Goal: Task Accomplishment & Management: Use online tool/utility

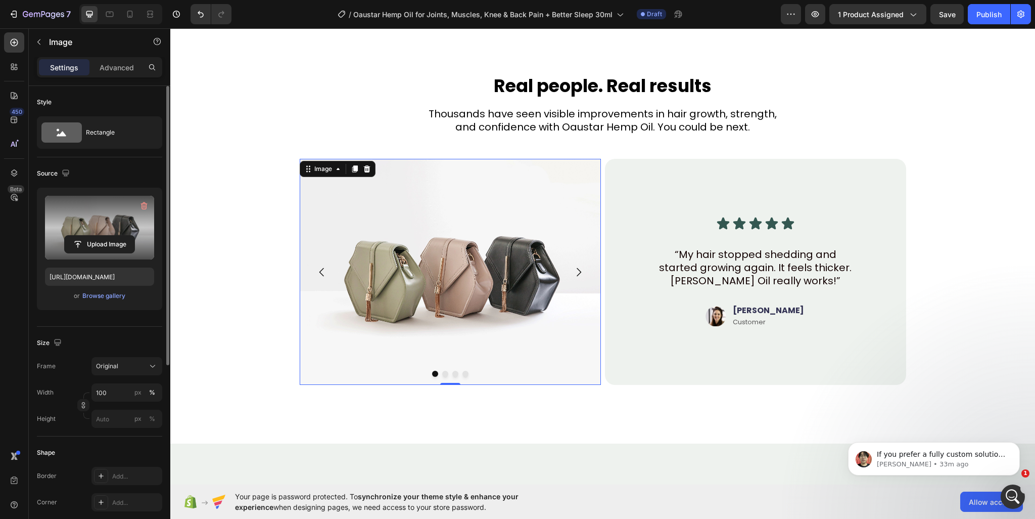
click at [126, 217] on label at bounding box center [99, 228] width 109 height 64
click at [126, 236] on input "file" at bounding box center [100, 244] width 70 height 17
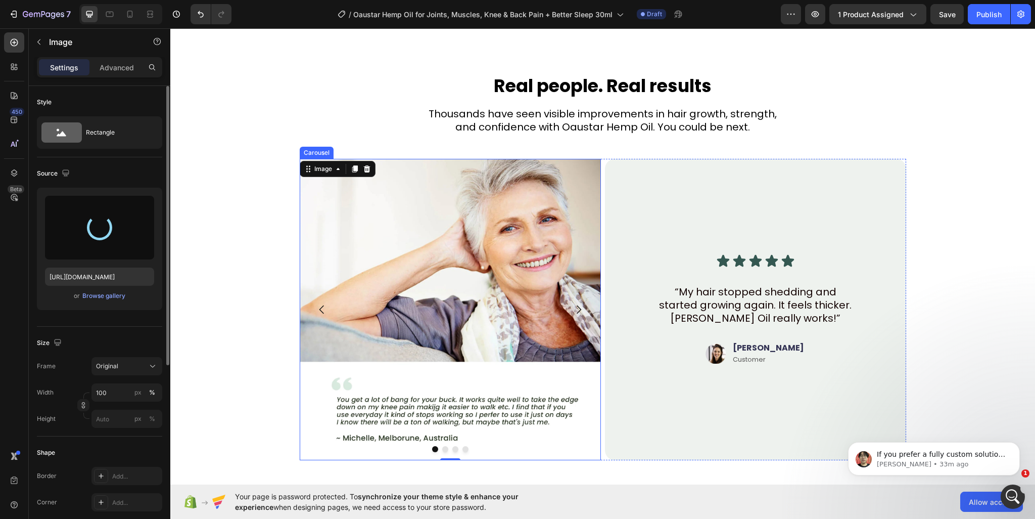
type input "[URL][DOMAIN_NAME]"
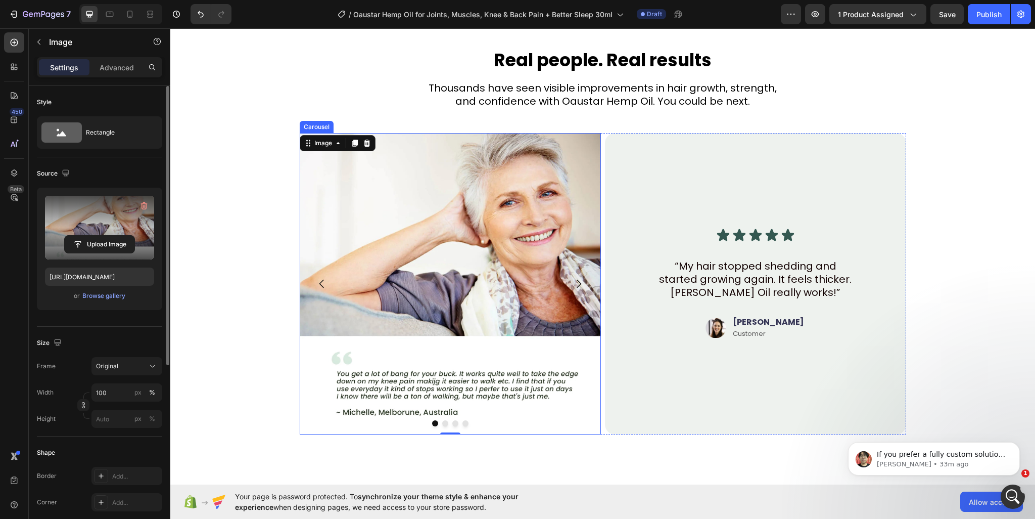
scroll to position [3157, 0]
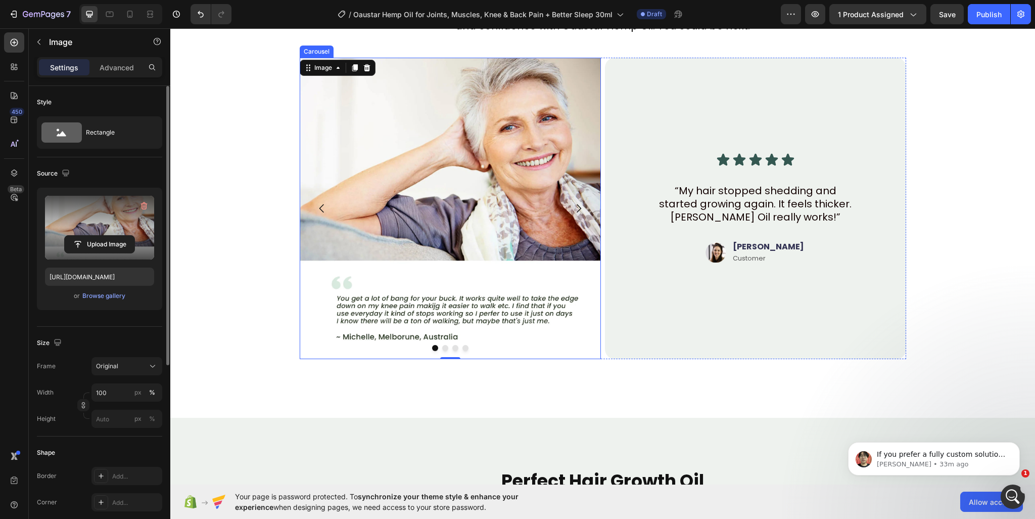
click at [577, 207] on icon "Carousel Next Arrow" at bounding box center [579, 208] width 5 height 9
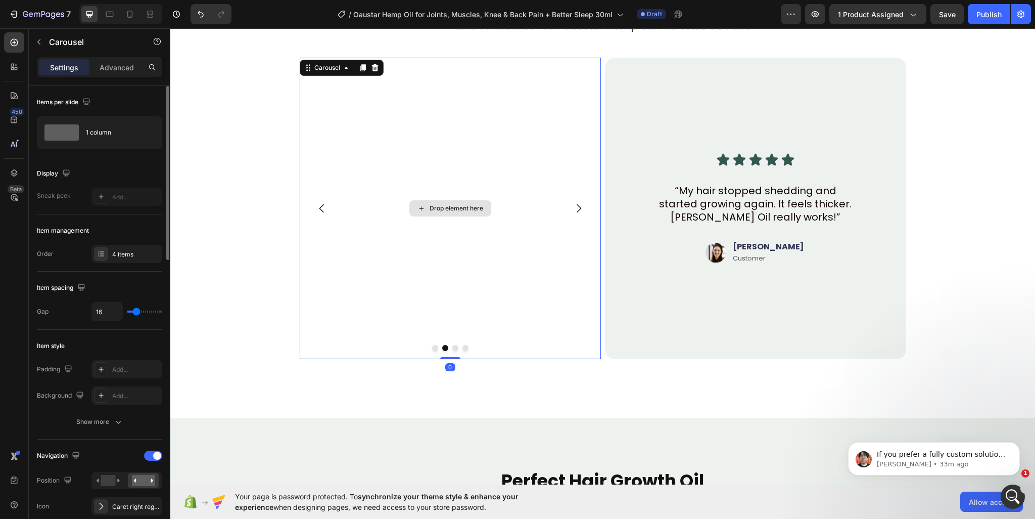
click at [445, 203] on div "Drop element here" at bounding box center [450, 208] width 82 height 16
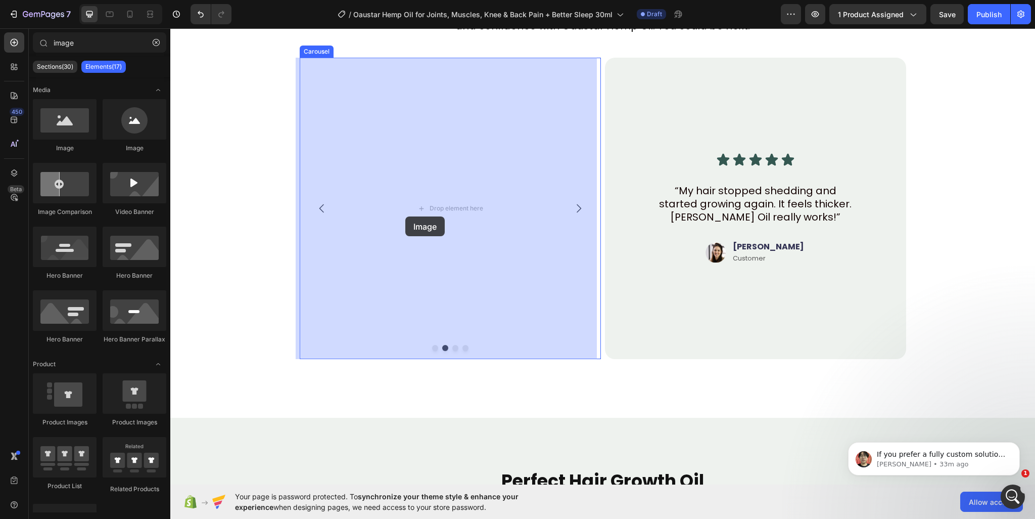
drag, startPoint x: 321, startPoint y: 181, endPoint x: 406, endPoint y: 215, distance: 91.9
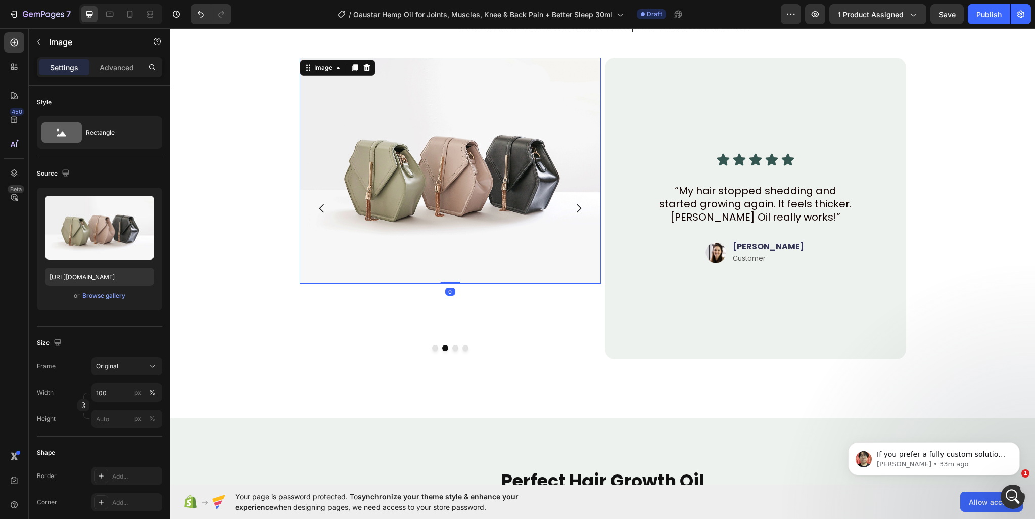
click at [441, 209] on img at bounding box center [450, 171] width 301 height 226
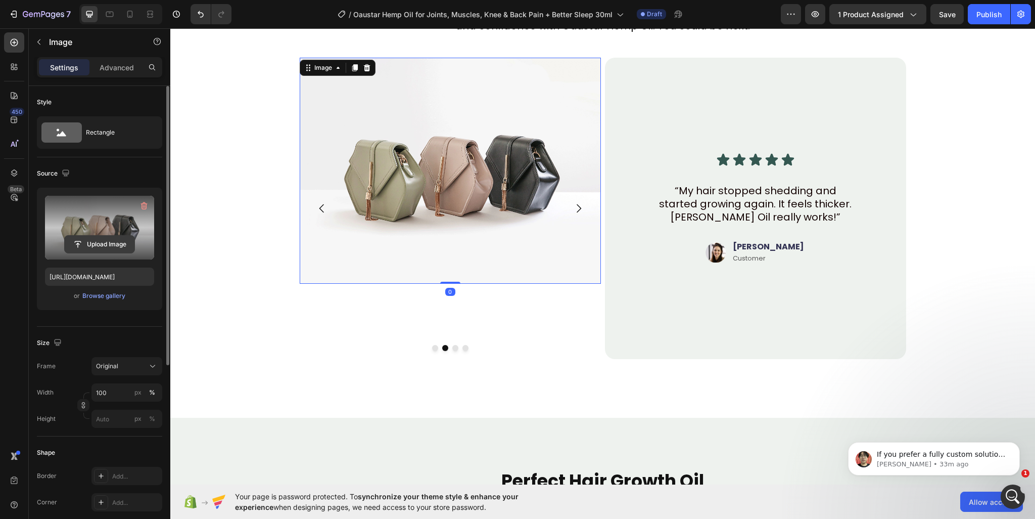
click at [86, 241] on input "file" at bounding box center [100, 244] width 70 height 17
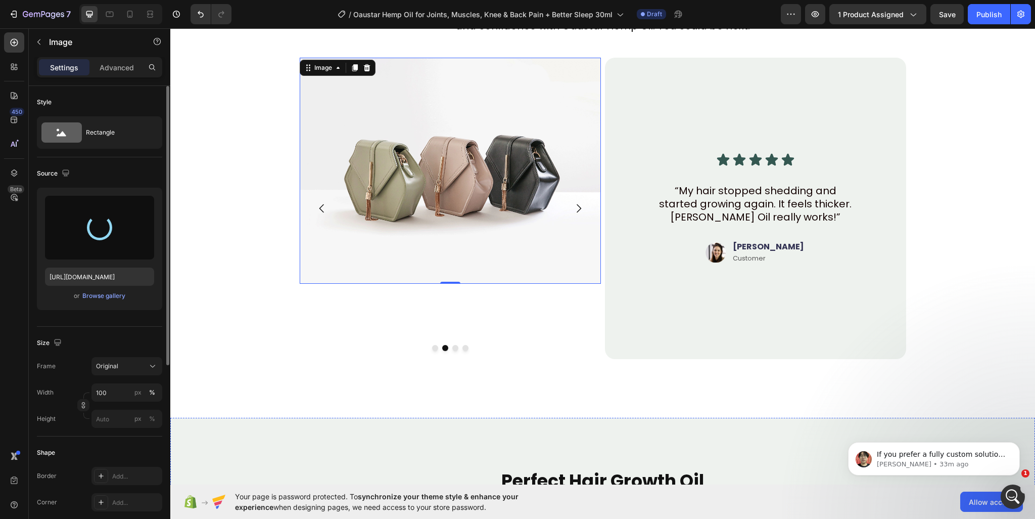
type input "[URL][DOMAIN_NAME]"
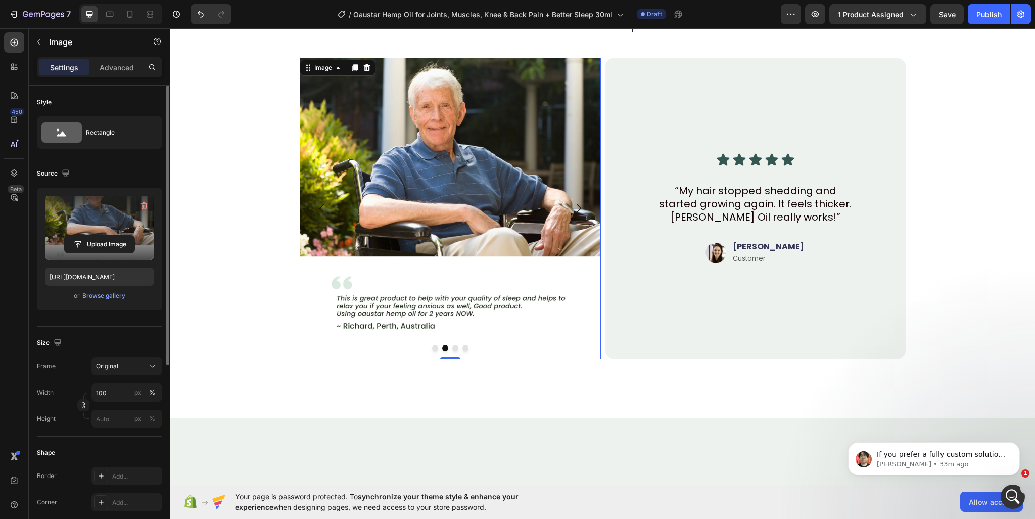
scroll to position [3056, 0]
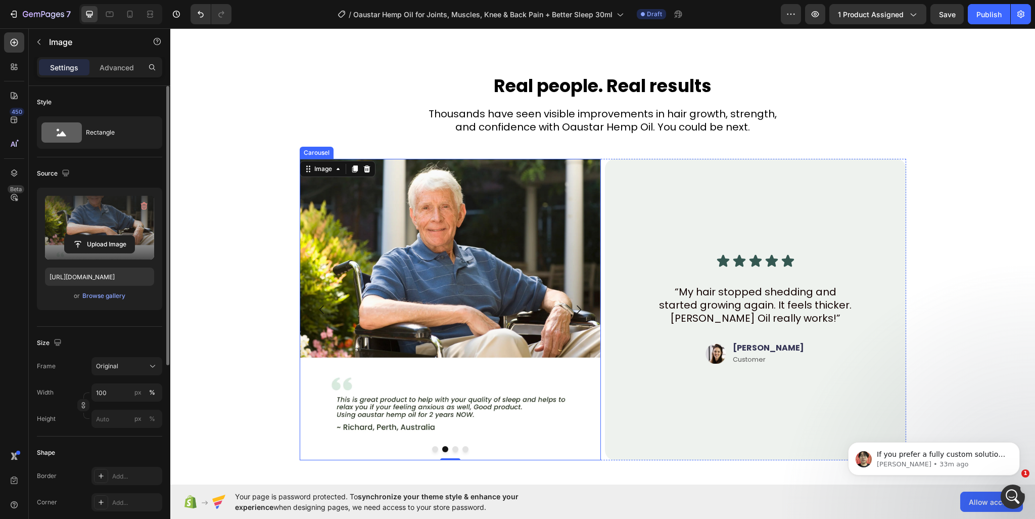
click at [573, 312] on icon "Carousel Next Arrow" at bounding box center [579, 309] width 12 height 12
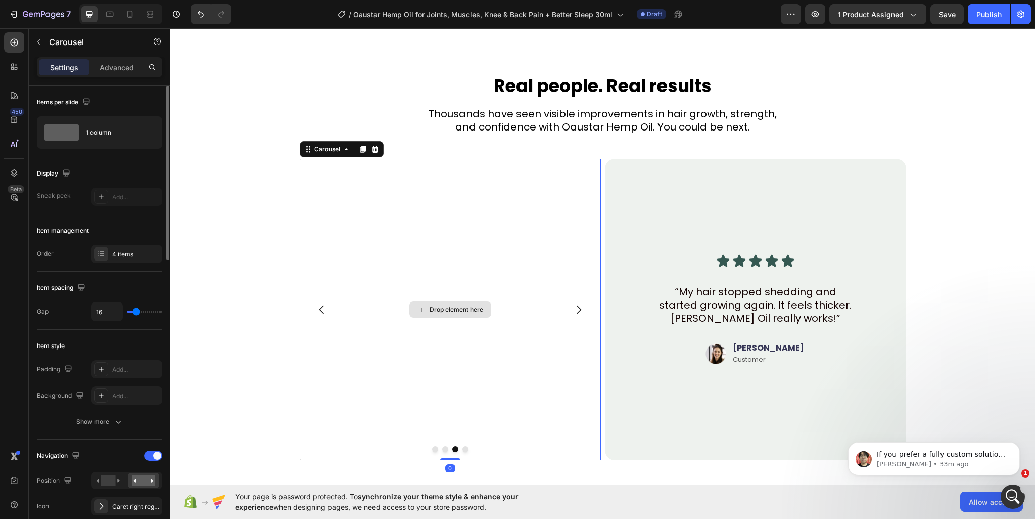
click at [463, 305] on div "Drop element here" at bounding box center [457, 309] width 54 height 8
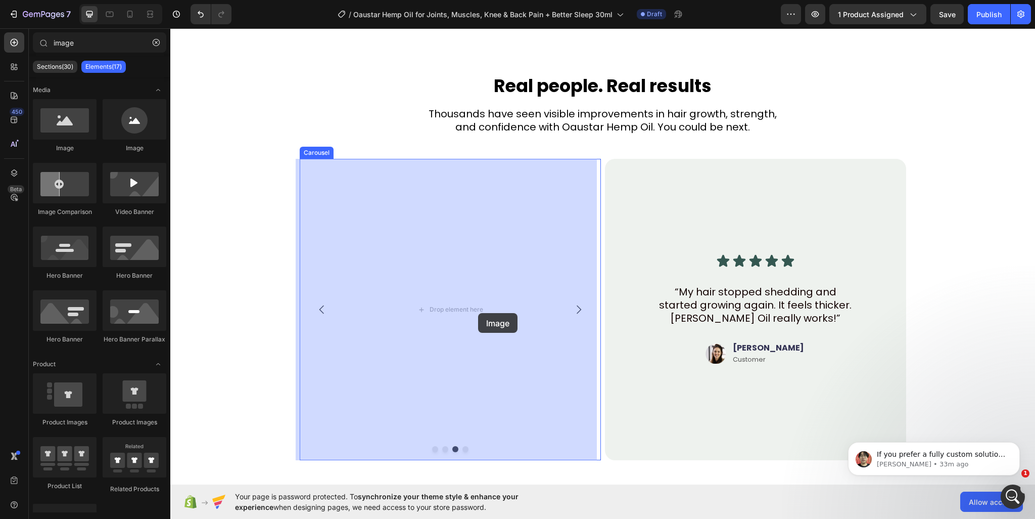
drag, startPoint x: 234, startPoint y: 148, endPoint x: 477, endPoint y: 313, distance: 294.0
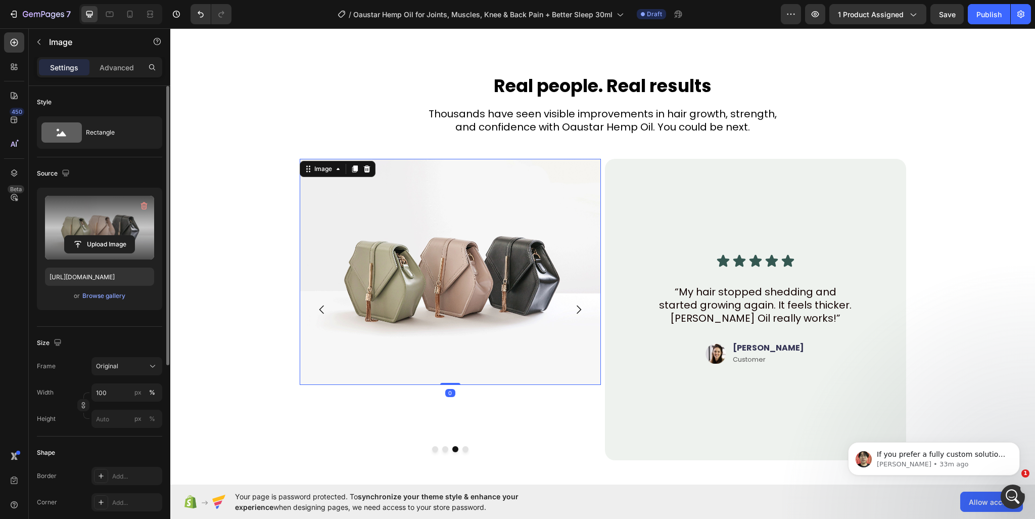
click at [119, 230] on label at bounding box center [99, 228] width 109 height 64
click at [119, 236] on input "file" at bounding box center [100, 244] width 70 height 17
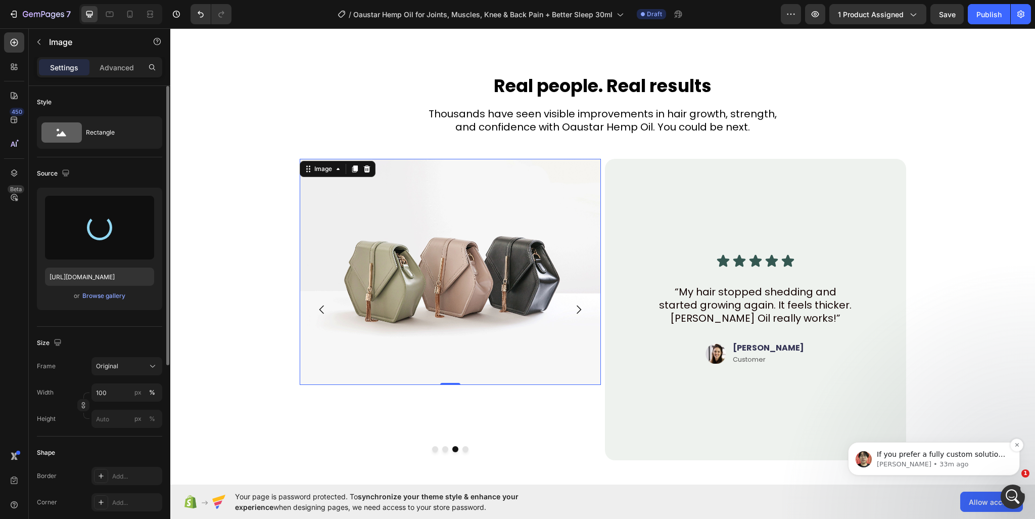
click at [957, 467] on p "[PERSON_NAME] • 33m ago" at bounding box center [942, 463] width 130 height 9
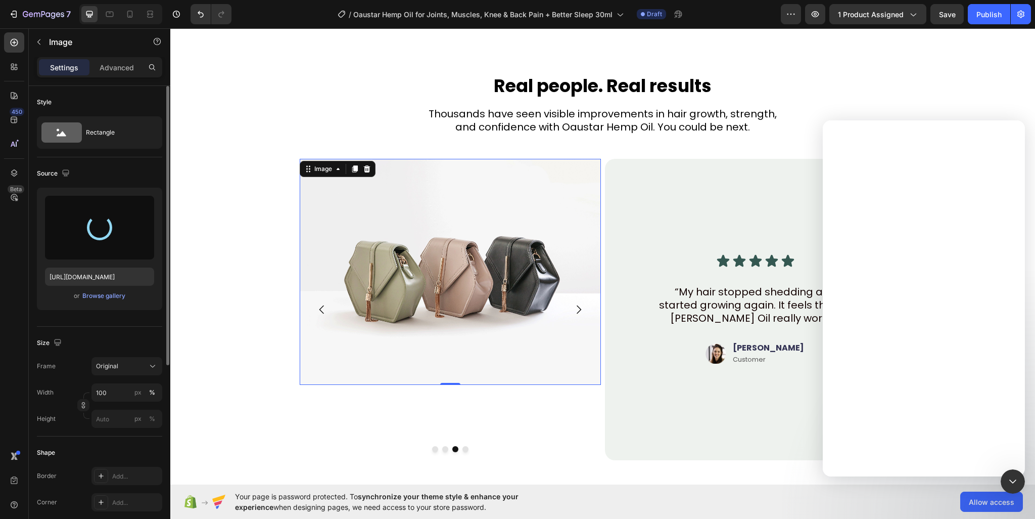
scroll to position [0, 0]
type input "[URL][DOMAIN_NAME]"
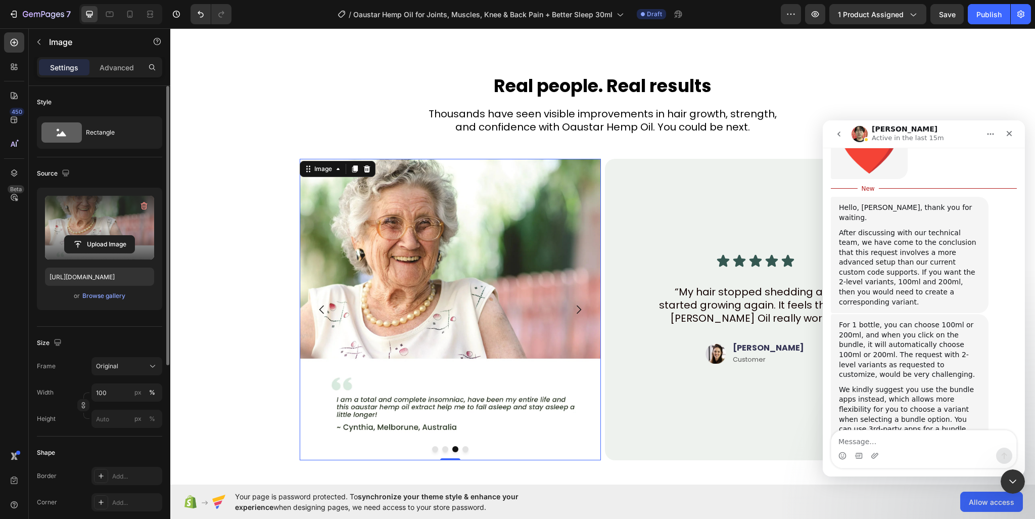
scroll to position [5529, 0]
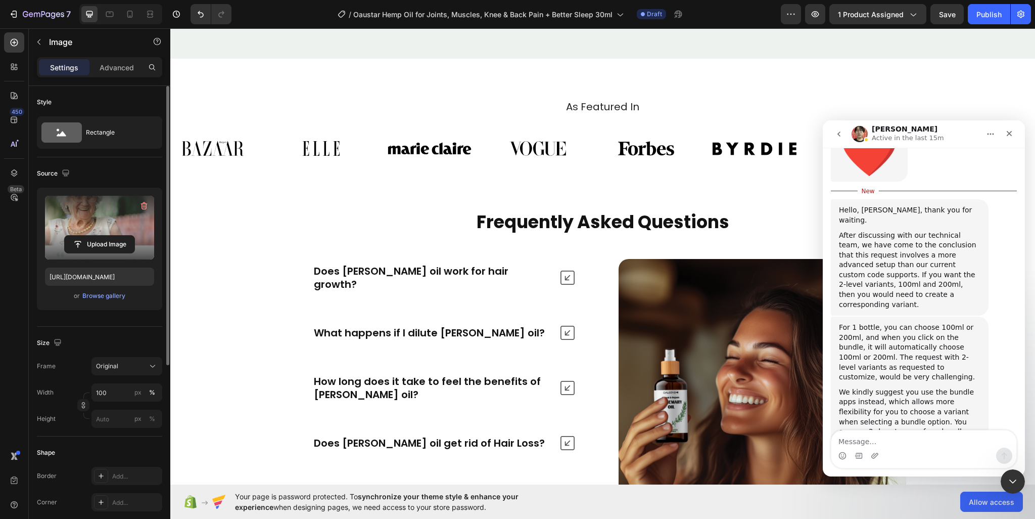
scroll to position [4067, 0]
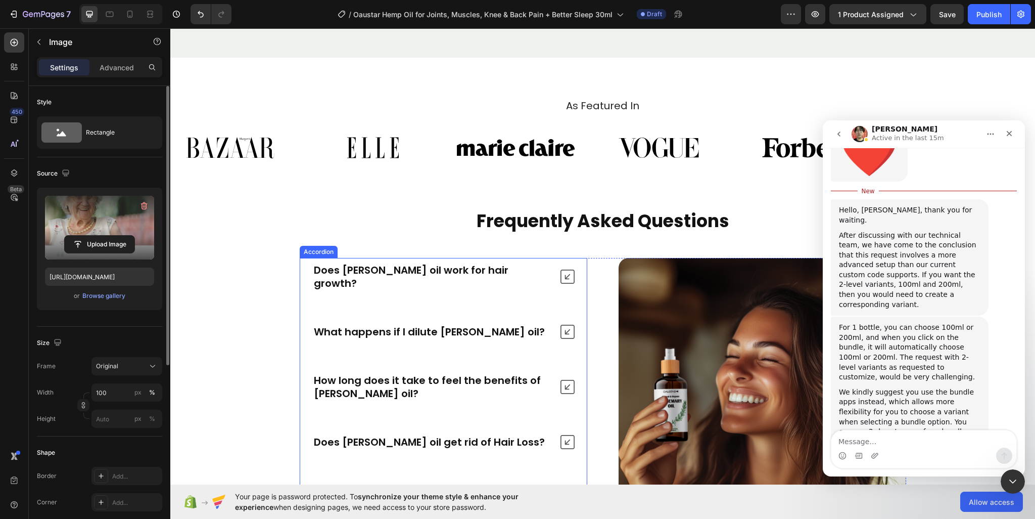
click at [386, 290] on p "Does [PERSON_NAME] oil work for hair growth?" at bounding box center [432, 276] width 237 height 26
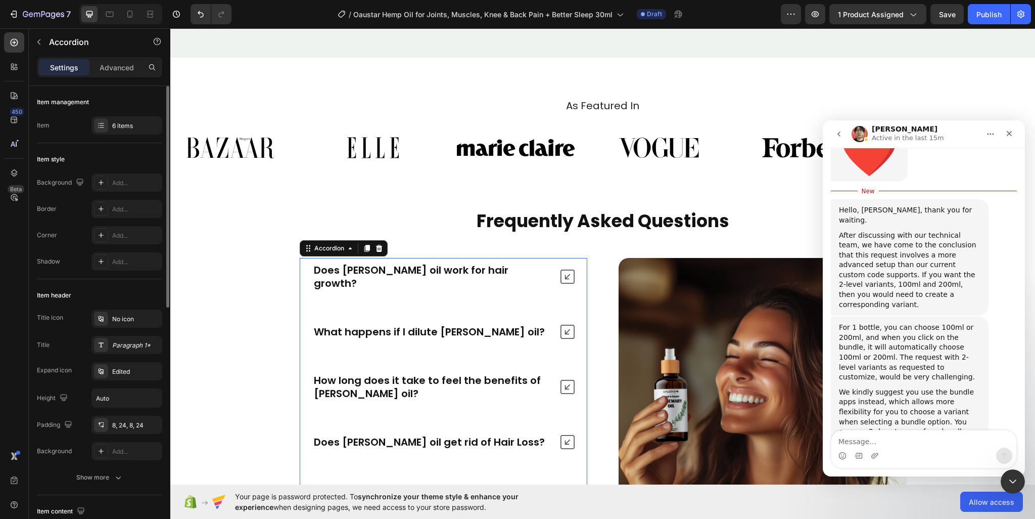
click at [386, 290] on p "Does [PERSON_NAME] oil work for hair growth?" at bounding box center [432, 276] width 237 height 26
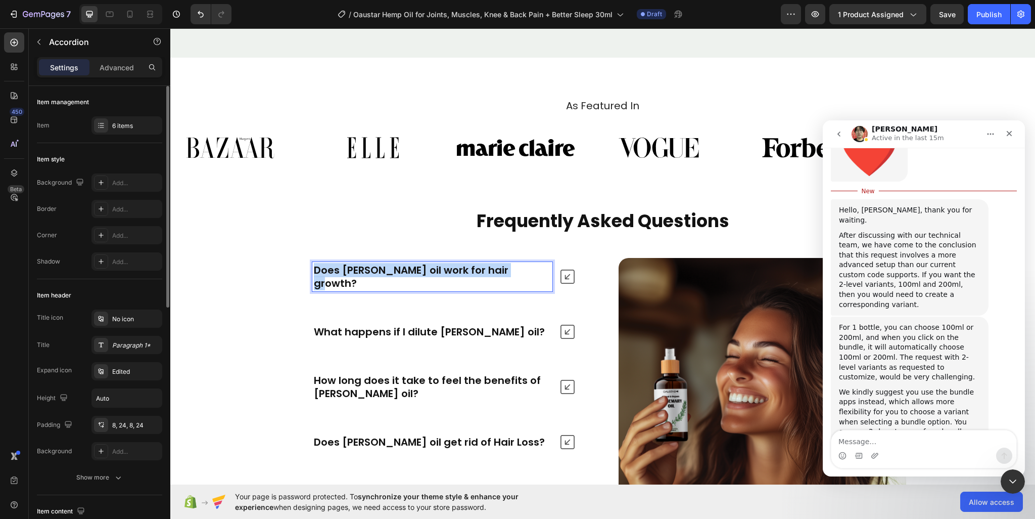
click at [386, 290] on p "Does [PERSON_NAME] oil work for hair growth?" at bounding box center [432, 276] width 237 height 26
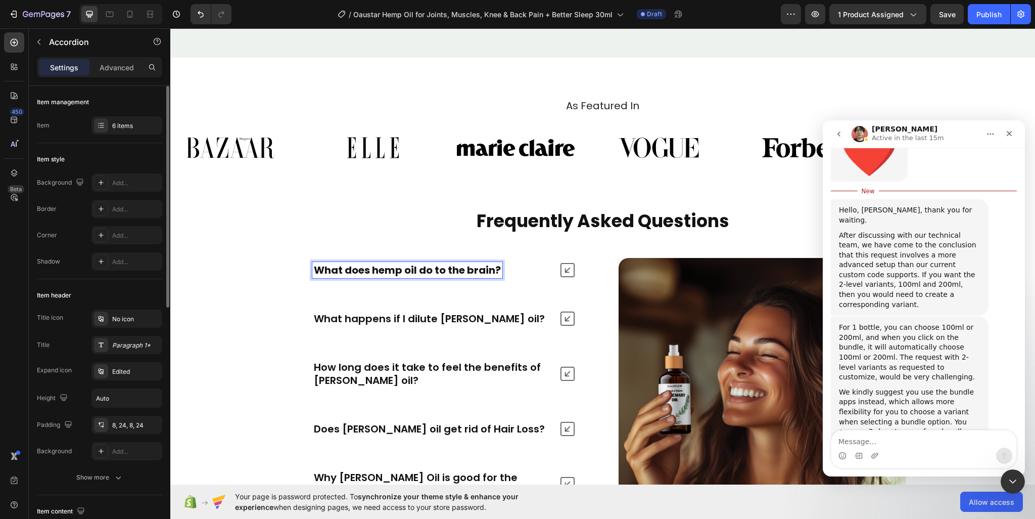
click at [512, 278] on div "What does hemp oil do to the brain?" at bounding box center [432, 270] width 240 height 16
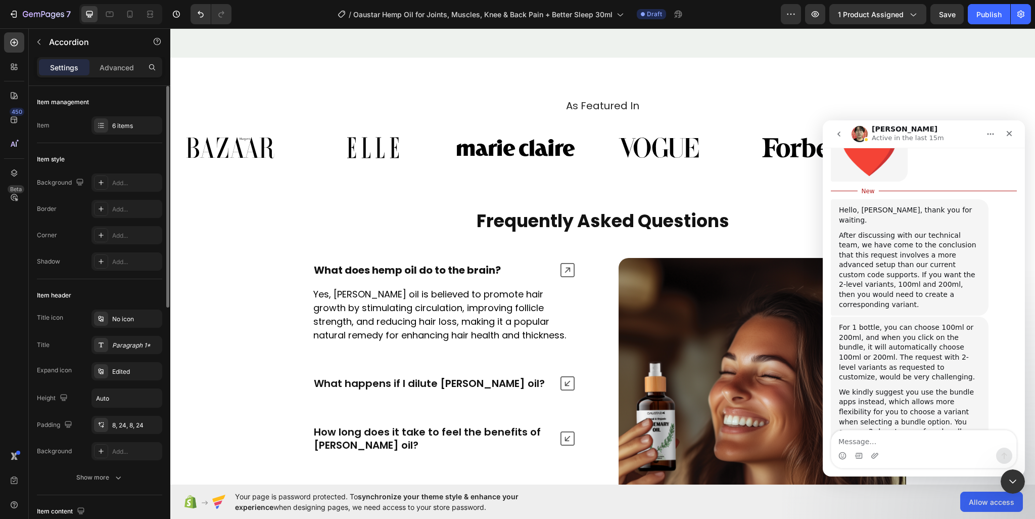
click at [563, 277] on icon at bounding box center [568, 270] width 14 height 14
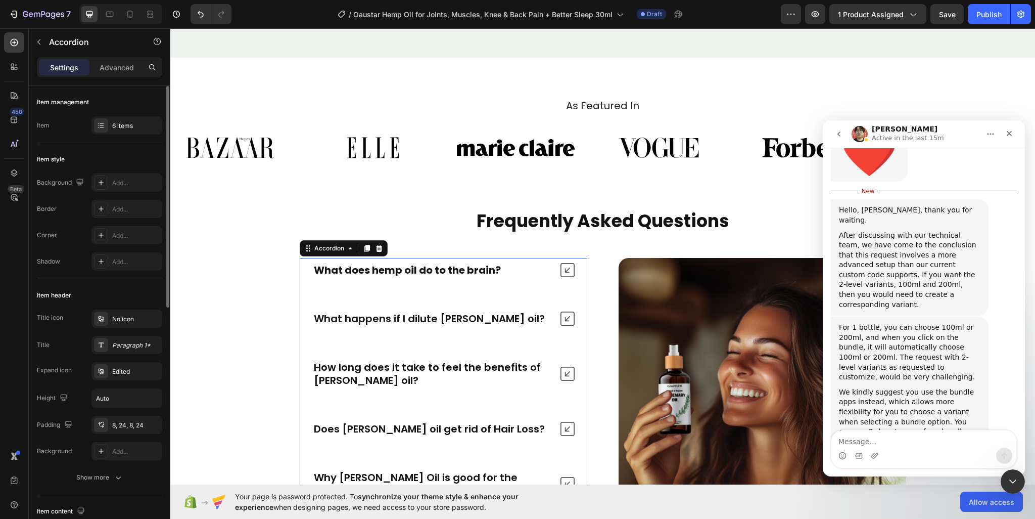
click at [563, 277] on icon at bounding box center [568, 270] width 14 height 14
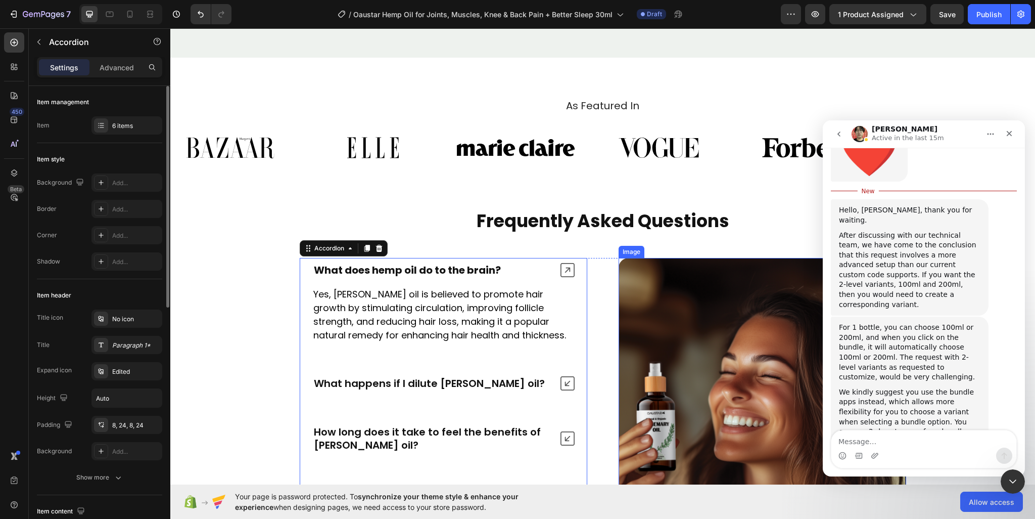
click at [734, 389] on img at bounding box center [763, 443] width 288 height 371
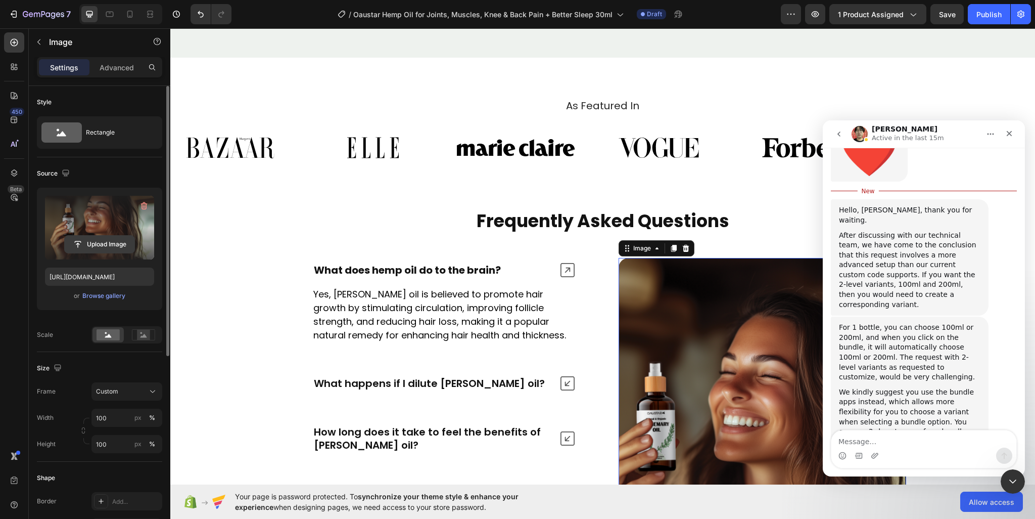
click at [106, 243] on input "file" at bounding box center [100, 244] width 70 height 17
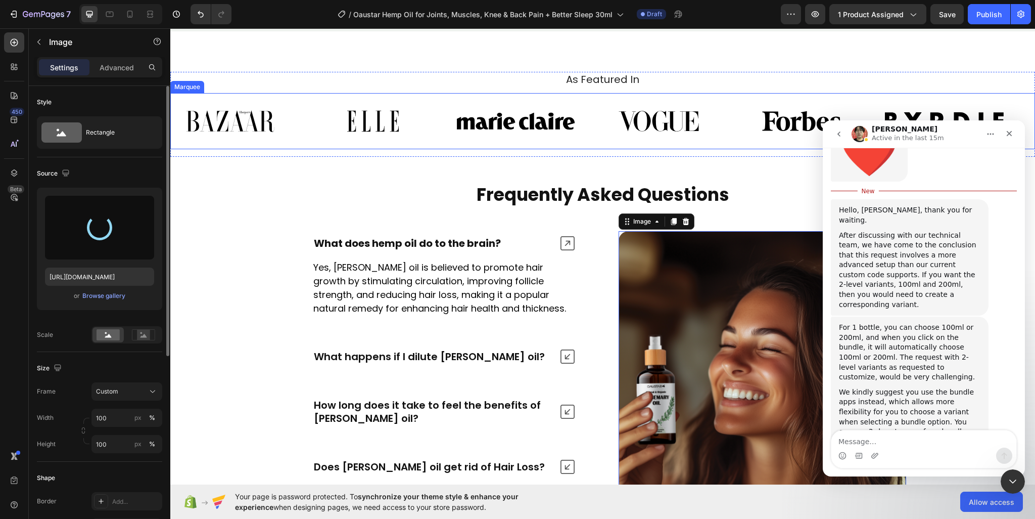
scroll to position [4218, 0]
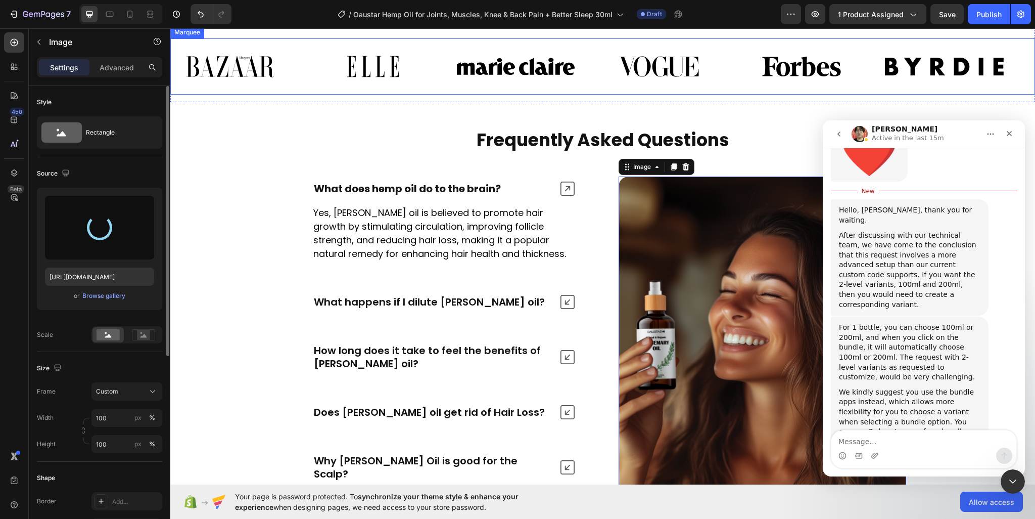
type input "[URL][DOMAIN_NAME]"
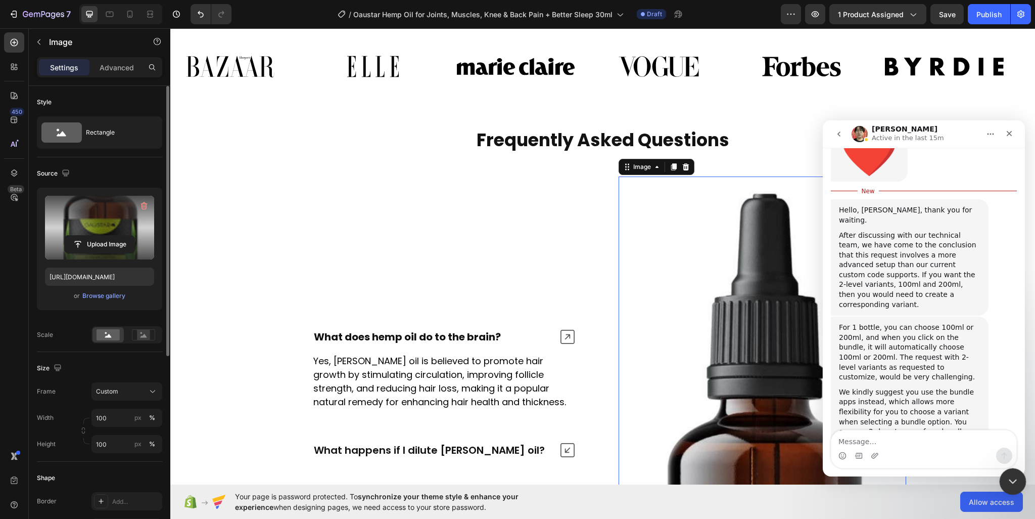
drag, startPoint x: 1013, startPoint y: 476, endPoint x: 1633, endPoint y: 715, distance: 663.5
click at [1014, 476] on icon "Close Intercom Messenger" at bounding box center [1011, 480] width 12 height 12
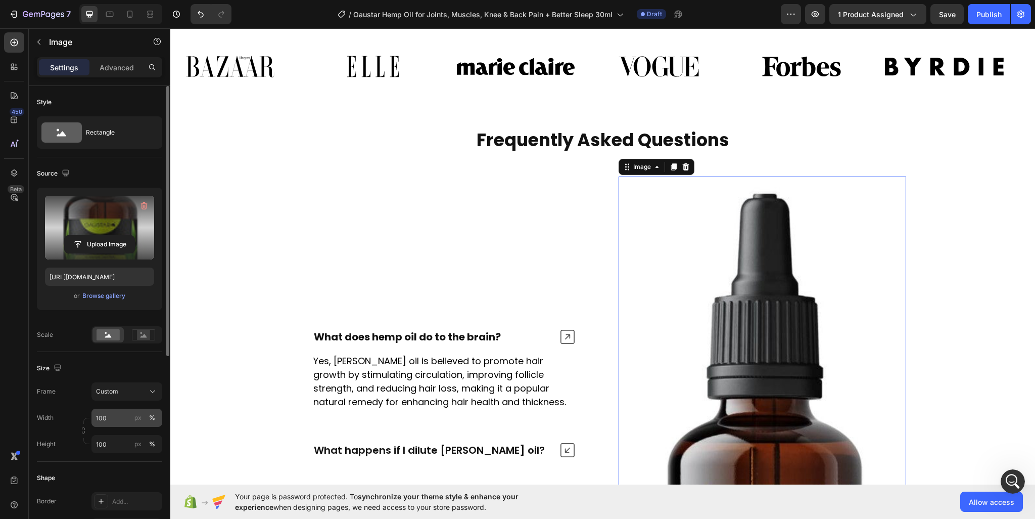
scroll to position [5562, 0]
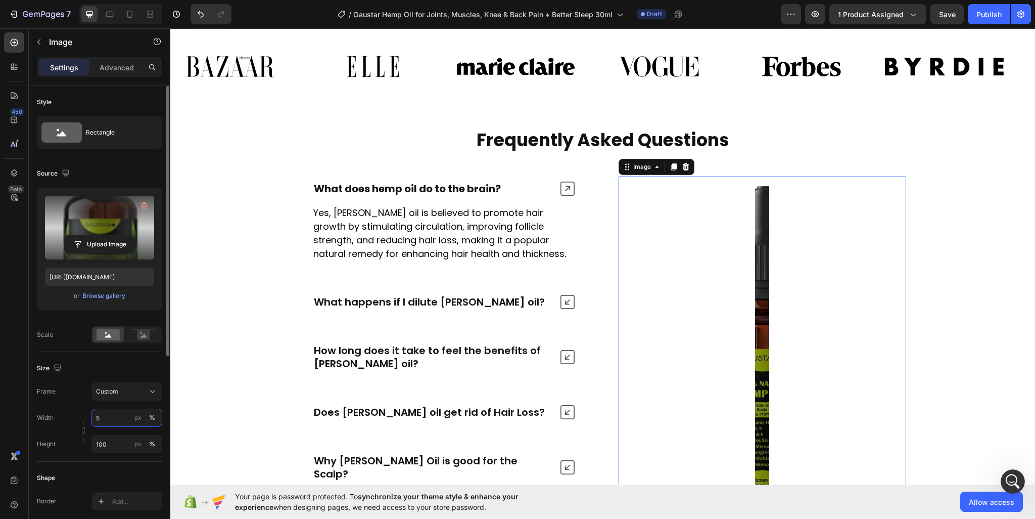
type input "59"
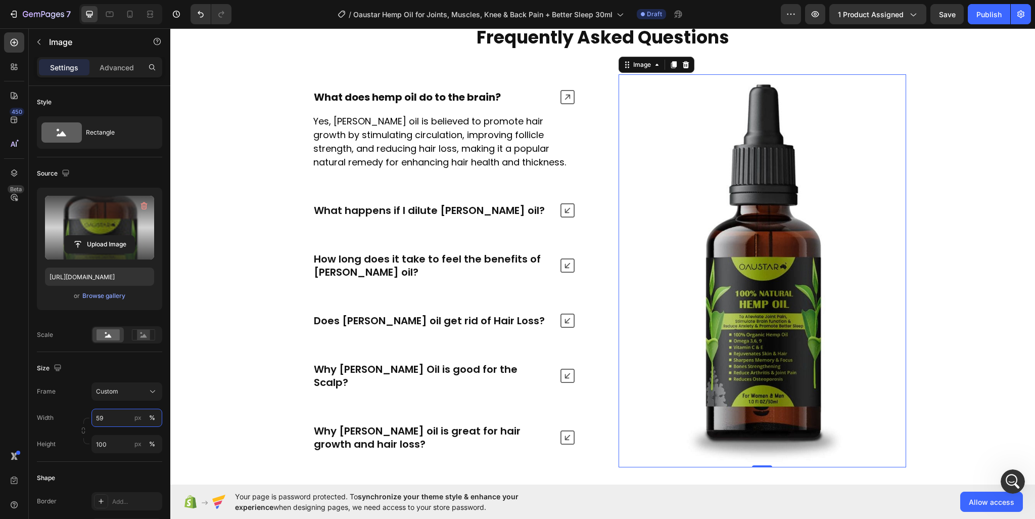
scroll to position [4320, 0]
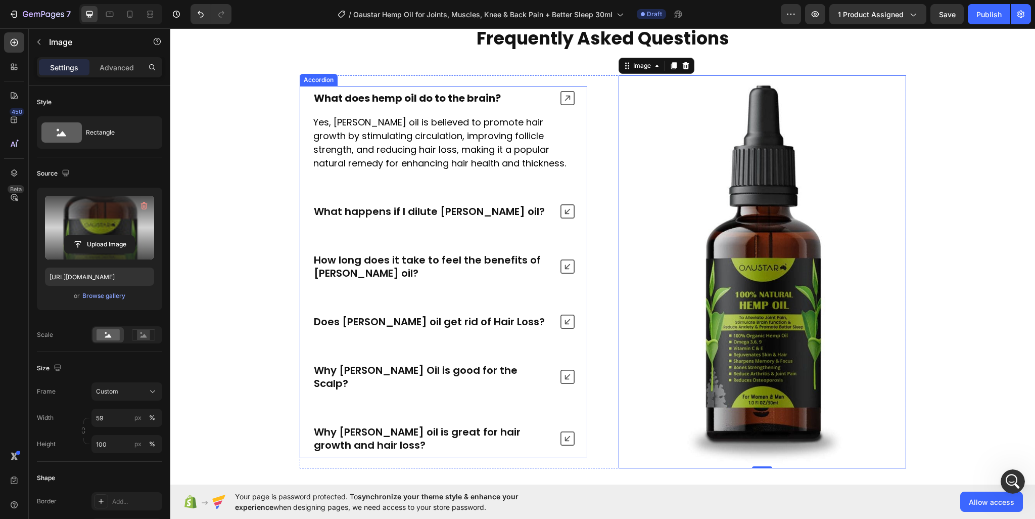
click at [490, 218] on p "What happens if I dilute [PERSON_NAME] oil?" at bounding box center [429, 211] width 231 height 13
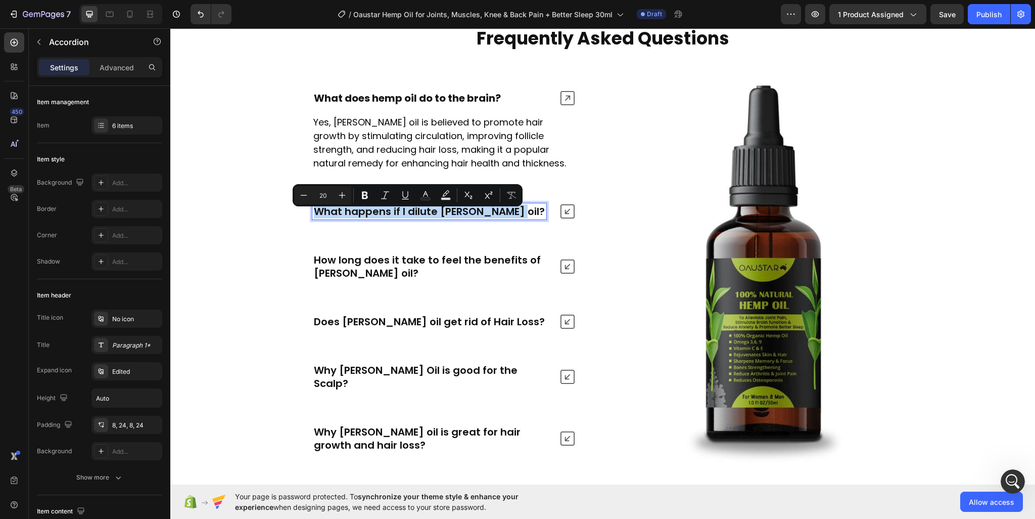
click at [377, 217] on p "What happens if I dilute [PERSON_NAME] oil?" at bounding box center [429, 211] width 231 height 13
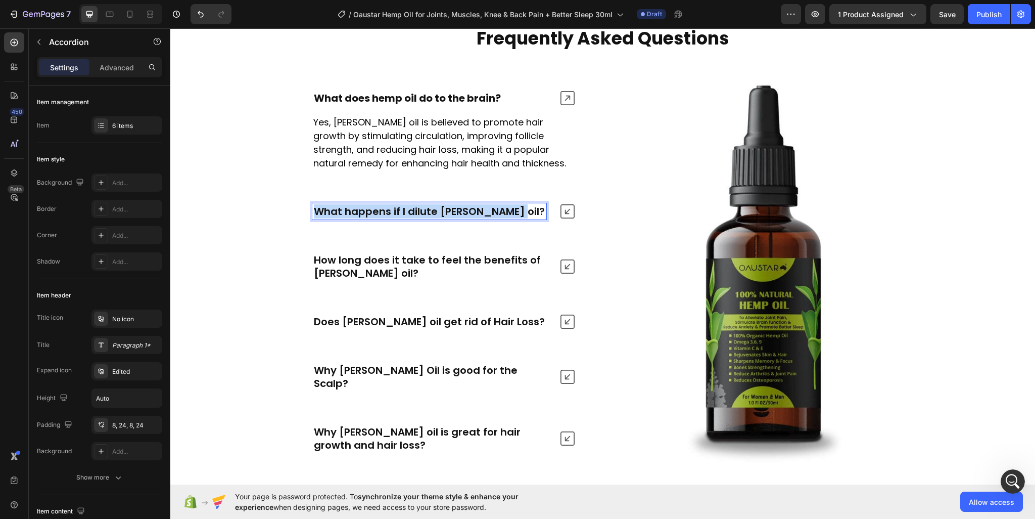
click at [377, 217] on p "What happens if I dilute [PERSON_NAME] oil?" at bounding box center [429, 211] width 231 height 13
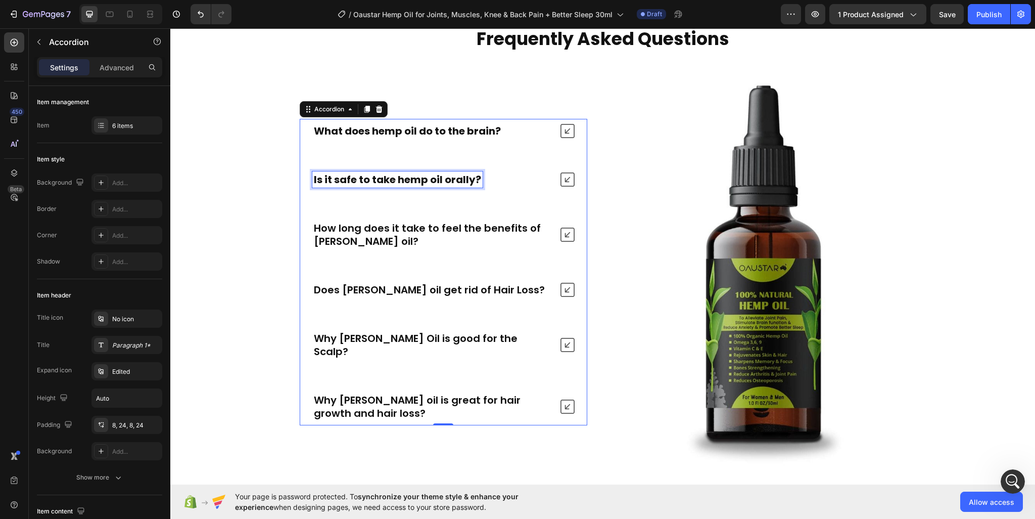
scroll to position [4287, 0]
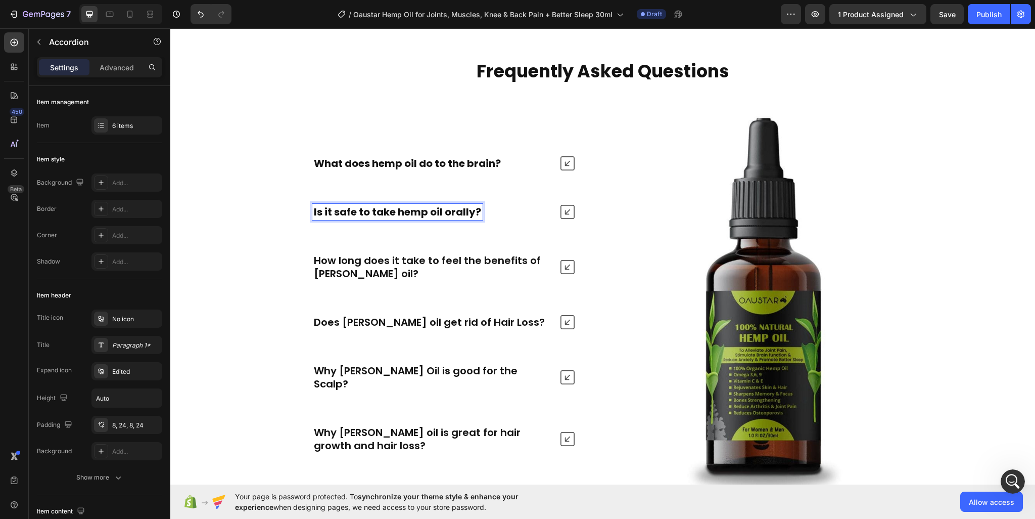
click at [561, 219] on icon at bounding box center [568, 212] width 14 height 14
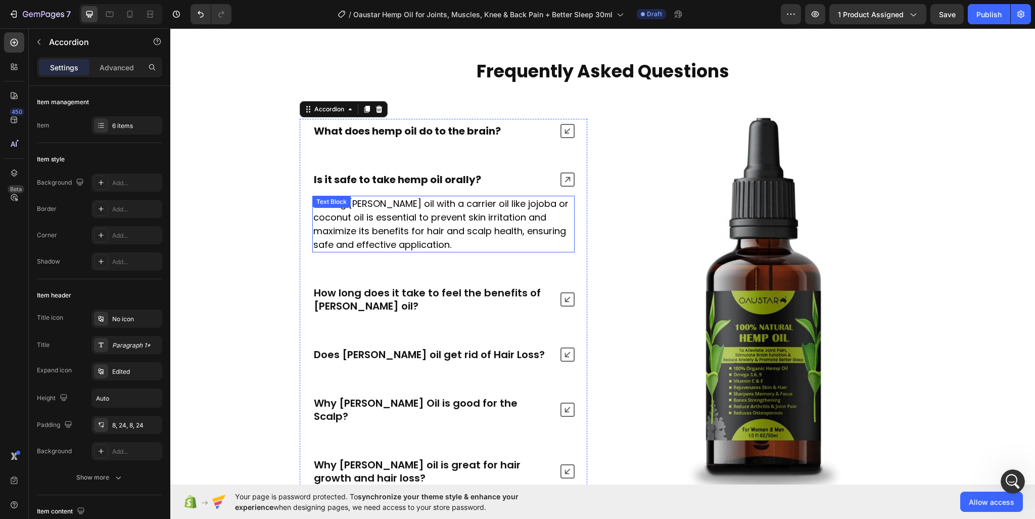
click at [406, 226] on p "Diluting [PERSON_NAME] oil with a carrier oil like jojoba or coconut oil is ess…" at bounding box center [443, 224] width 260 height 55
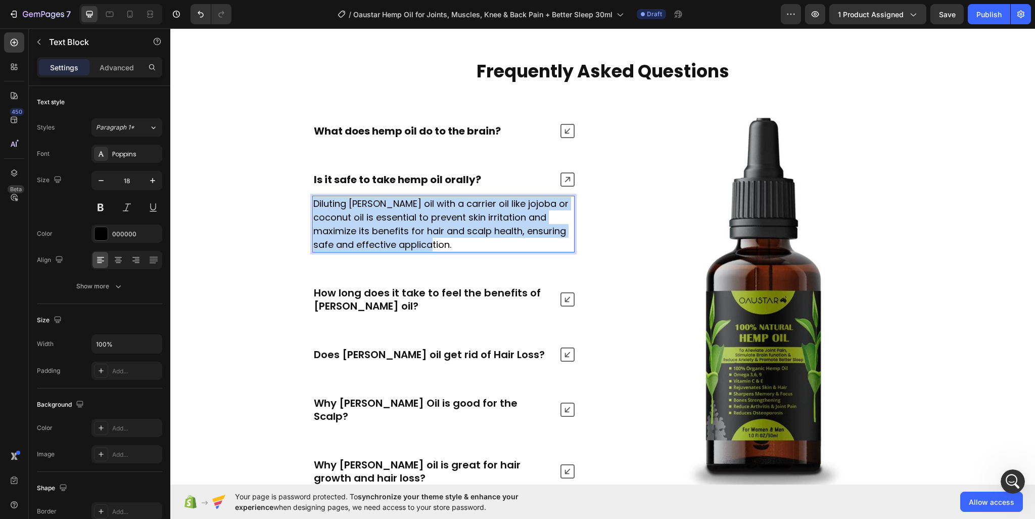
click at [406, 226] on p "Diluting [PERSON_NAME] oil with a carrier oil like jojoba or coconut oil is ess…" at bounding box center [443, 224] width 260 height 55
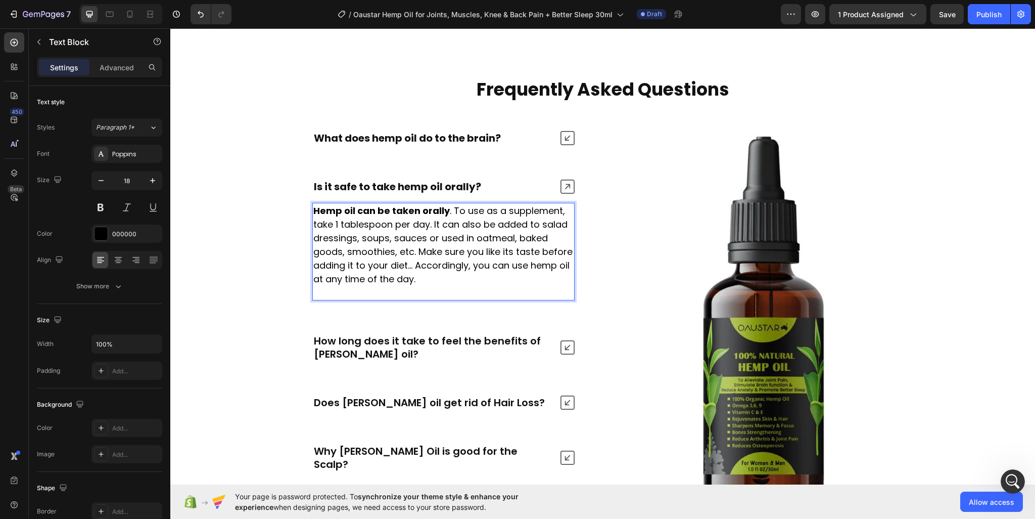
scroll to position [4274, 0]
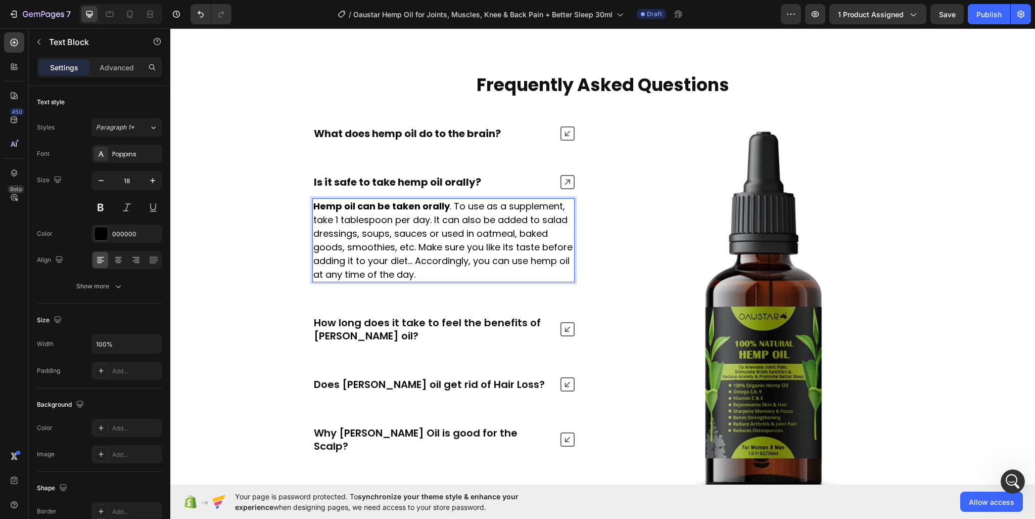
click at [406, 260] on p "Hemp oil can be taken orally . To use as a supplement, take 1 tablespoon per da…" at bounding box center [443, 240] width 260 height 82
click at [507, 182] on div "Is it safe to take hemp oil orally?" at bounding box center [432, 182] width 240 height 16
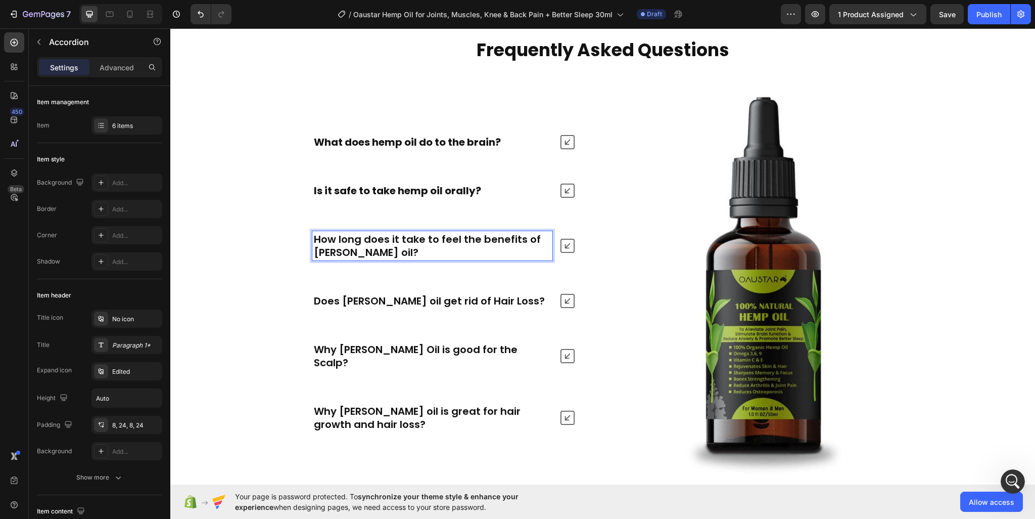
scroll to position [4324, 0]
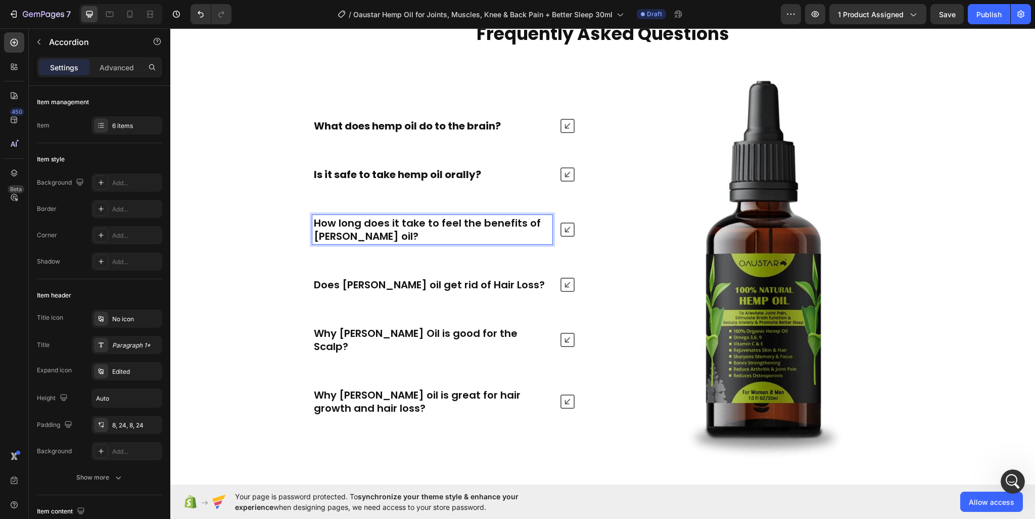
click at [566, 235] on icon at bounding box center [568, 229] width 14 height 14
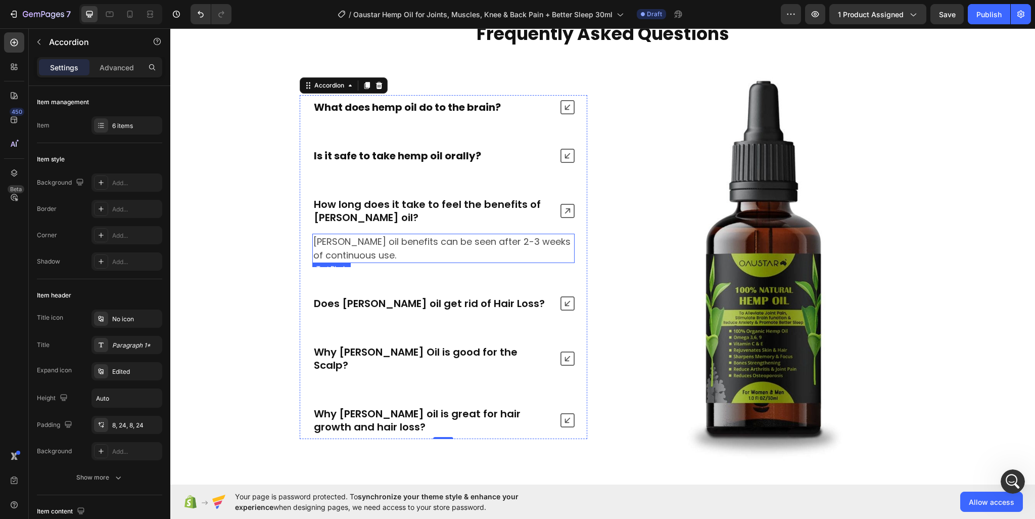
click at [433, 252] on p "[PERSON_NAME] oil benefits can be seen after 2-3 weeks of continuous use." at bounding box center [443, 248] width 260 height 27
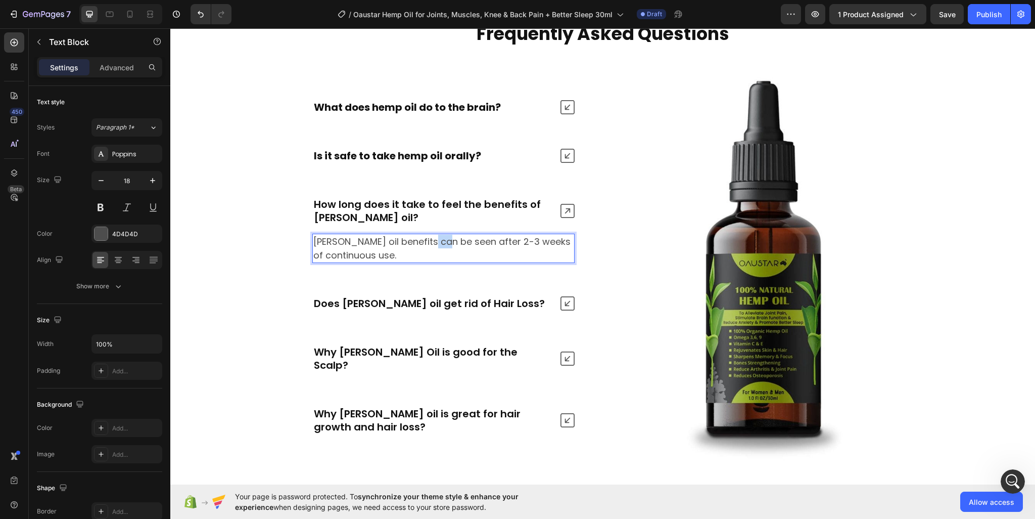
click at [433, 252] on p "[PERSON_NAME] oil benefits can be seen after 2-3 weeks of continuous use." at bounding box center [443, 248] width 260 height 27
click at [105, 231] on div at bounding box center [101, 233] width 13 height 13
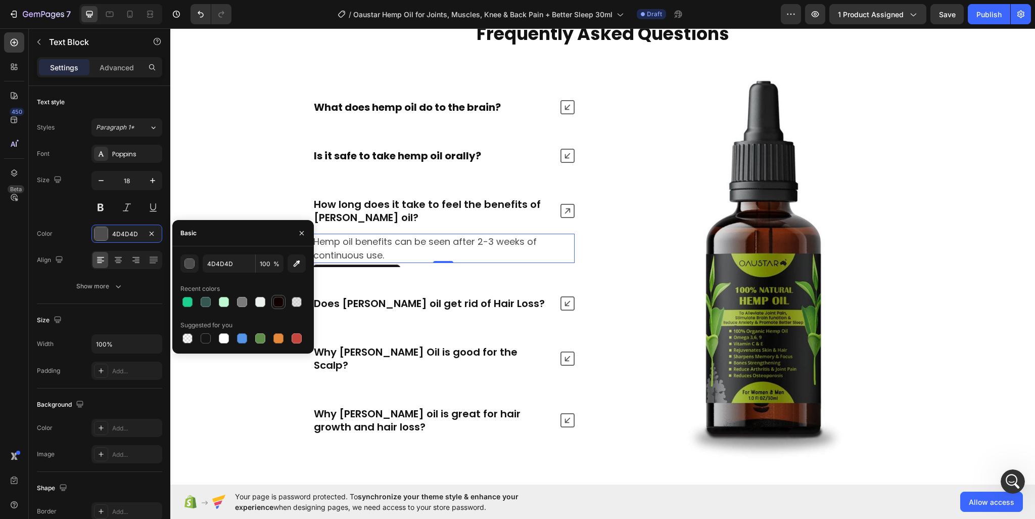
click at [275, 299] on div at bounding box center [278, 302] width 10 height 10
type input "110000"
click at [340, 207] on p "How long does it take to feel the benefits of [PERSON_NAME] oil?" at bounding box center [432, 211] width 237 height 26
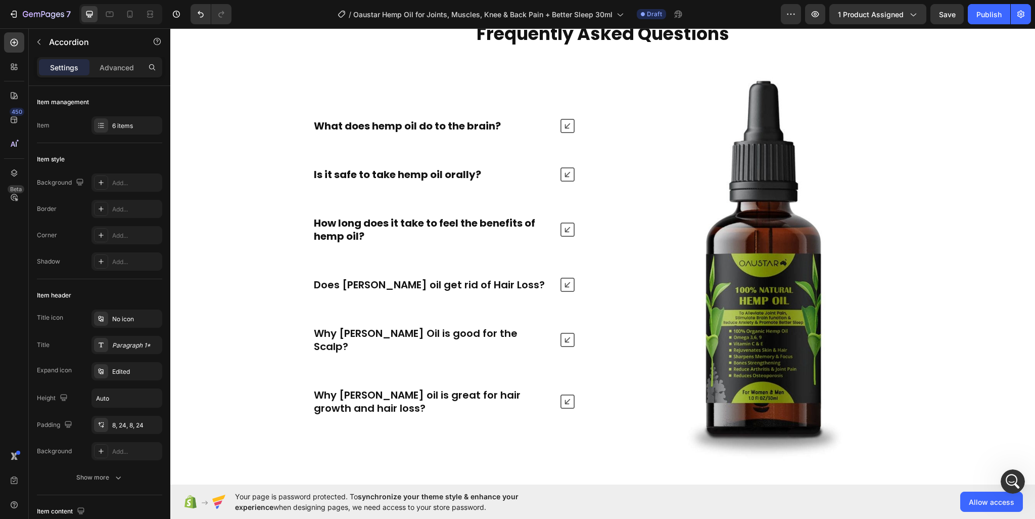
scroll to position [4326, 0]
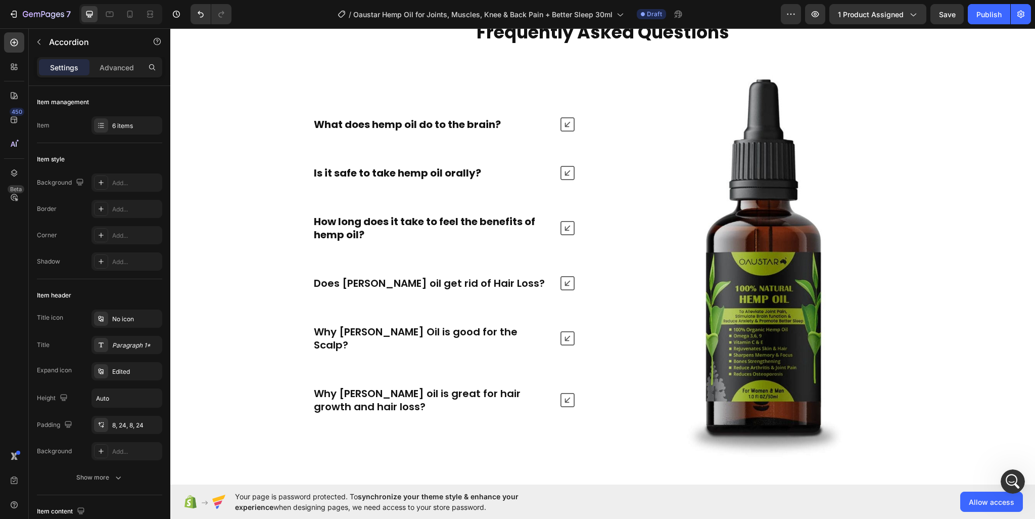
click at [572, 218] on div "How long does it take to feel the benefits of hemp oil?" at bounding box center [443, 227] width 287 height 37
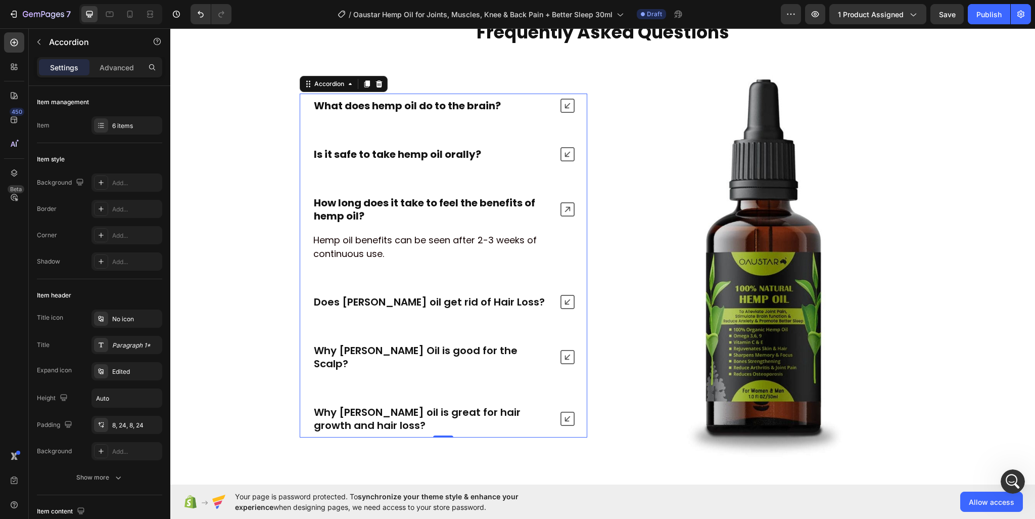
click at [568, 216] on icon at bounding box center [568, 209] width 14 height 14
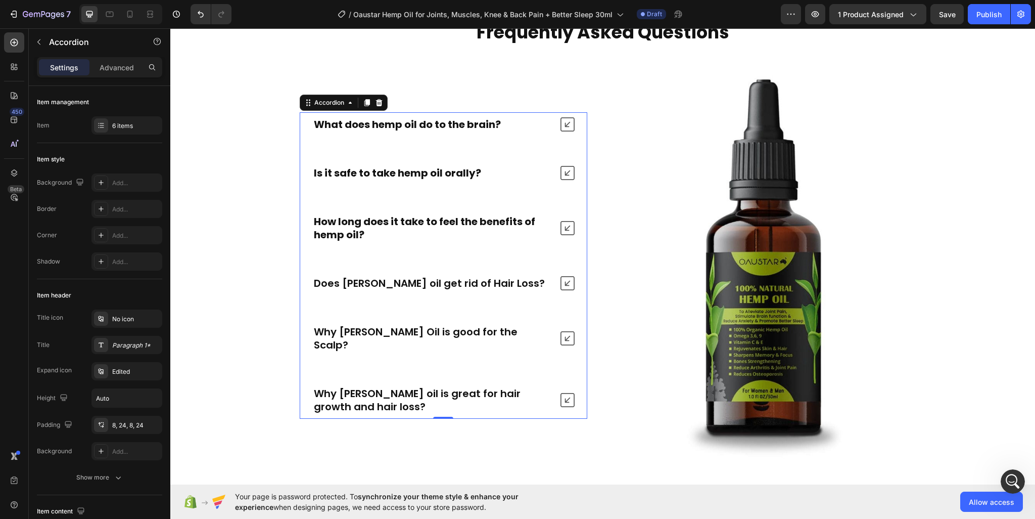
click at [562, 290] on icon at bounding box center [568, 283] width 14 height 14
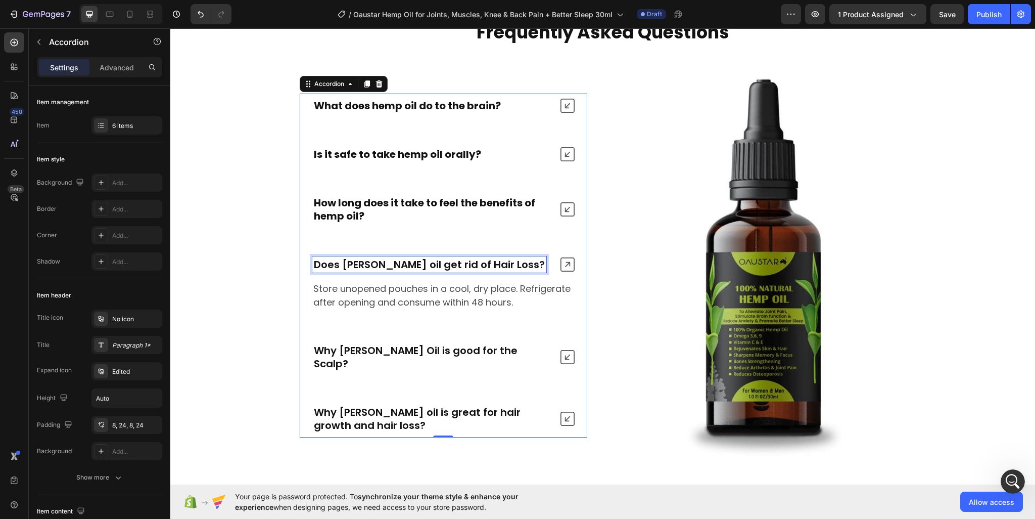
click at [456, 269] on p "Does [PERSON_NAME] oil get rid of Hair Loss?" at bounding box center [429, 264] width 231 height 13
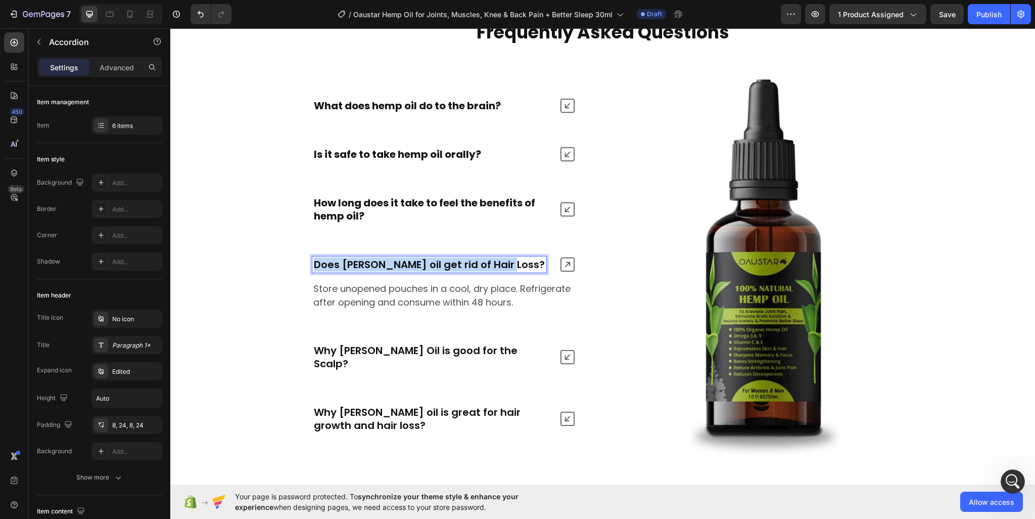
click at [456, 269] on p "Does [PERSON_NAME] oil get rid of Hair Loss?" at bounding box center [429, 264] width 231 height 13
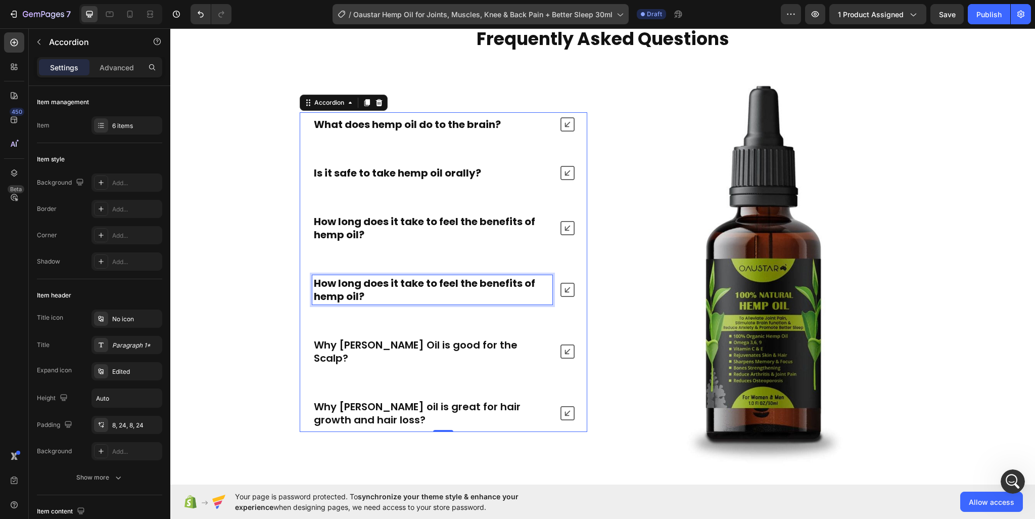
scroll to position [4338, 0]
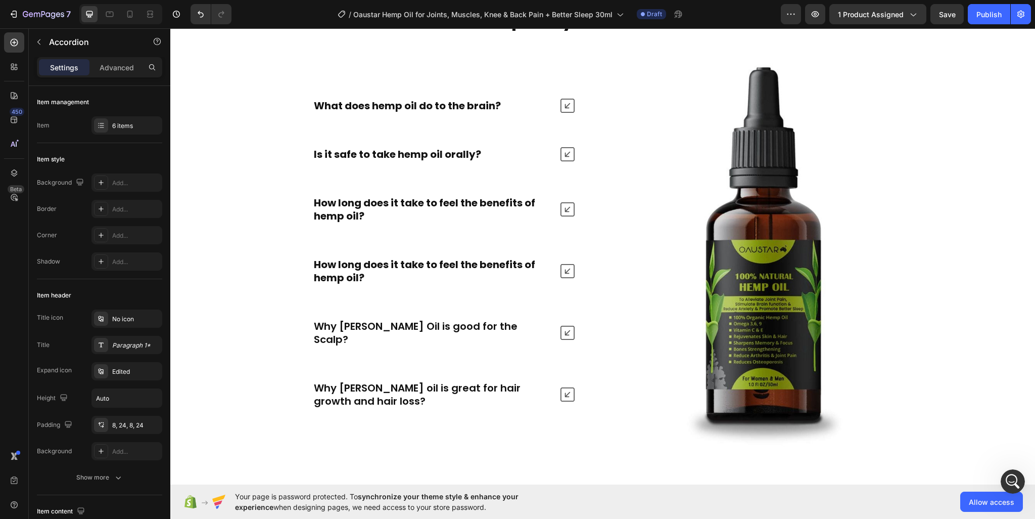
click at [567, 278] on icon at bounding box center [568, 271] width 14 height 14
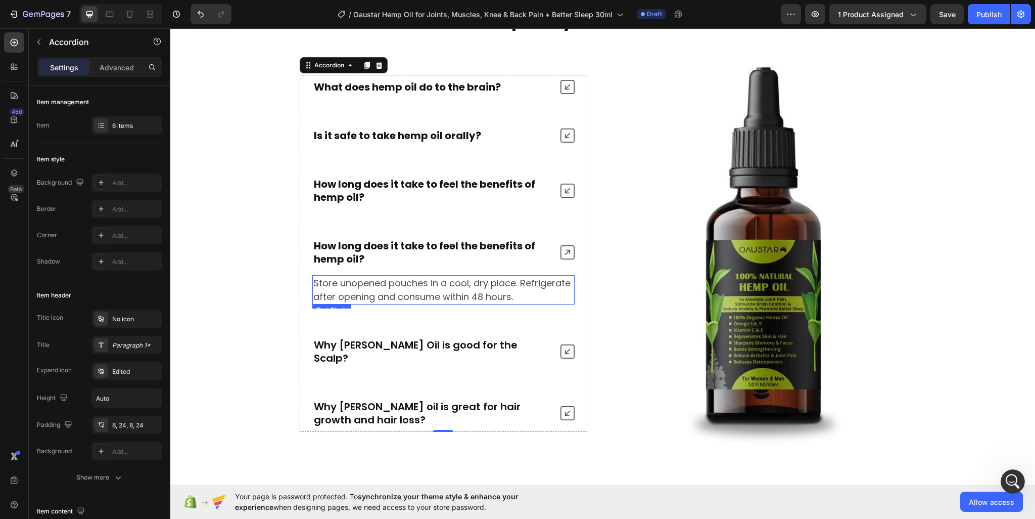
click at [451, 292] on p "Store unopened pouches in a cool, dry place. Refrigerate after opening and cons…" at bounding box center [443, 289] width 260 height 27
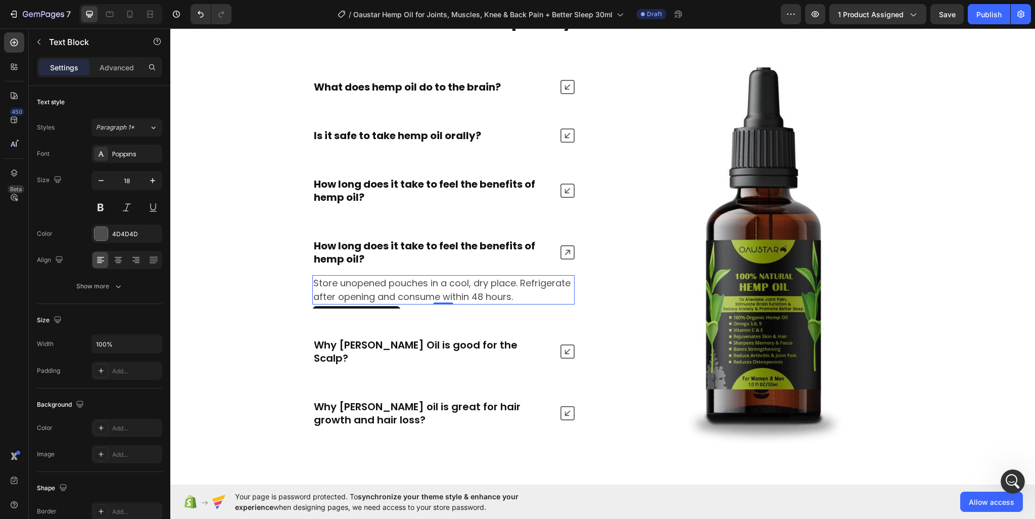
click at [451, 292] on p "Store unopened pouches in a cool, dry place. Refrigerate after opening and cons…" at bounding box center [443, 289] width 260 height 27
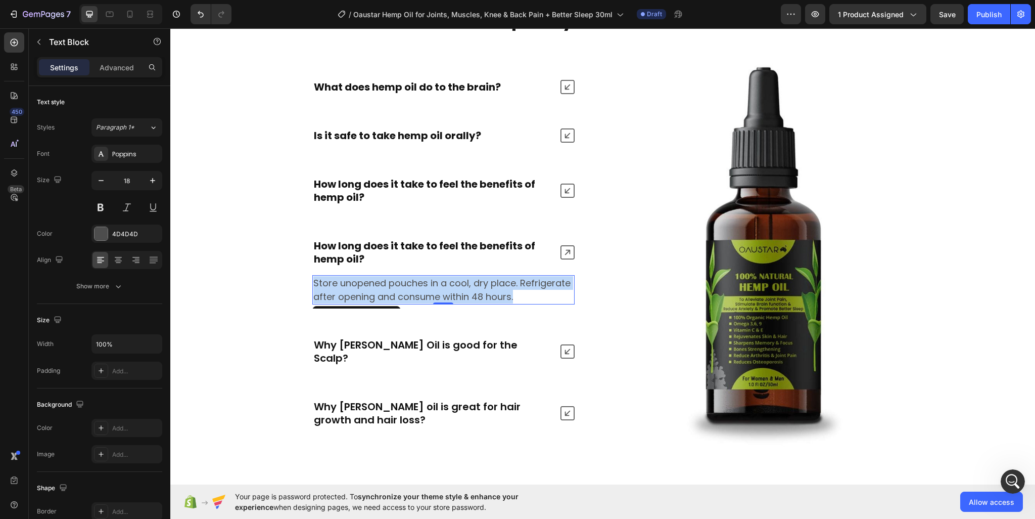
click at [451, 292] on p "Store unopened pouches in a cool, dry place. Refrigerate after opening and cons…" at bounding box center [443, 289] width 260 height 27
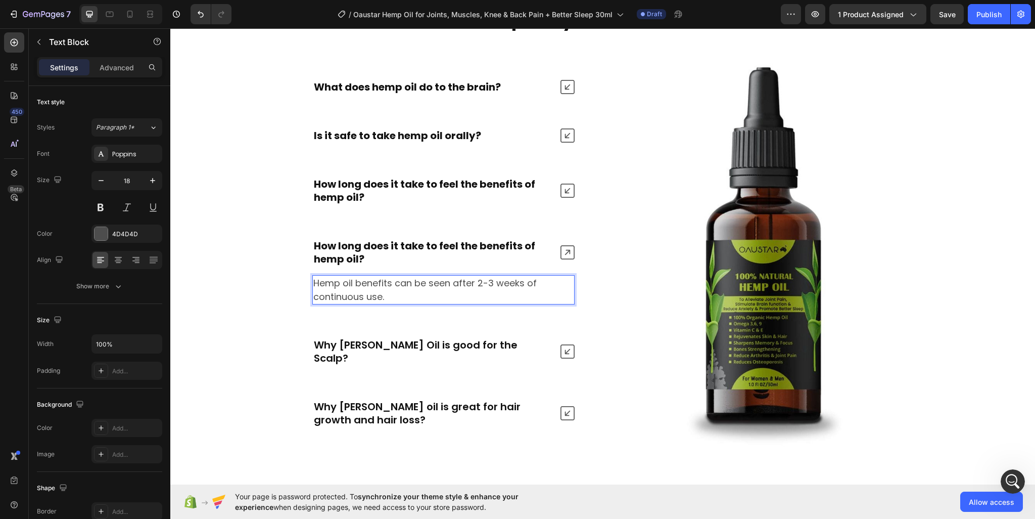
click at [451, 292] on p "Hemp oil benefits can be seen after 2-3 weeks of continuous use." at bounding box center [443, 289] width 260 height 27
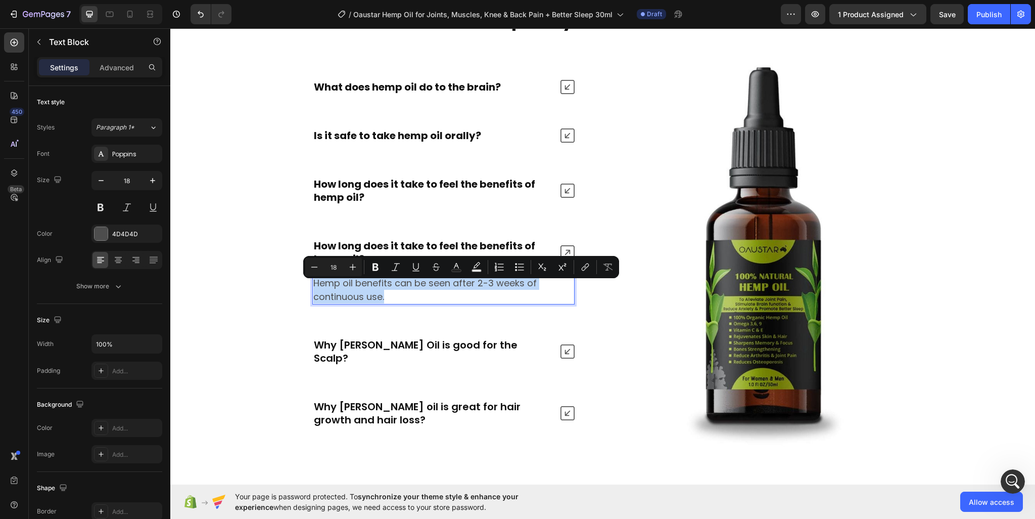
click at [451, 292] on p "Hemp oil benefits can be seen after 2-3 weeks of continuous use." at bounding box center [443, 289] width 260 height 27
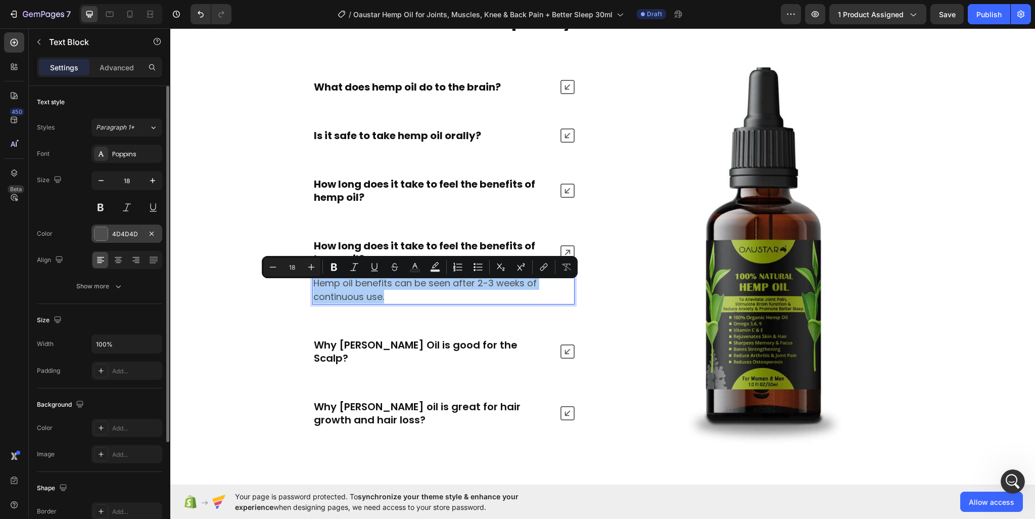
click at [112, 233] on div "4D4D4D" at bounding box center [126, 233] width 29 height 9
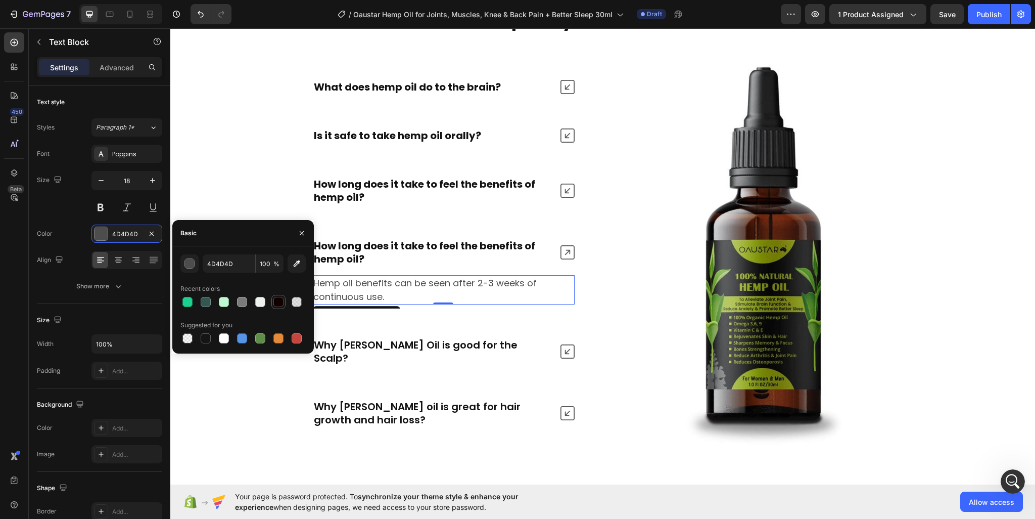
click at [275, 298] on div at bounding box center [278, 302] width 10 height 10
type input "110000"
click at [567, 259] on icon at bounding box center [568, 252] width 14 height 14
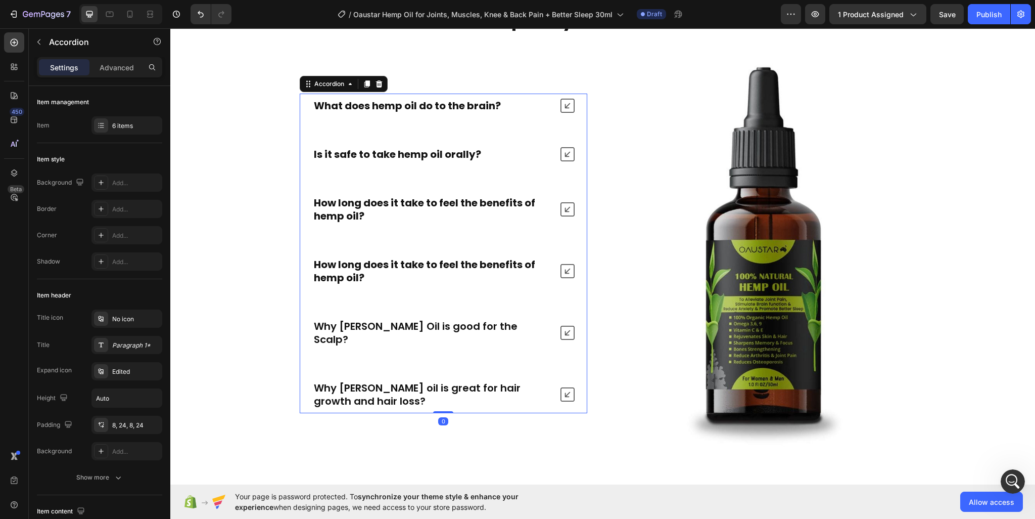
click at [565, 328] on icon at bounding box center [568, 333] width 14 height 14
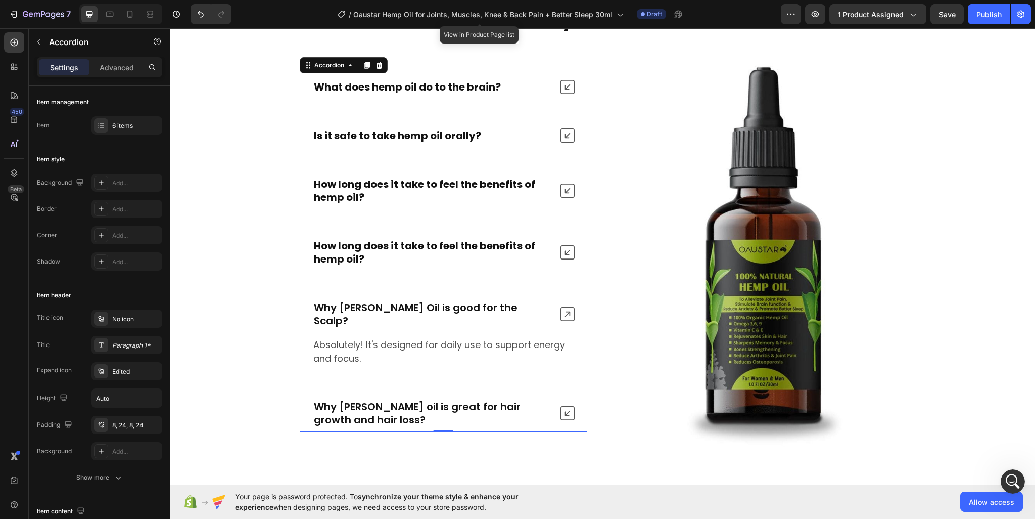
click at [519, 338] on p "Absolutely! It's designed for daily use to support energy and focus." at bounding box center [443, 351] width 260 height 27
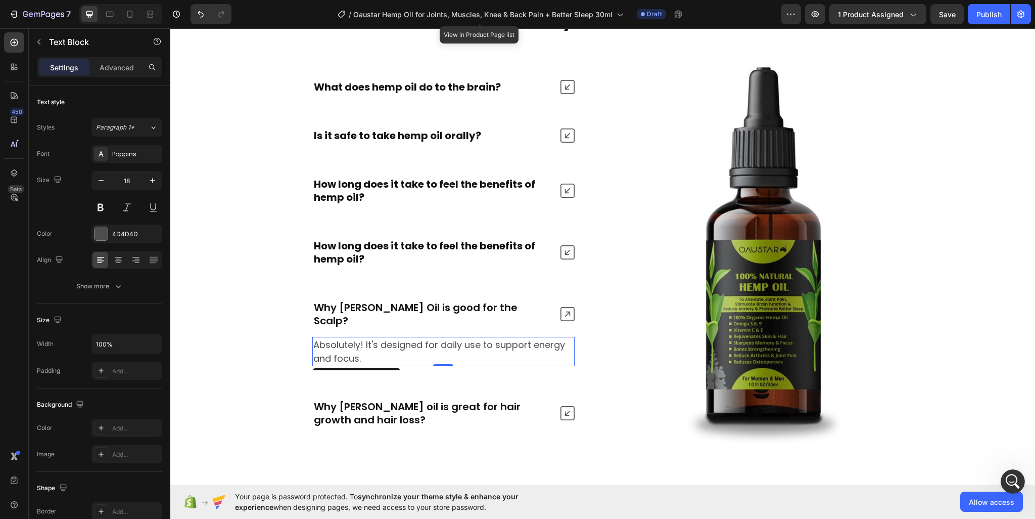
click at [519, 338] on p "Absolutely! It's designed for daily use to support energy and focus." at bounding box center [443, 351] width 260 height 27
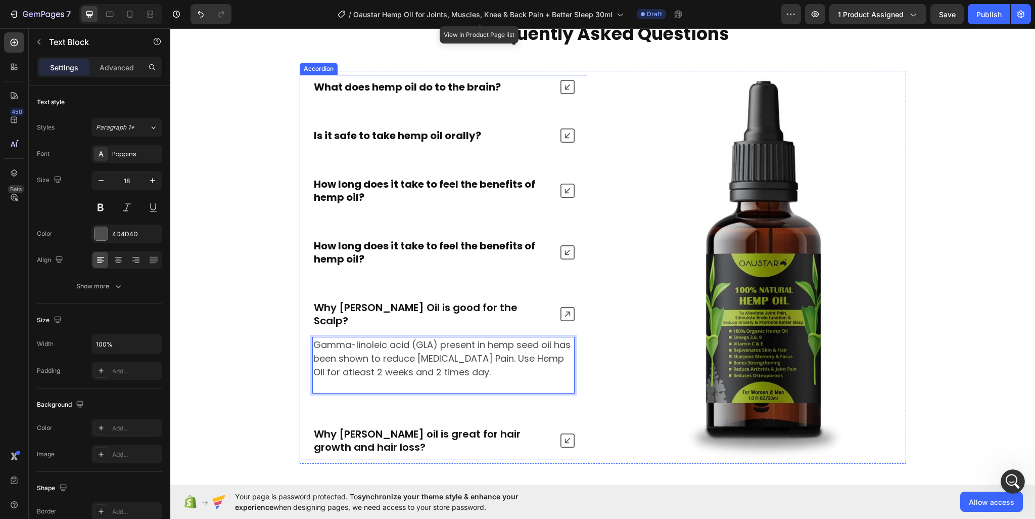
scroll to position [4331, 0]
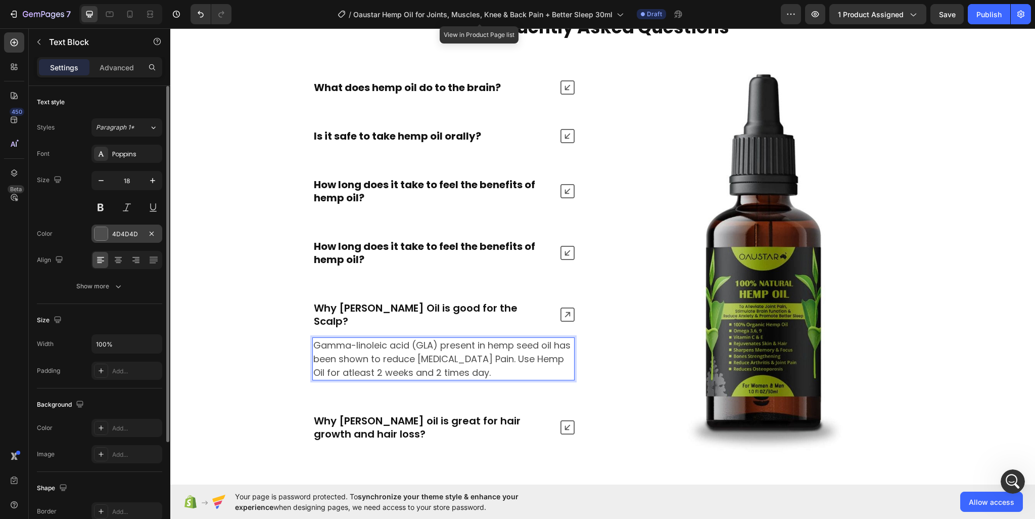
click at [140, 230] on div "4D4D4D" at bounding box center [126, 233] width 29 height 9
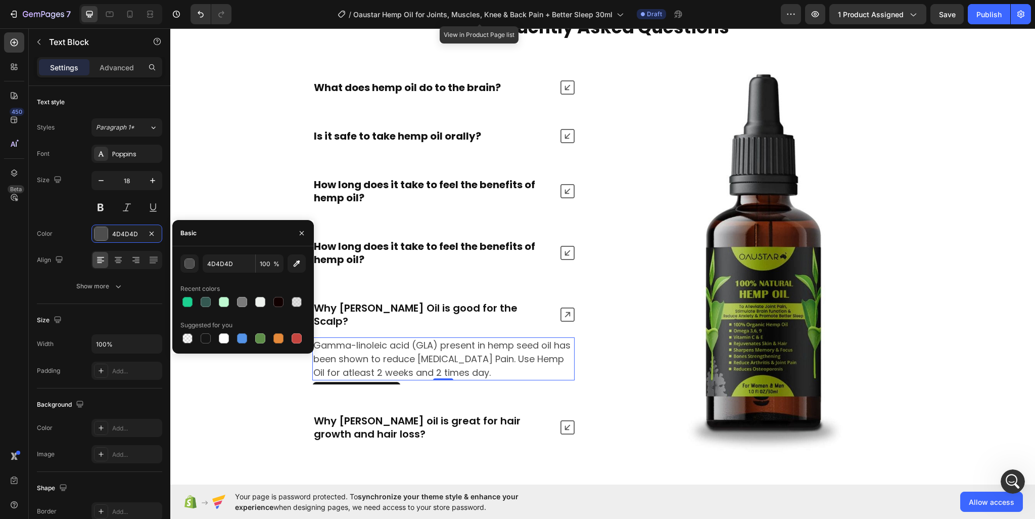
click at [278, 304] on div at bounding box center [278, 302] width 10 height 10
type input "110000"
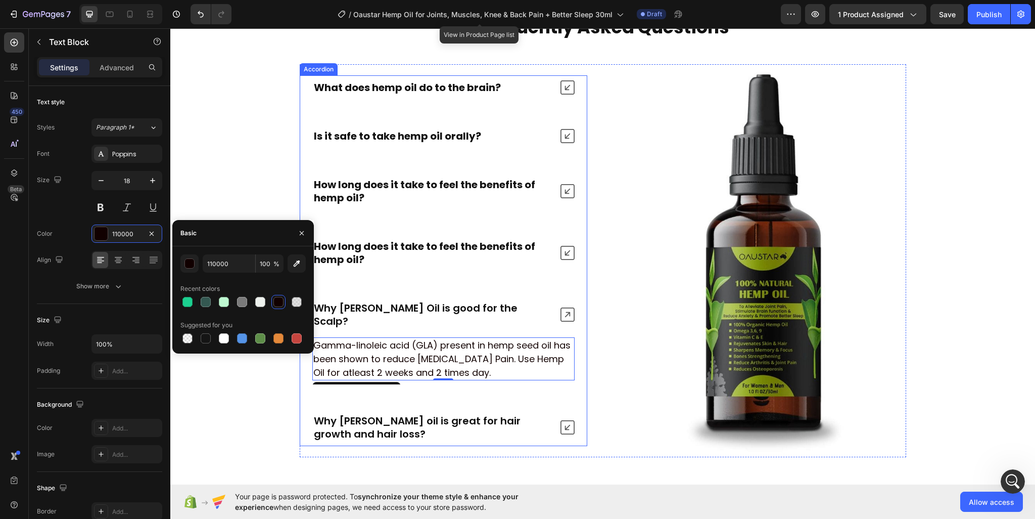
click at [434, 319] on p "Why [PERSON_NAME] Oil is good for the Scalp?" at bounding box center [432, 314] width 237 height 26
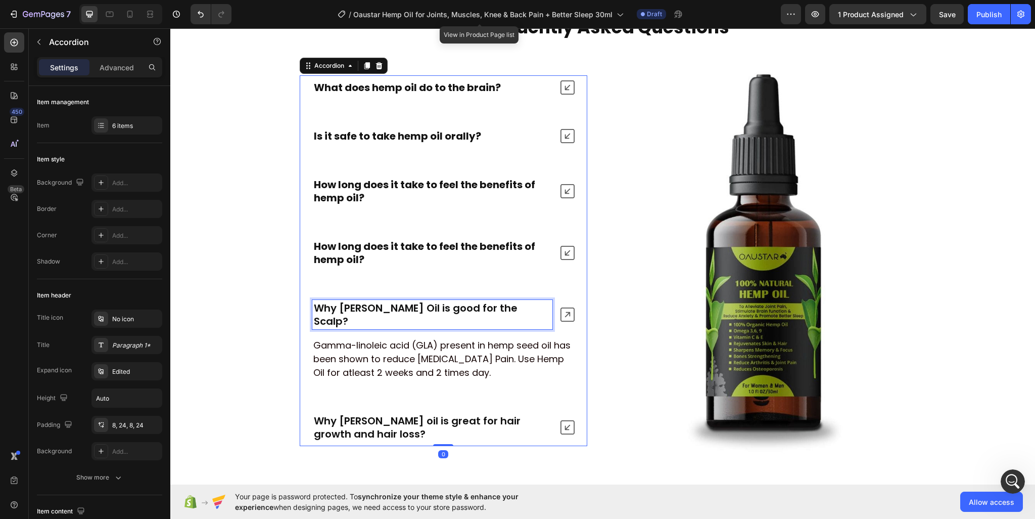
click at [434, 319] on p "Why [PERSON_NAME] Oil is good for the Scalp?" at bounding box center [432, 314] width 237 height 26
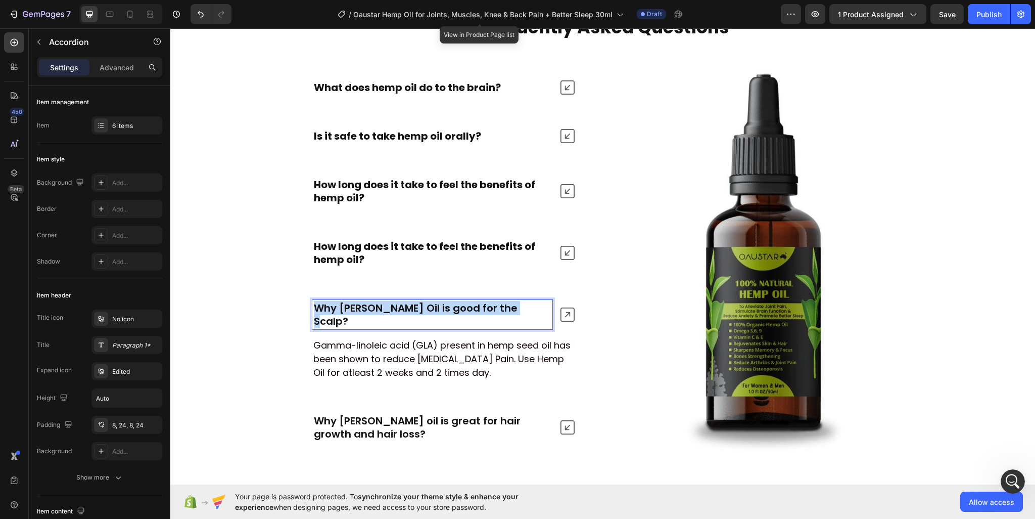
click at [434, 319] on p "Why [PERSON_NAME] Oil is good for the Scalp?" at bounding box center [432, 314] width 237 height 26
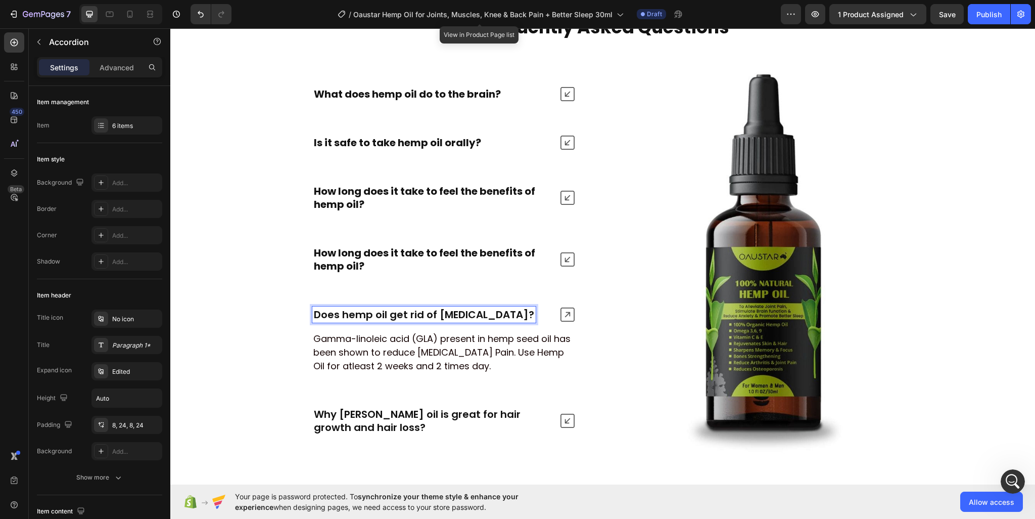
click at [555, 315] on div "Does hemp oil get rid of [MEDICAL_DATA]?" at bounding box center [443, 314] width 287 height 24
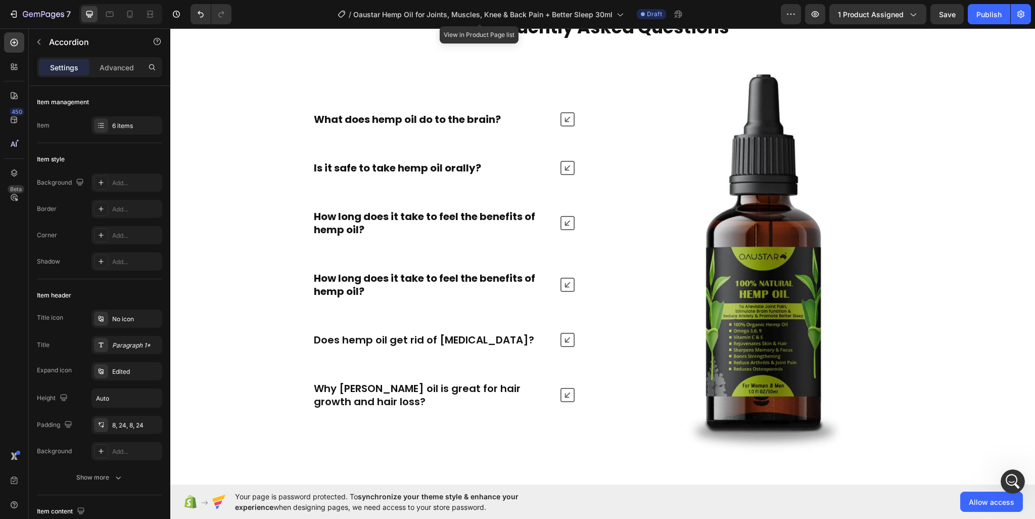
click at [571, 328] on div "Does hemp oil get rid of [MEDICAL_DATA]?" at bounding box center [443, 340] width 287 height 24
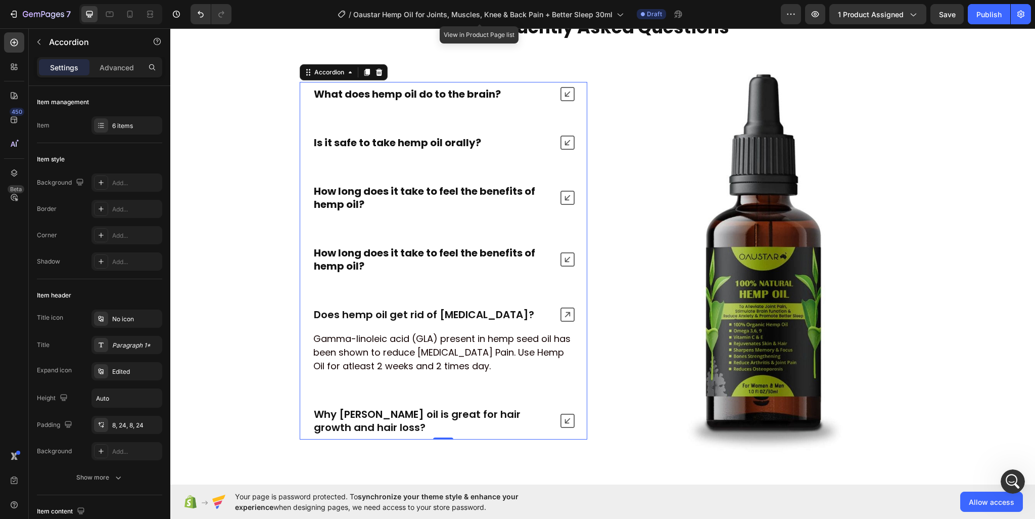
click at [568, 316] on icon at bounding box center [568, 314] width 14 height 14
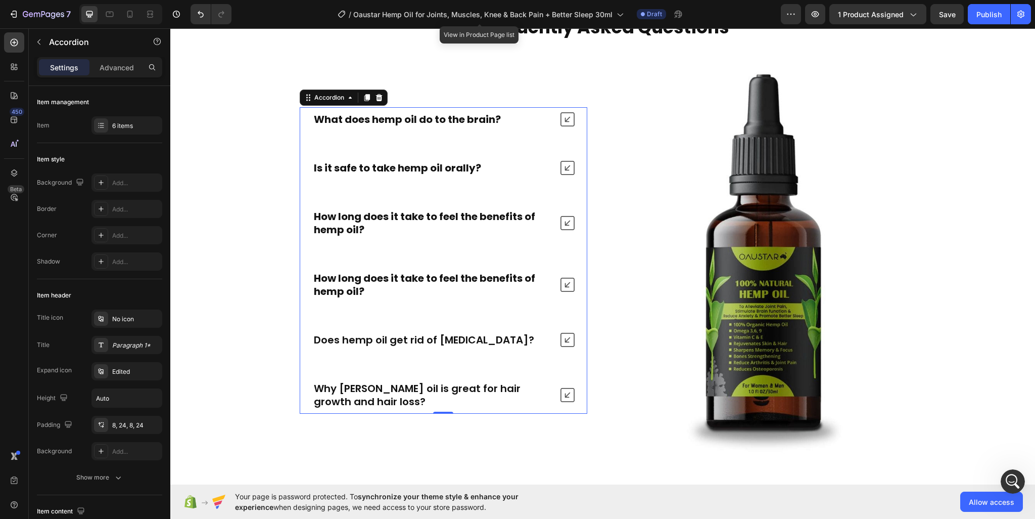
click at [569, 397] on icon at bounding box center [568, 395] width 14 height 14
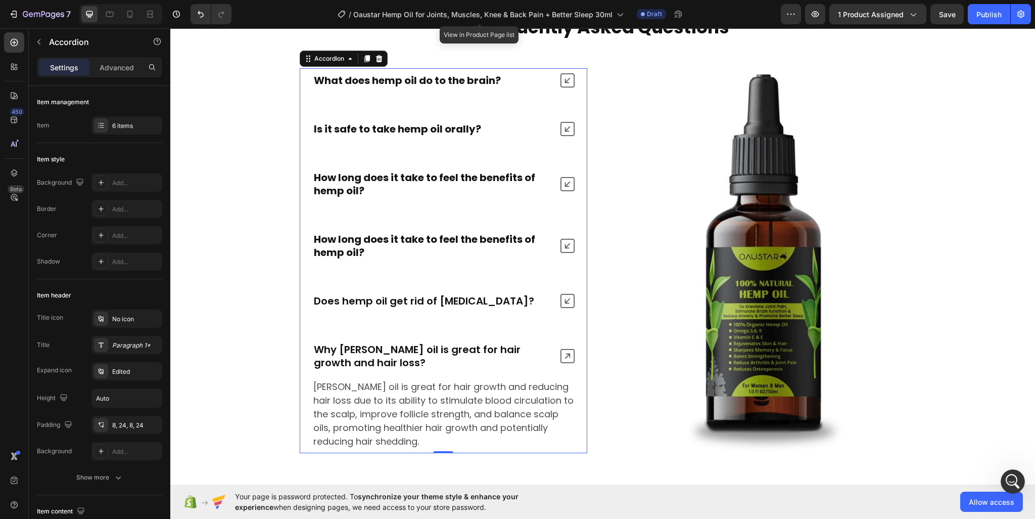
click at [440, 338] on div "Why [PERSON_NAME] oil is great for hair growth and hair loss?" at bounding box center [443, 355] width 287 height 37
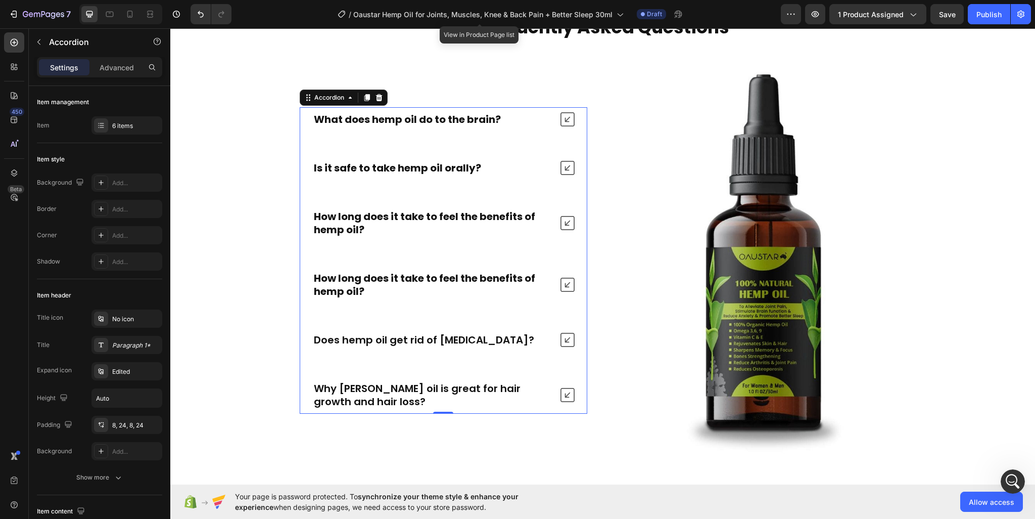
click at [433, 348] on div "What does hemp oil do to the brain? Is it safe to take hemp oil orally? How lon…" at bounding box center [444, 260] width 288 height 306
click at [435, 401] on p "Why [PERSON_NAME] oil is great for hair growth and hair loss?" at bounding box center [432, 395] width 237 height 26
click at [410, 385] on p "Why [PERSON_NAME] oil is great for hair growth and hair loss?" at bounding box center [432, 395] width 237 height 26
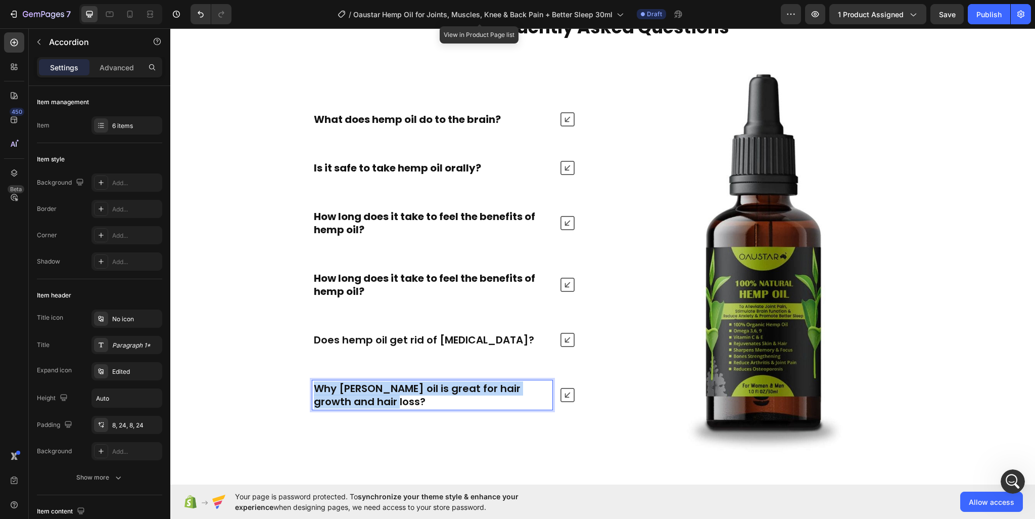
click at [410, 385] on p "Why [PERSON_NAME] oil is great for hair growth and hair loss?" at bounding box center [432, 395] width 237 height 26
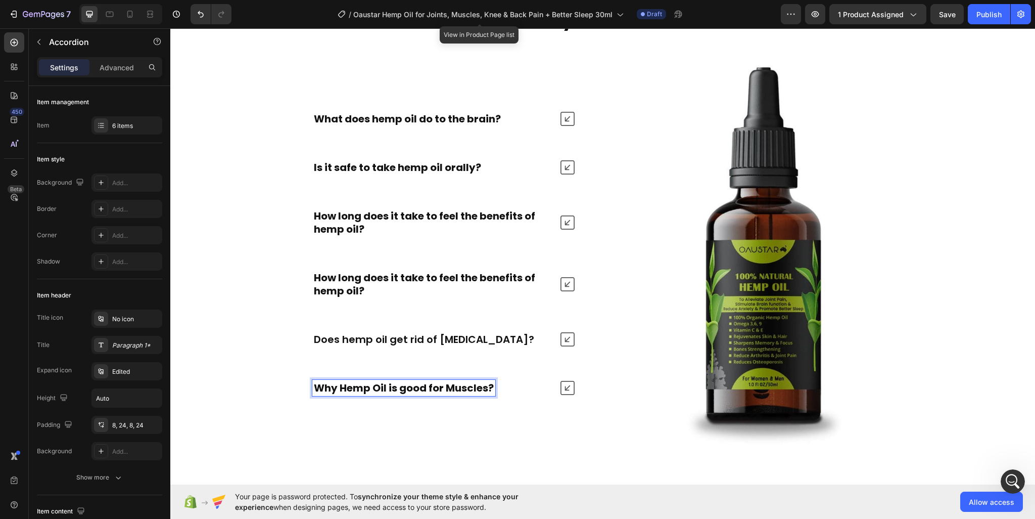
click at [561, 386] on icon at bounding box center [568, 388] width 14 height 14
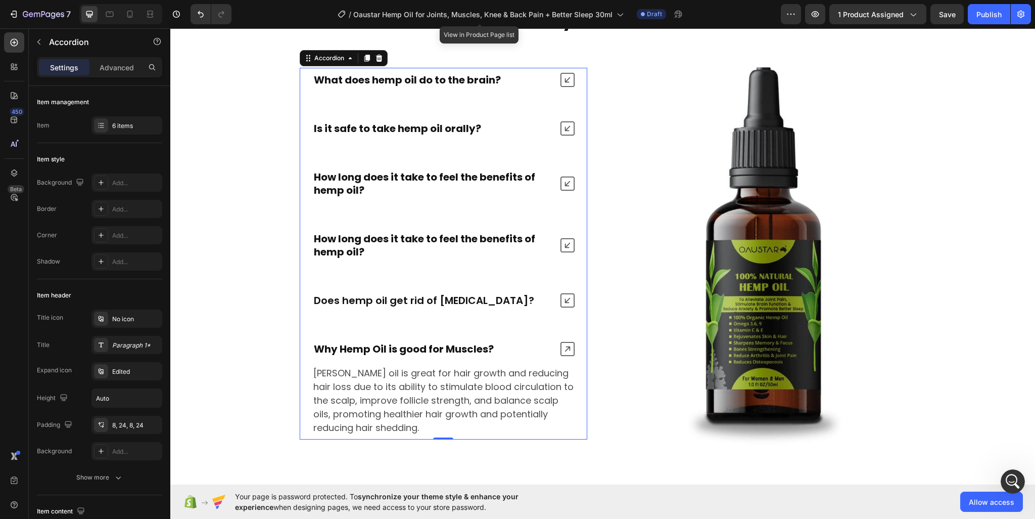
click at [390, 391] on p "[PERSON_NAME] oil is great for hair growth and reducing hair loss due to its ab…" at bounding box center [443, 400] width 260 height 68
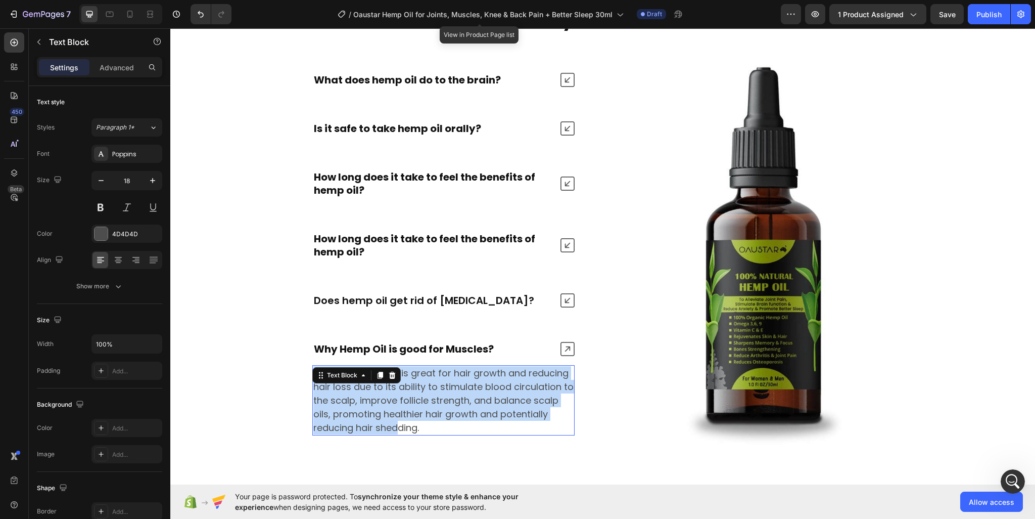
click at [390, 391] on p "[PERSON_NAME] oil is great for hair growth and reducing hair loss due to its ab…" at bounding box center [443, 400] width 260 height 68
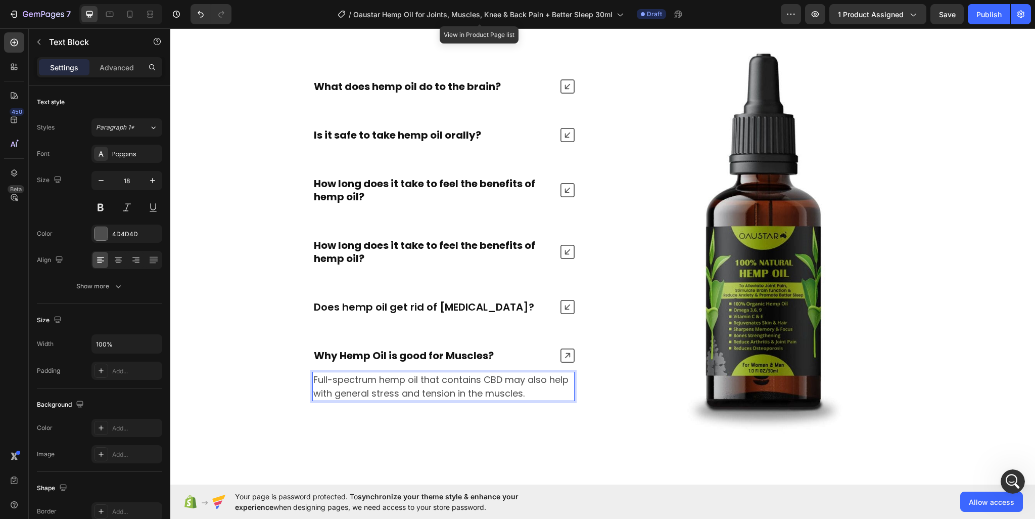
scroll to position [4358, 0]
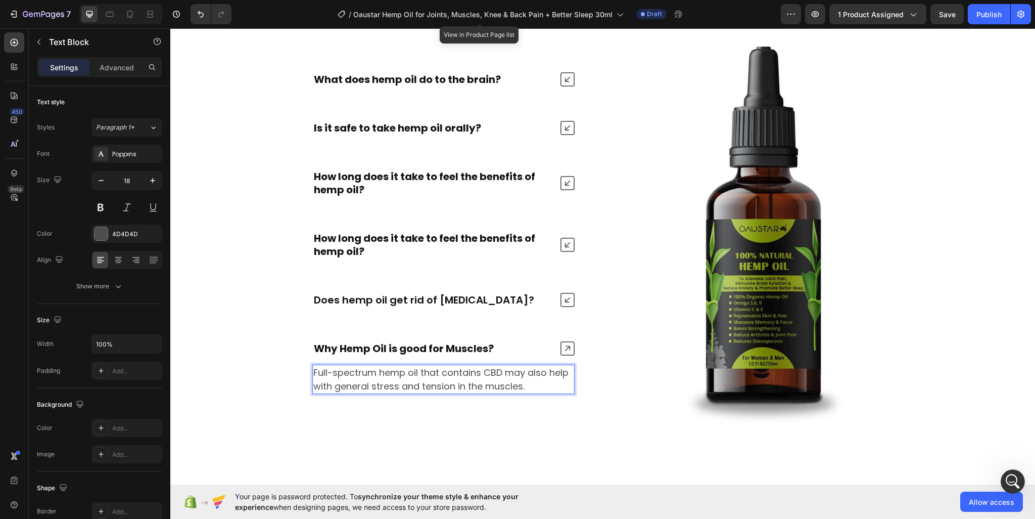
click at [398, 365] on p "Full-spectrum hemp oil that contains CBD may also help with general stress and …" at bounding box center [443, 378] width 260 height 27
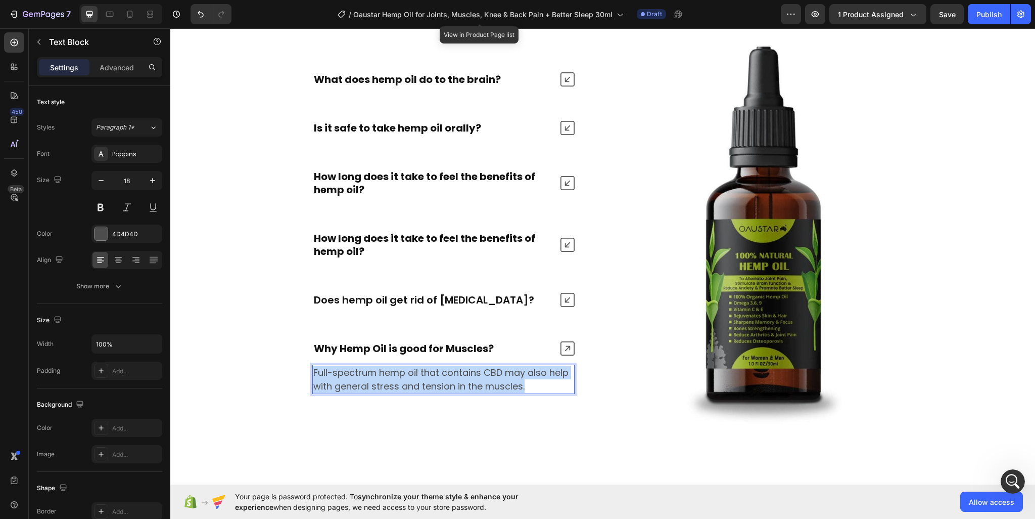
click at [398, 365] on p "Full-spectrum hemp oil that contains CBD may also help with general stress and …" at bounding box center [443, 378] width 260 height 27
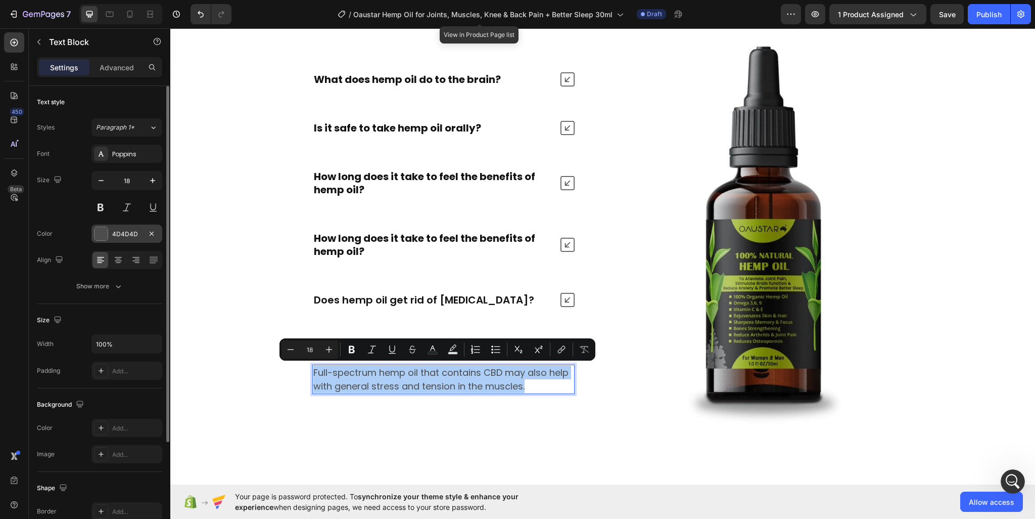
click at [100, 239] on div at bounding box center [101, 233] width 13 height 13
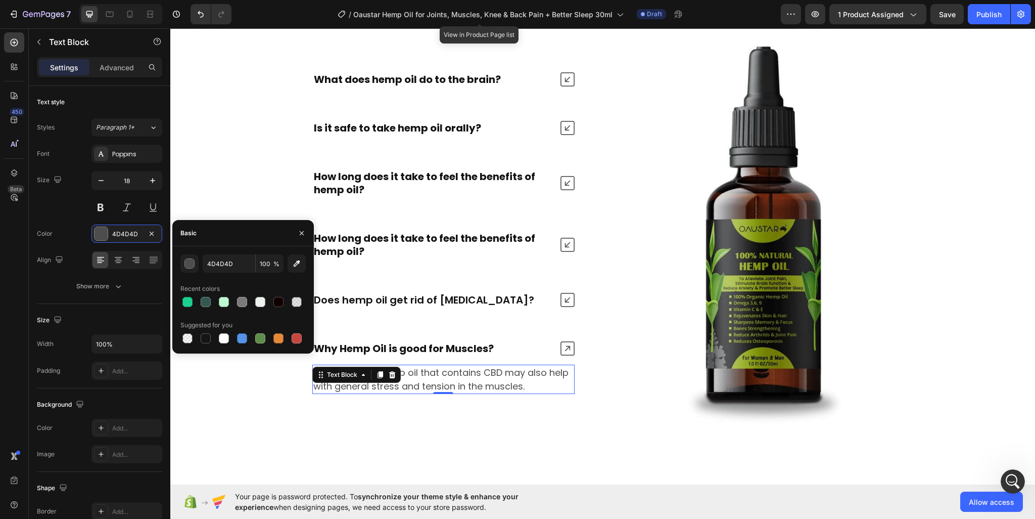
click at [270, 300] on div at bounding box center [242, 302] width 125 height 14
click at [277, 303] on div at bounding box center [278, 302] width 10 height 10
type input "110000"
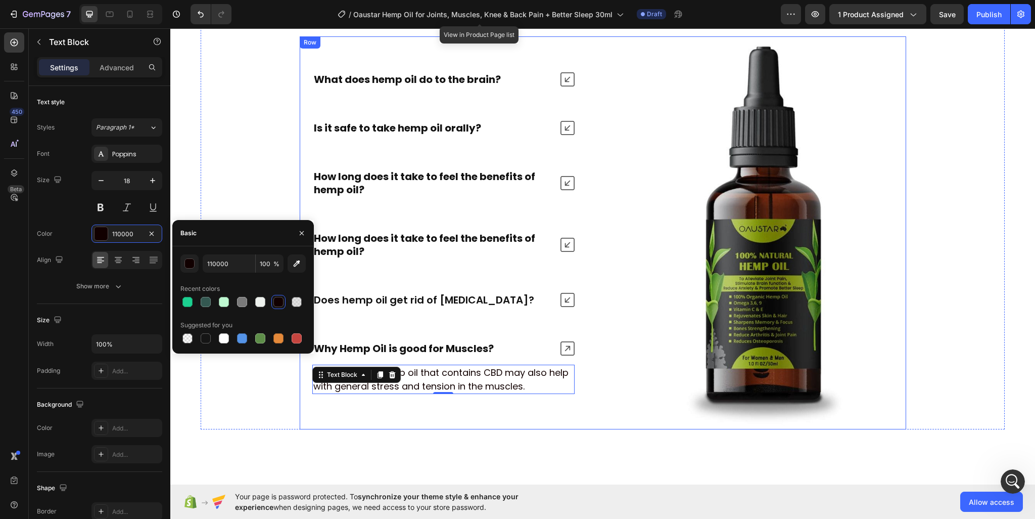
click at [595, 423] on div "What does hemp oil do to the brain? Is it safe to take hemp oil orally? How lon…" at bounding box center [603, 232] width 607 height 393
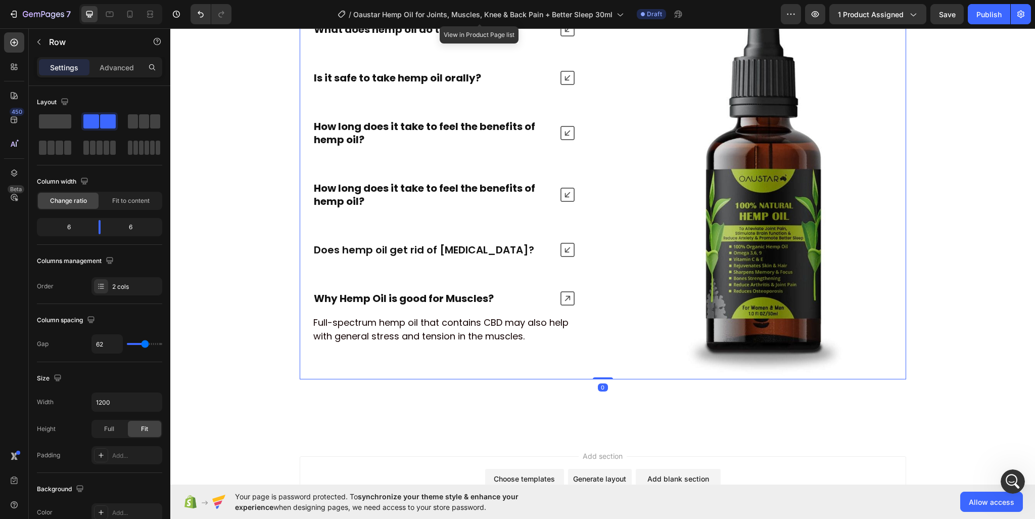
scroll to position [4505, 0]
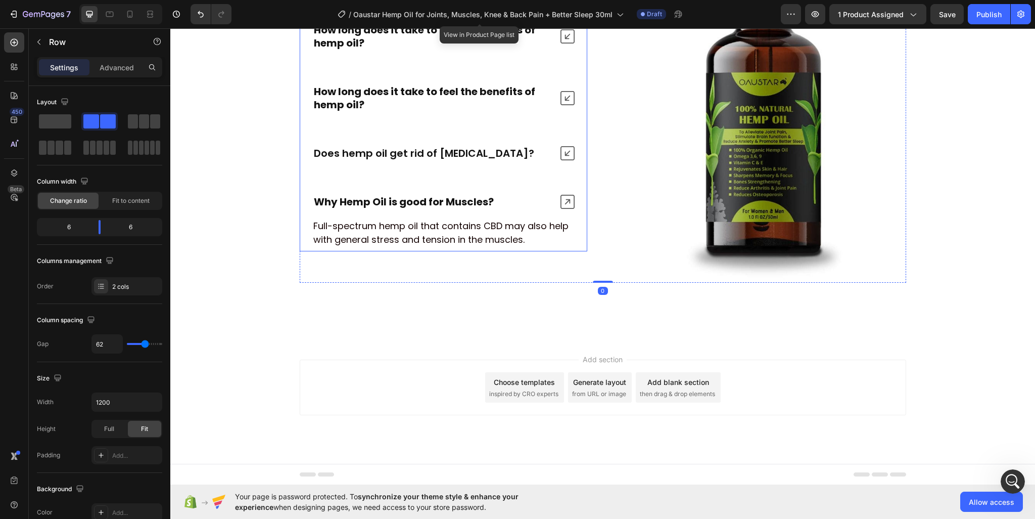
click at [521, 215] on div "Full-spectrum hemp oil that contains CBD may also help with general stress and …" at bounding box center [443, 232] width 287 height 37
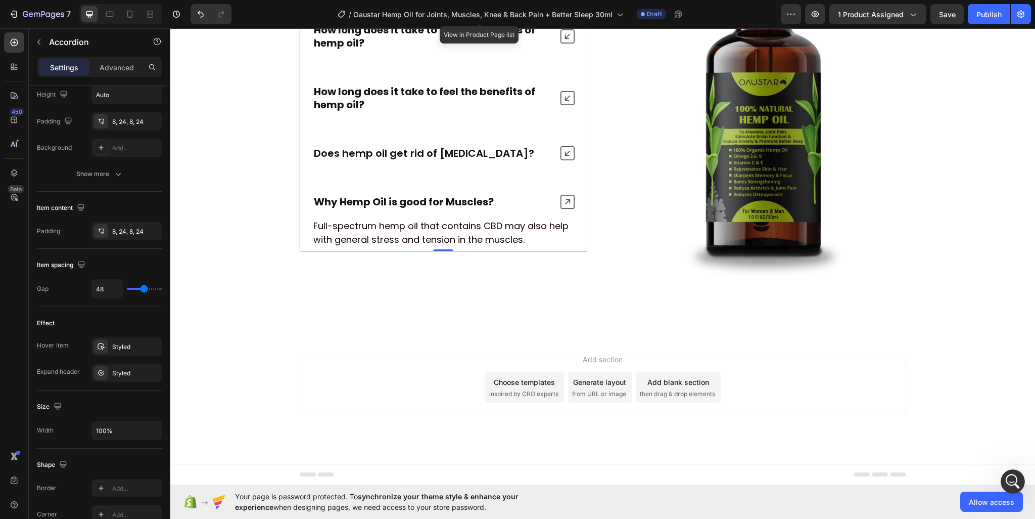
scroll to position [0, 0]
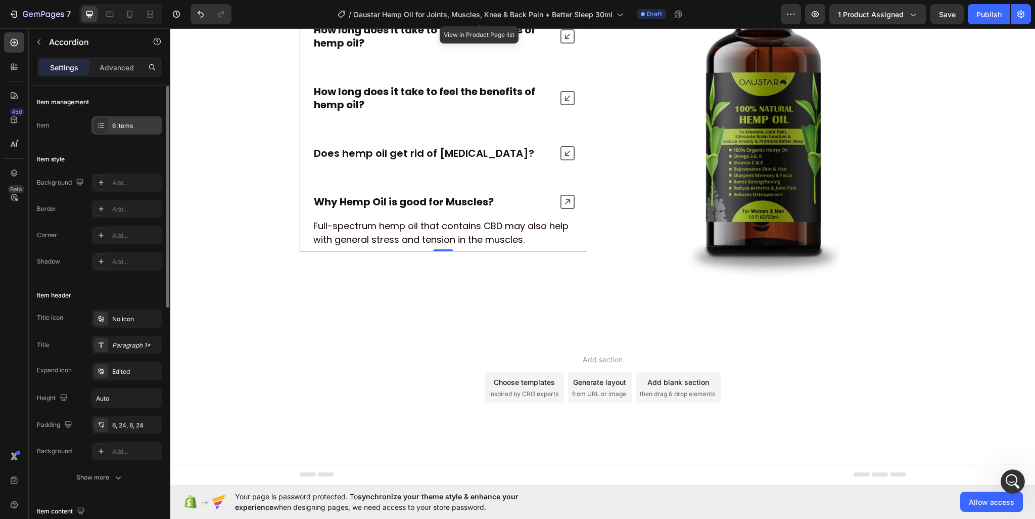
click at [137, 121] on div "6 items" at bounding box center [136, 125] width 48 height 9
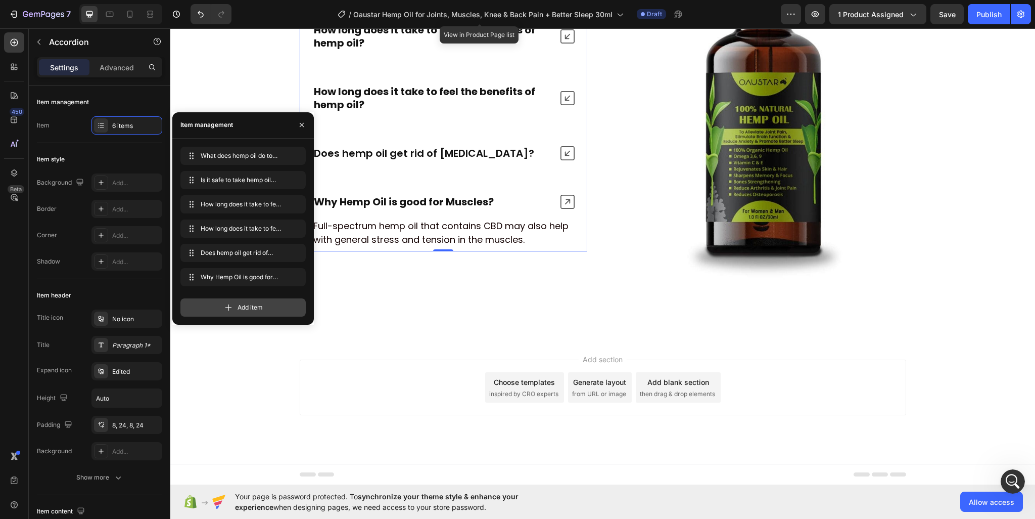
click at [244, 301] on div "Add item" at bounding box center [242, 307] width 125 height 18
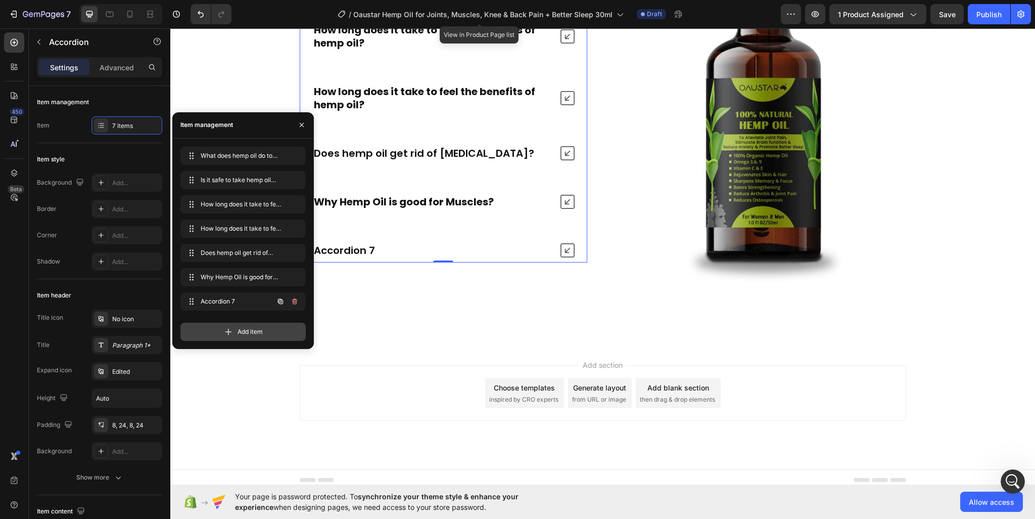
scroll to position [4500, 0]
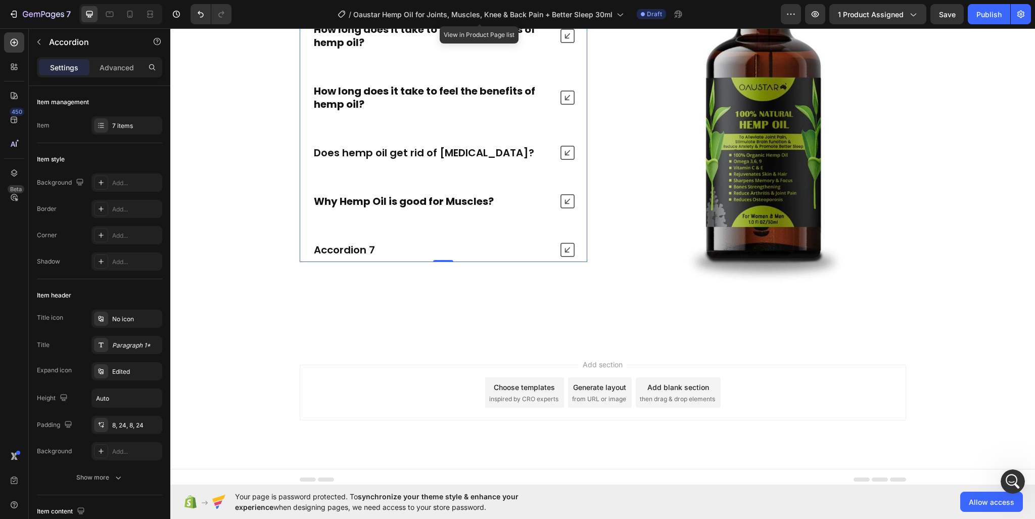
click at [377, 251] on div "Accordion 7" at bounding box center [432, 250] width 240 height 16
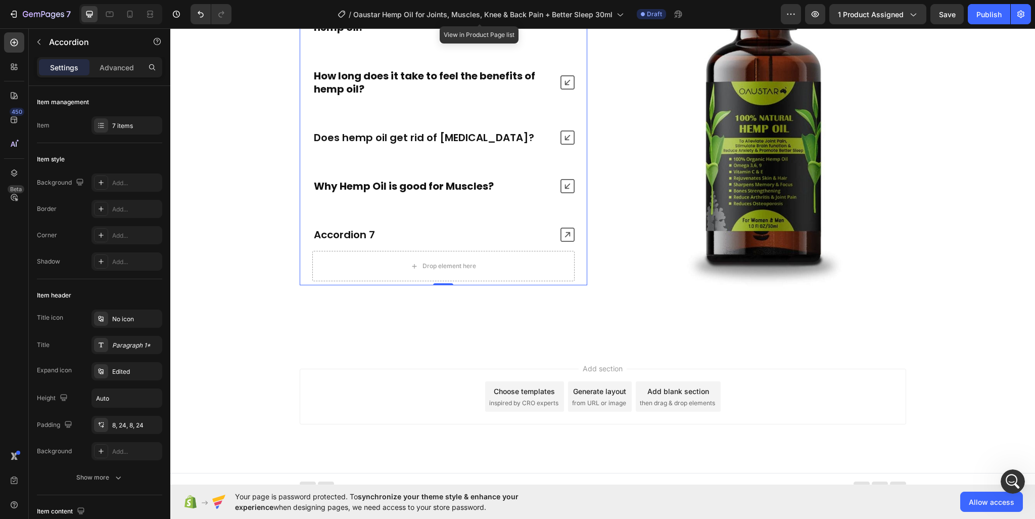
click at [377, 243] on div "Accordion 7" at bounding box center [432, 234] width 240 height 16
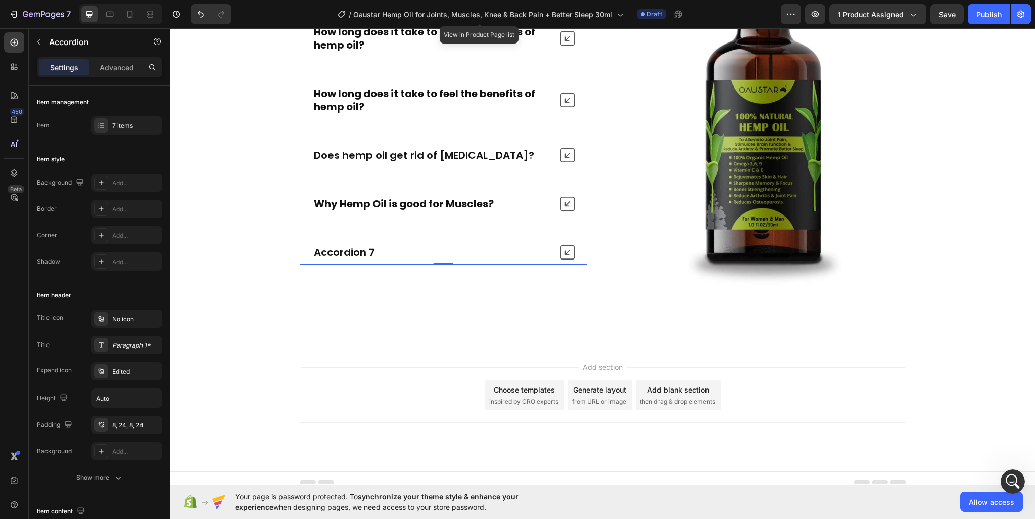
click at [377, 251] on div "Accordion 7" at bounding box center [432, 252] width 240 height 16
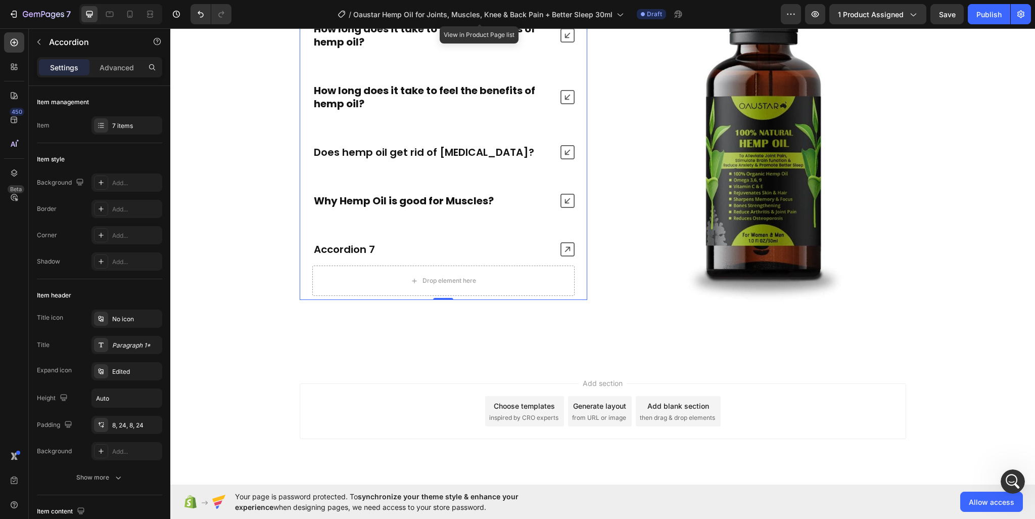
scroll to position [4480, 0]
click at [340, 250] on div "Accordion 7" at bounding box center [344, 250] width 64 height 16
click at [340, 250] on p "Accordion 7" at bounding box center [344, 250] width 61 height 13
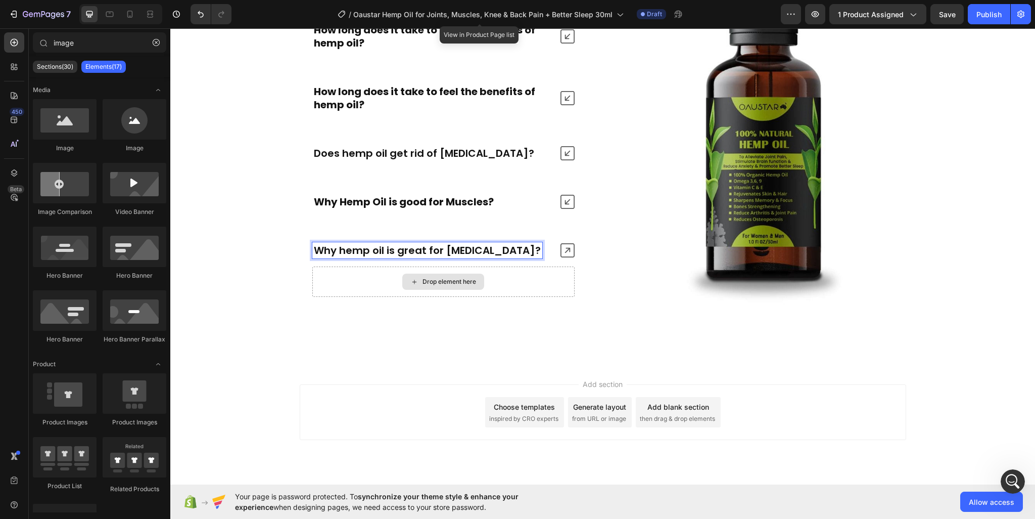
click at [410, 282] on icon at bounding box center [414, 281] width 8 height 9
click at [95, 45] on input "image" at bounding box center [99, 42] width 133 height 20
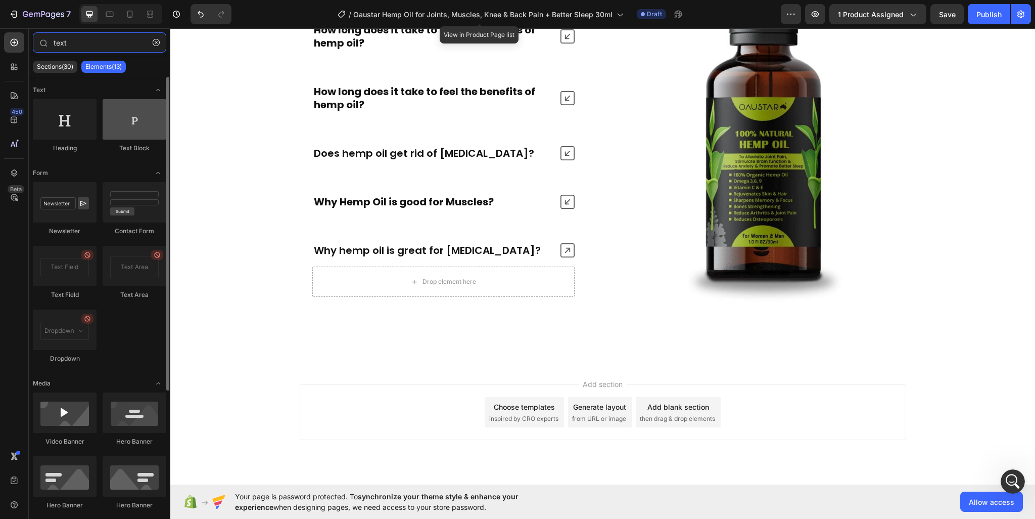
type input "text"
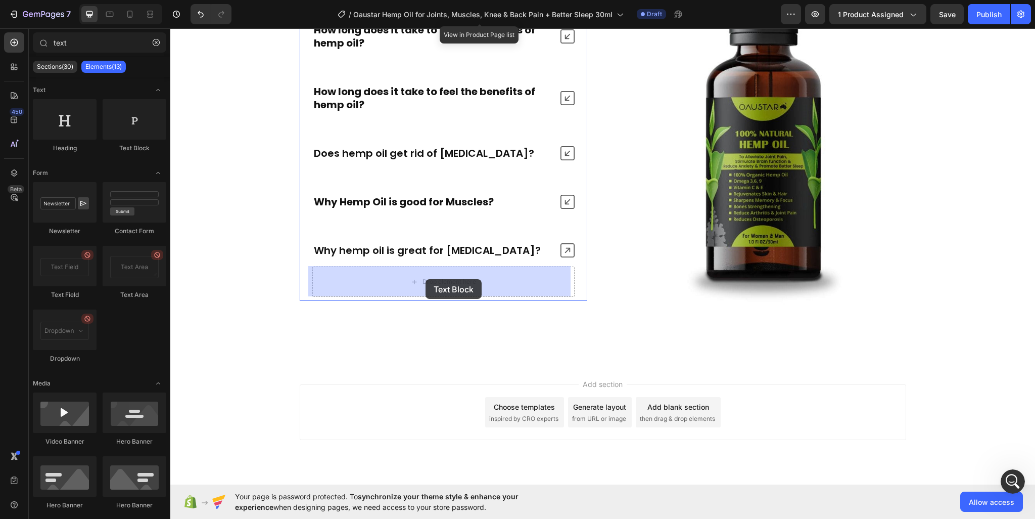
drag, startPoint x: 314, startPoint y: 162, endPoint x: 425, endPoint y: 278, distance: 160.2
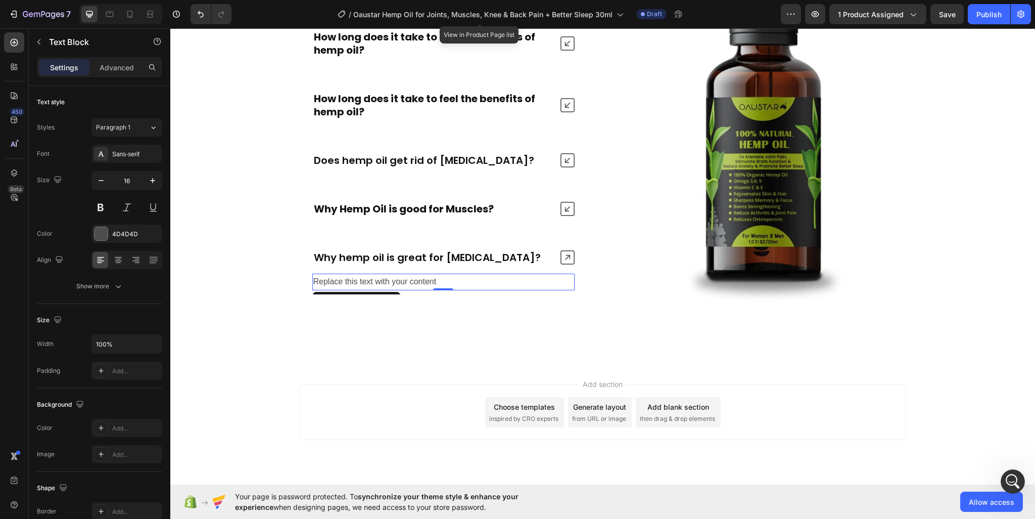
scroll to position [4487, 0]
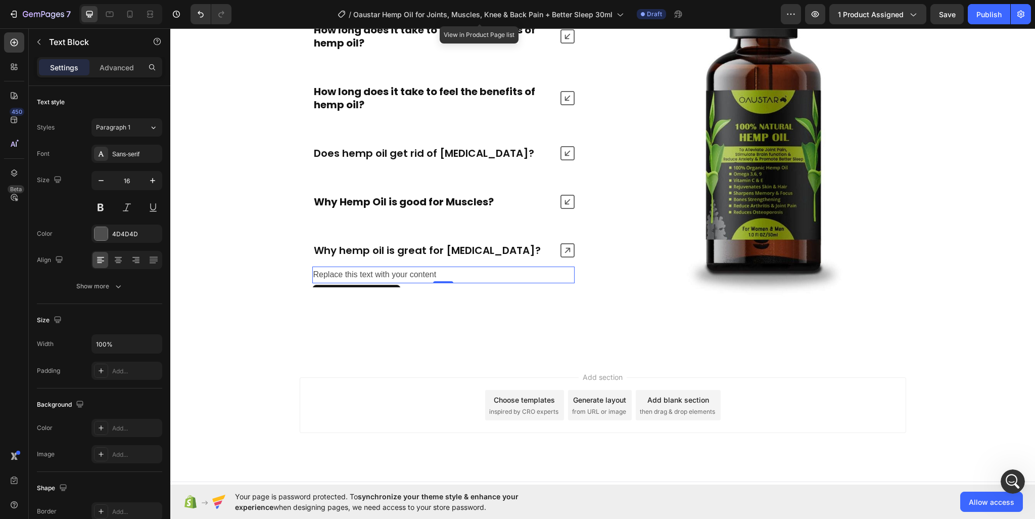
click at [379, 269] on div "Replace this text with your content" at bounding box center [443, 274] width 262 height 17
click at [379, 269] on p "Replace this text with your content" at bounding box center [443, 274] width 260 height 15
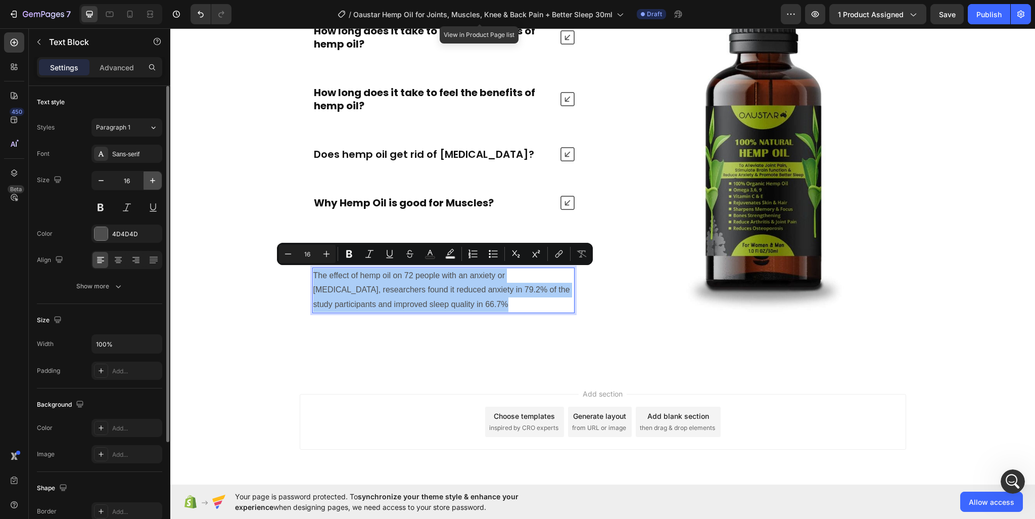
click at [157, 177] on icon "button" at bounding box center [153, 180] width 10 height 10
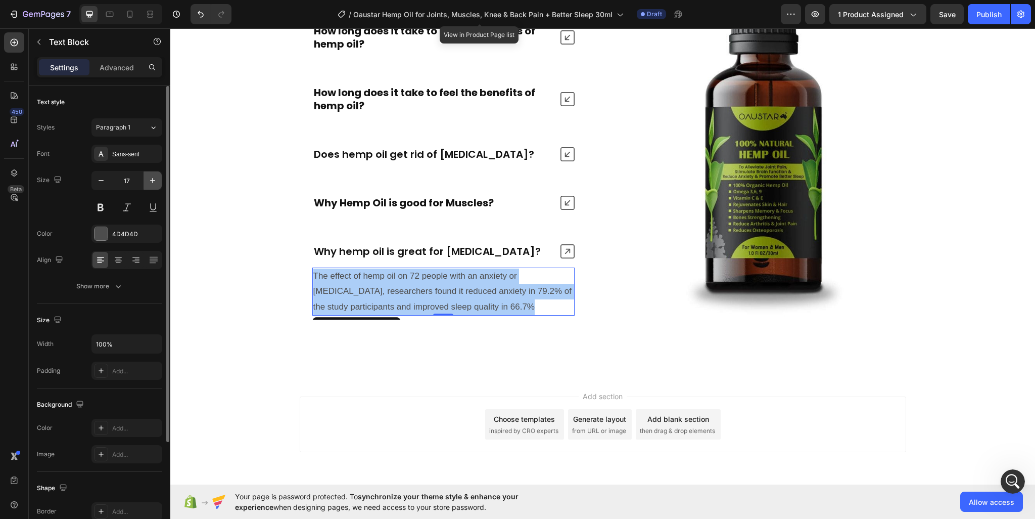
type input "18"
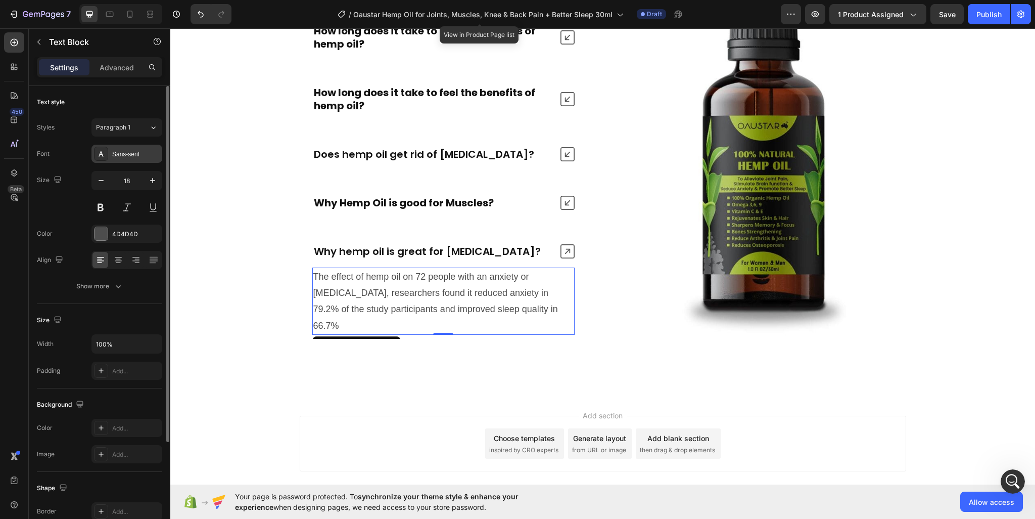
click at [152, 150] on div "Sans-serif" at bounding box center [136, 154] width 48 height 9
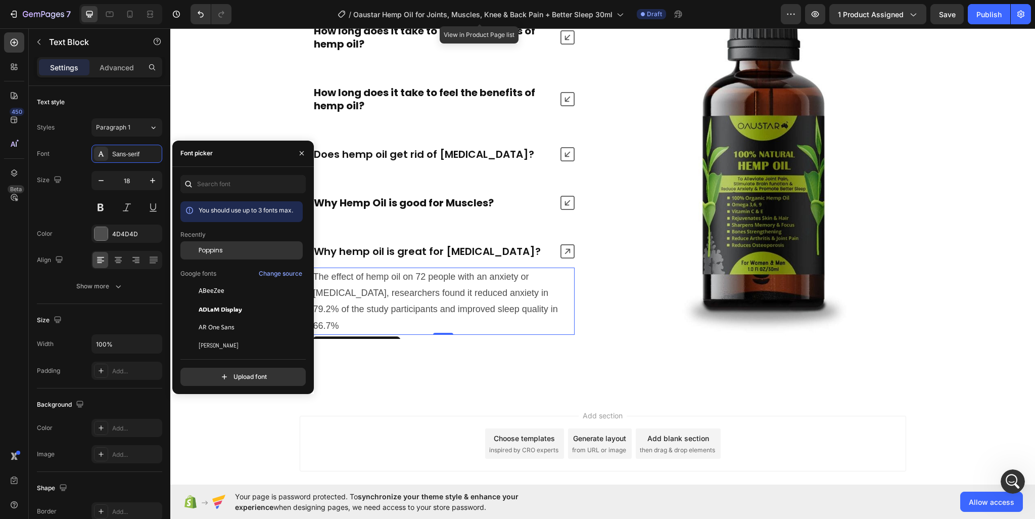
click at [226, 318] on div "Poppins" at bounding box center [241, 327] width 122 height 18
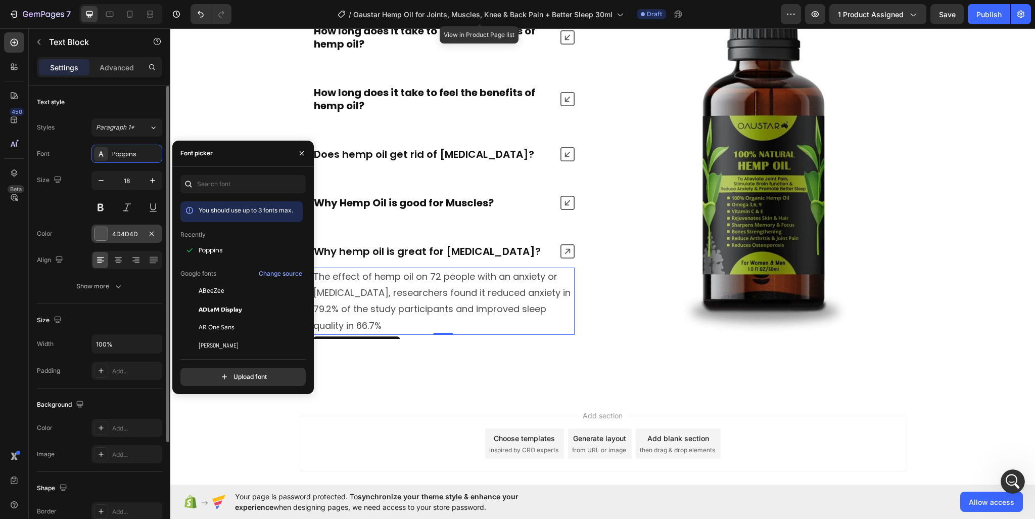
click at [131, 233] on div "4D4D4D" at bounding box center [126, 233] width 29 height 9
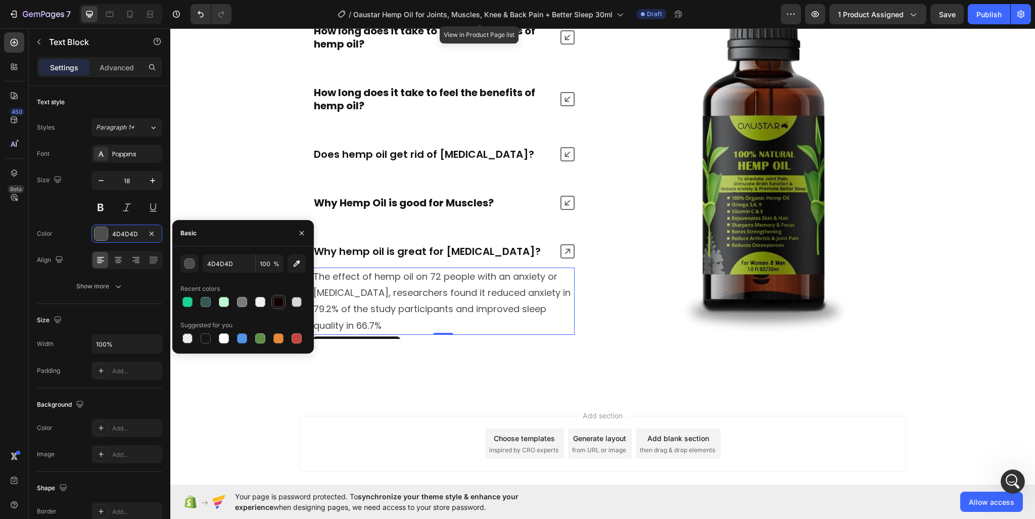
click at [280, 301] on div at bounding box center [278, 302] width 10 height 10
type input "110000"
click at [435, 203] on strong "Why Hemp Oil is good for Muscles?" at bounding box center [404, 203] width 180 height 14
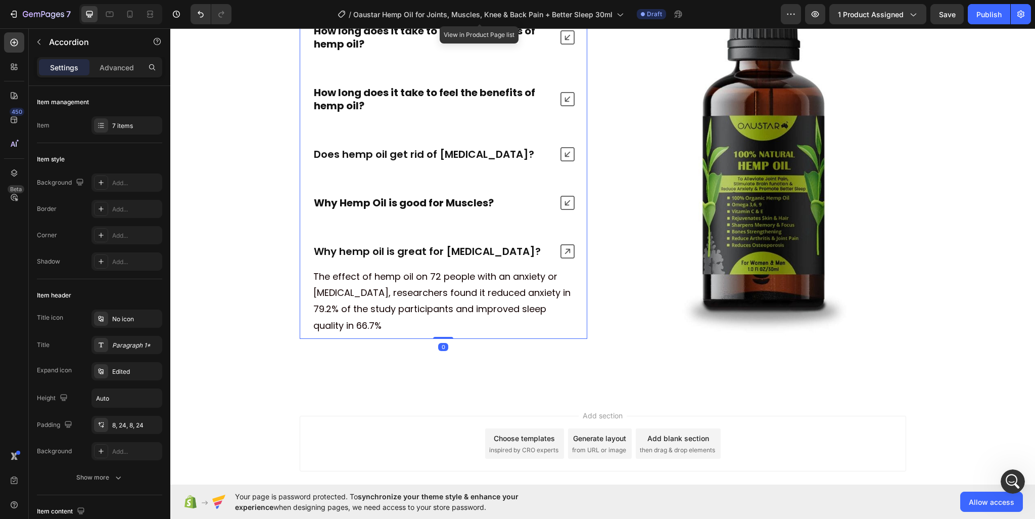
click at [570, 199] on icon at bounding box center [568, 203] width 14 height 14
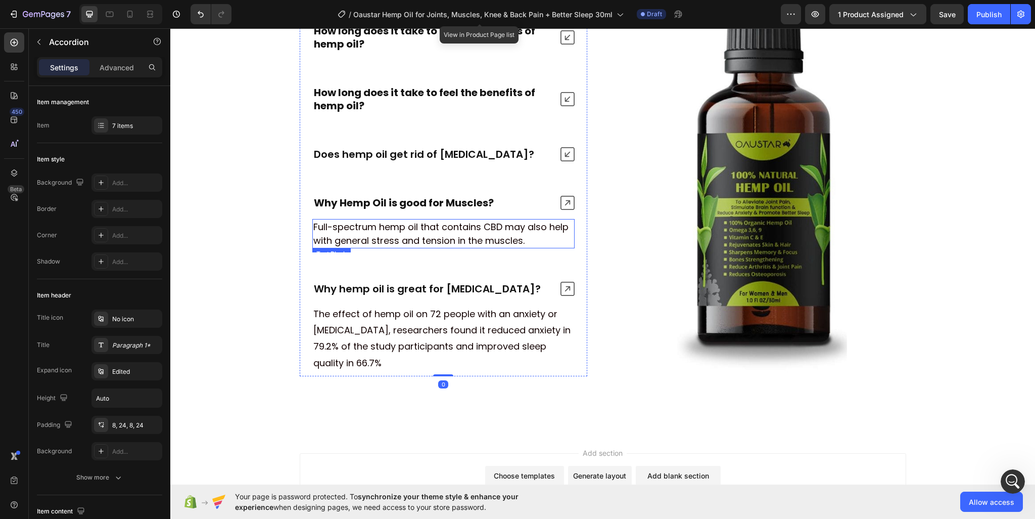
click at [492, 225] on p "Full-spectrum hemp oil that contains CBD may also help with general stress and …" at bounding box center [443, 233] width 260 height 27
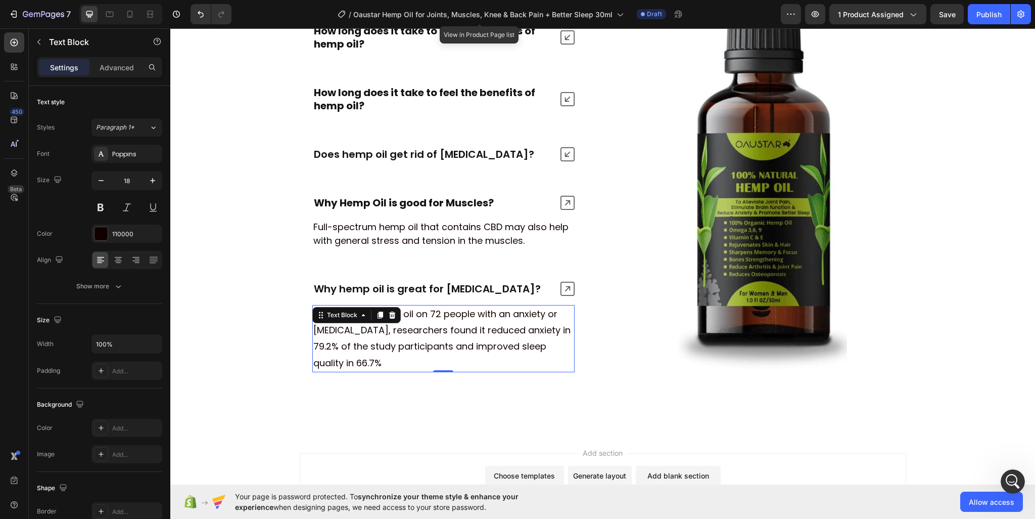
click at [501, 334] on p "The effect of hemp oil on 72 people with an anxiety or [MEDICAL_DATA], research…" at bounding box center [443, 339] width 260 height 66
click at [457, 281] on div "Why hemp oil is great for [MEDICAL_DATA]?" at bounding box center [427, 289] width 230 height 16
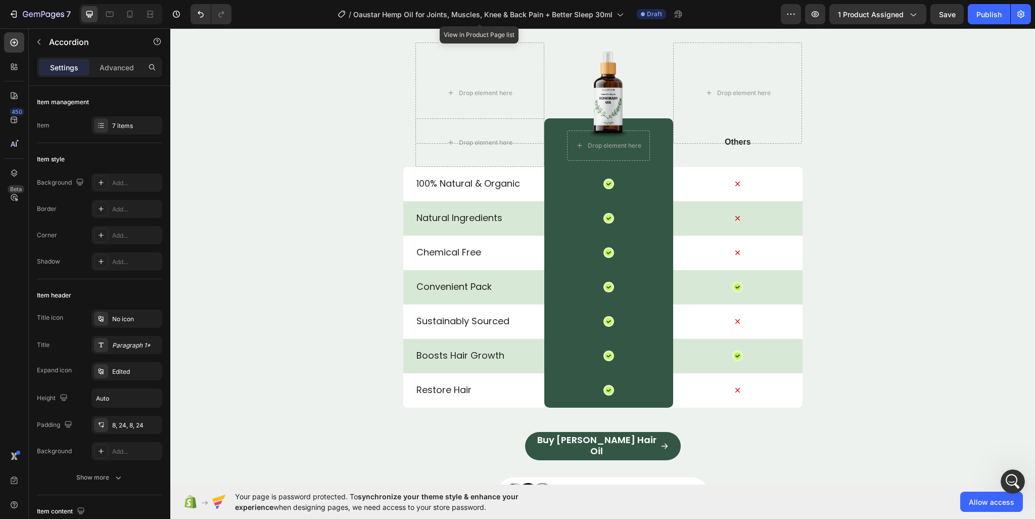
scroll to position [3634, 0]
click at [463, 354] on p "Boosts Hair Growth" at bounding box center [479, 354] width 127 height 12
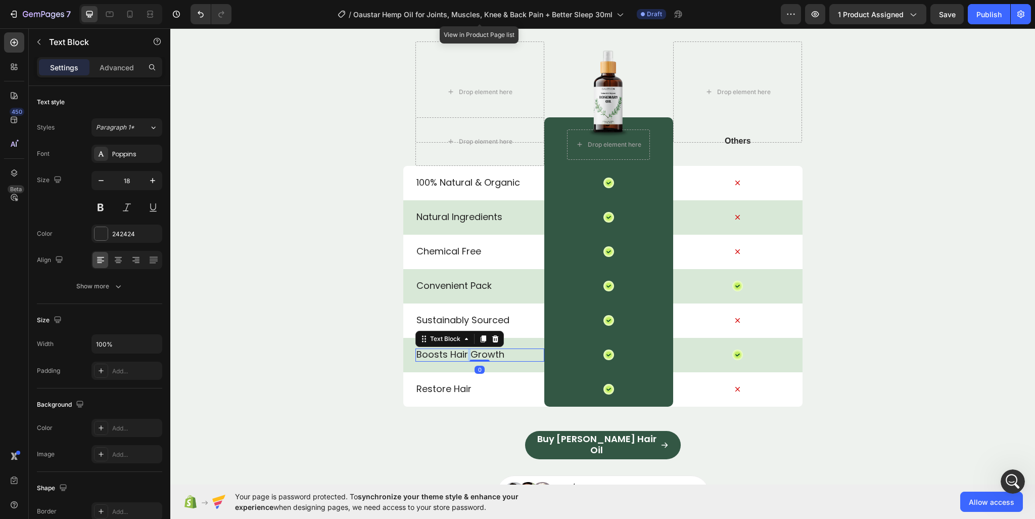
click at [463, 354] on p "Boosts Hair Growth" at bounding box center [479, 354] width 127 height 12
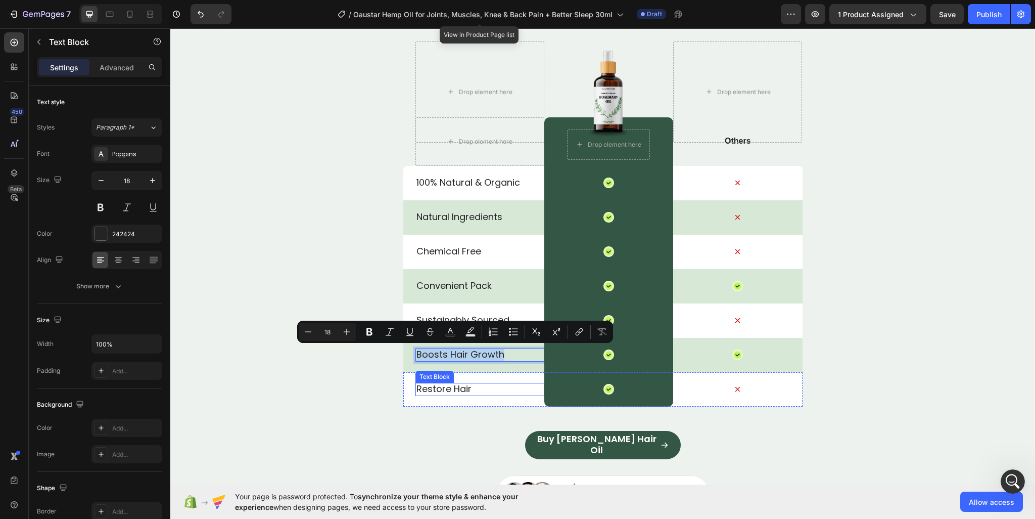
click at [458, 385] on p "Restore Hair" at bounding box center [479, 389] width 127 height 12
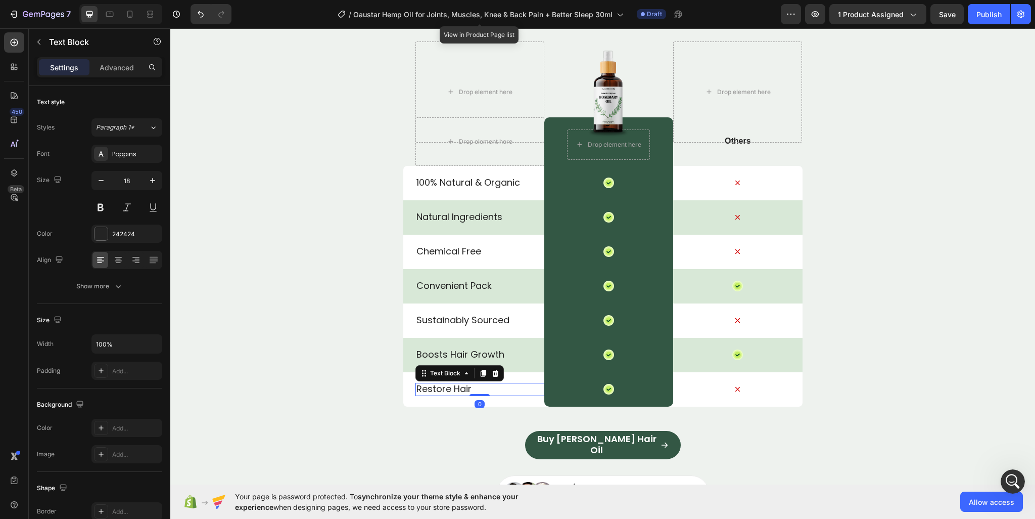
click at [458, 385] on p "Restore Hair" at bounding box center [479, 389] width 127 height 12
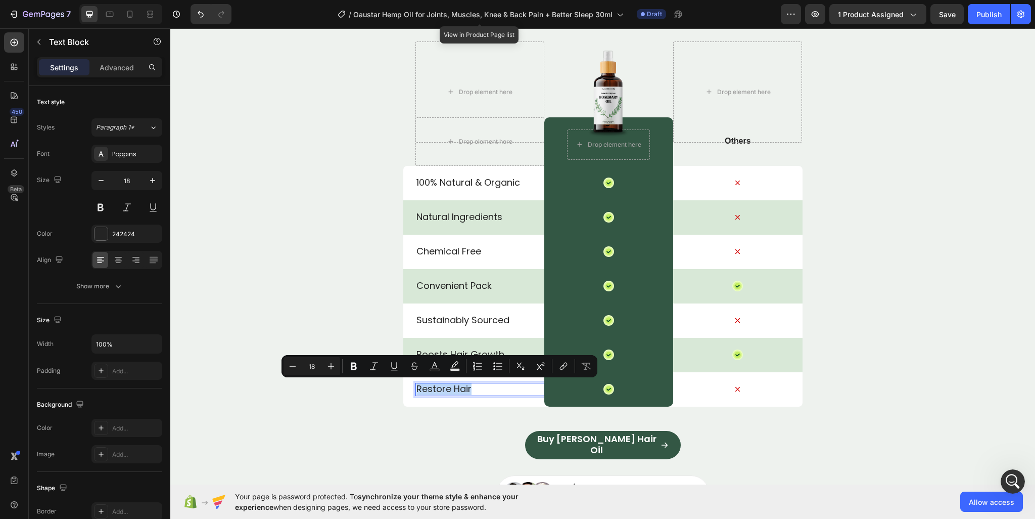
click at [457, 385] on p "Restore Hair" at bounding box center [479, 389] width 127 height 12
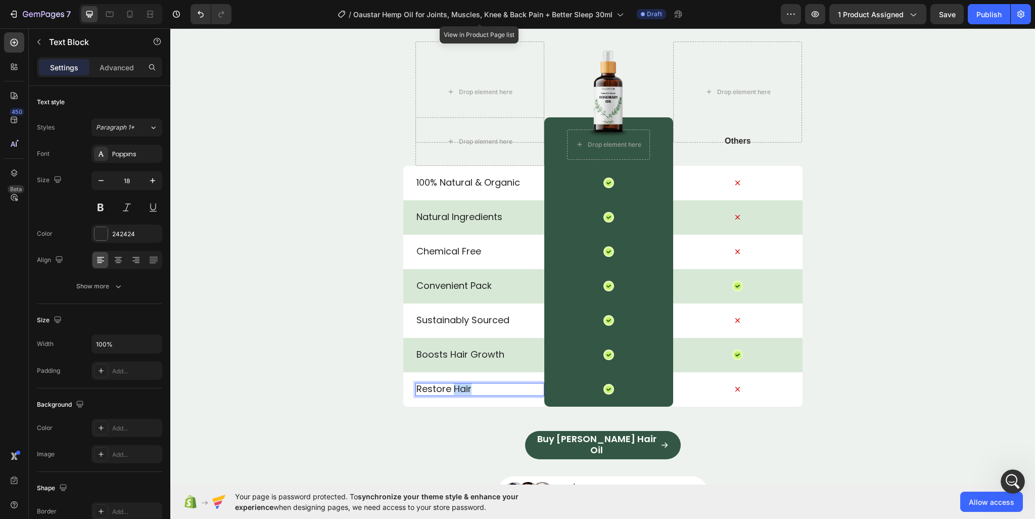
click at [457, 385] on p "Restore Hair" at bounding box center [479, 389] width 127 height 12
click at [442, 385] on p "C" at bounding box center [479, 389] width 127 height 12
click at [442, 386] on p "C" at bounding box center [479, 389] width 127 height 12
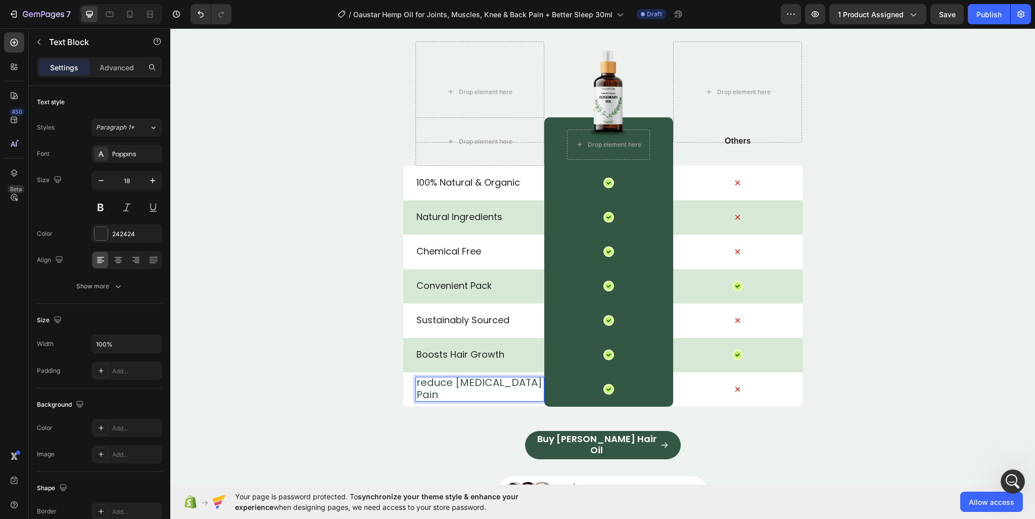
click at [423, 387] on span "reduce [MEDICAL_DATA] Pain" at bounding box center [479, 388] width 126 height 26
click at [449, 390] on p "C" at bounding box center [479, 389] width 127 height 12
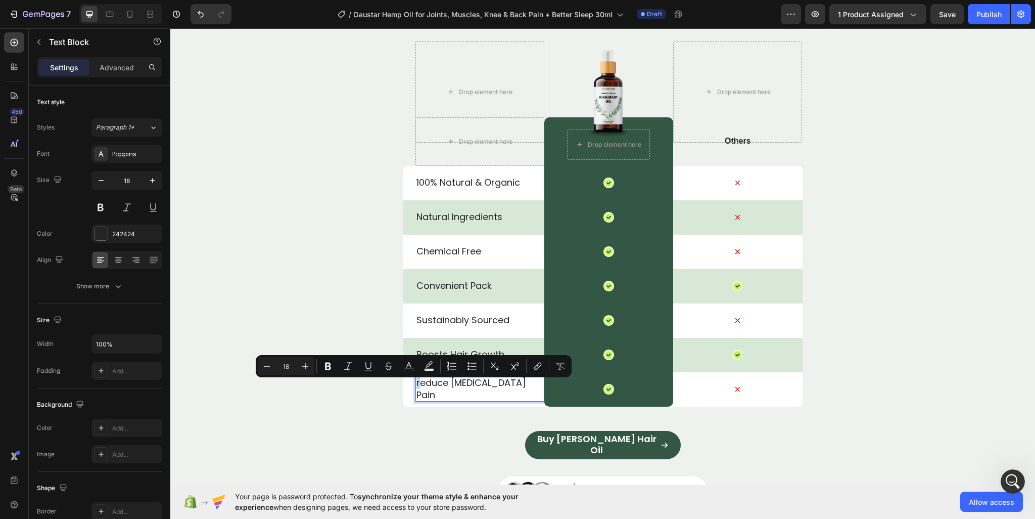
click at [416, 390] on p "reduce [MEDICAL_DATA] Pain" at bounding box center [479, 389] width 127 height 24
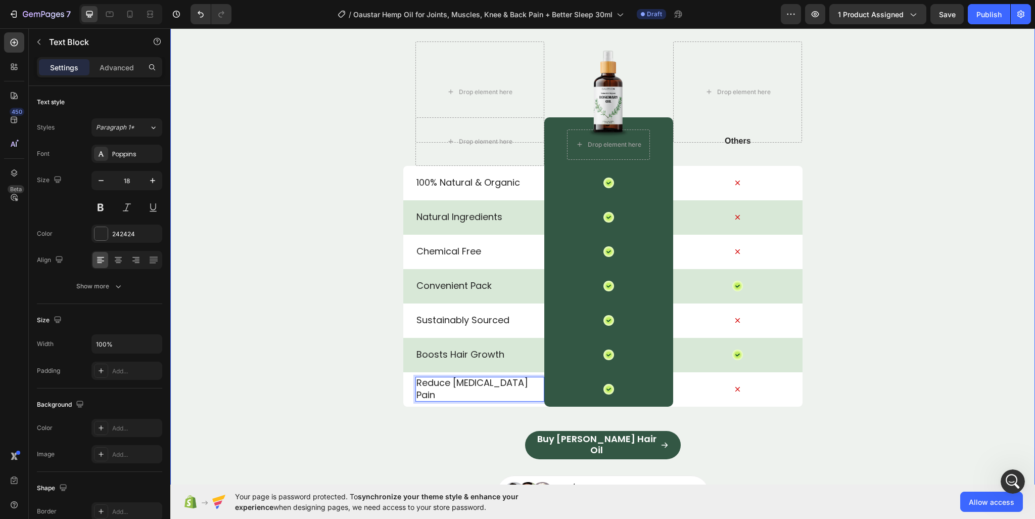
click at [413, 413] on div "Perfect Hair Growth Oil Heading Drop element here Image Drop element here Row D…" at bounding box center [602, 251] width 865 height 520
click at [440, 319] on p "Sustainably Sourced" at bounding box center [479, 320] width 127 height 12
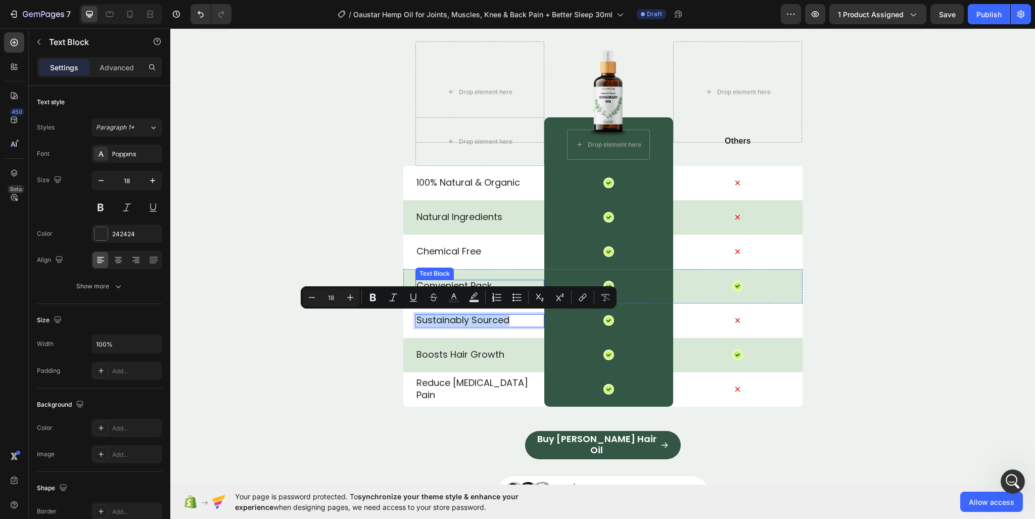
click at [431, 282] on p "Convenient Pack" at bounding box center [479, 286] width 127 height 12
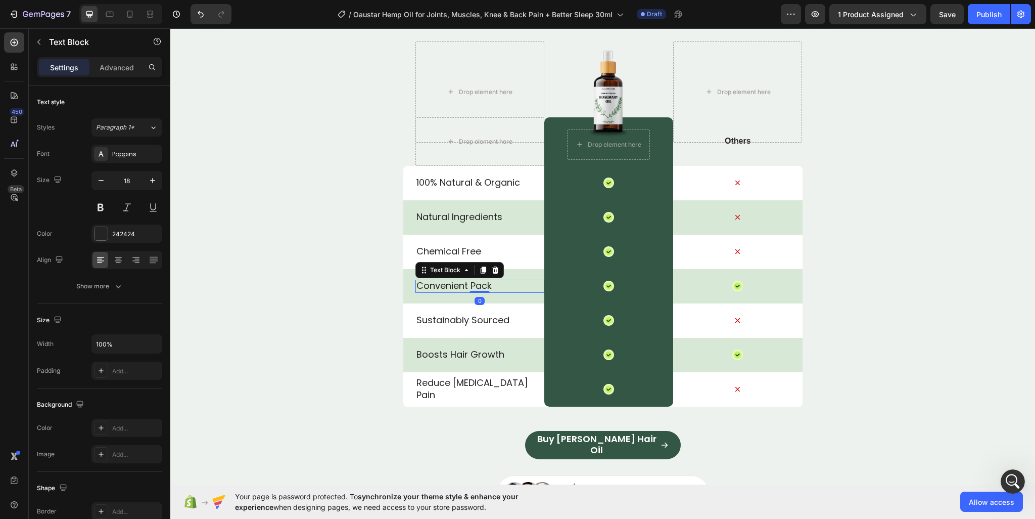
click at [431, 282] on p "Convenient Pack" at bounding box center [479, 286] width 127 height 12
click at [436, 250] on p "Chemical Free" at bounding box center [479, 251] width 127 height 12
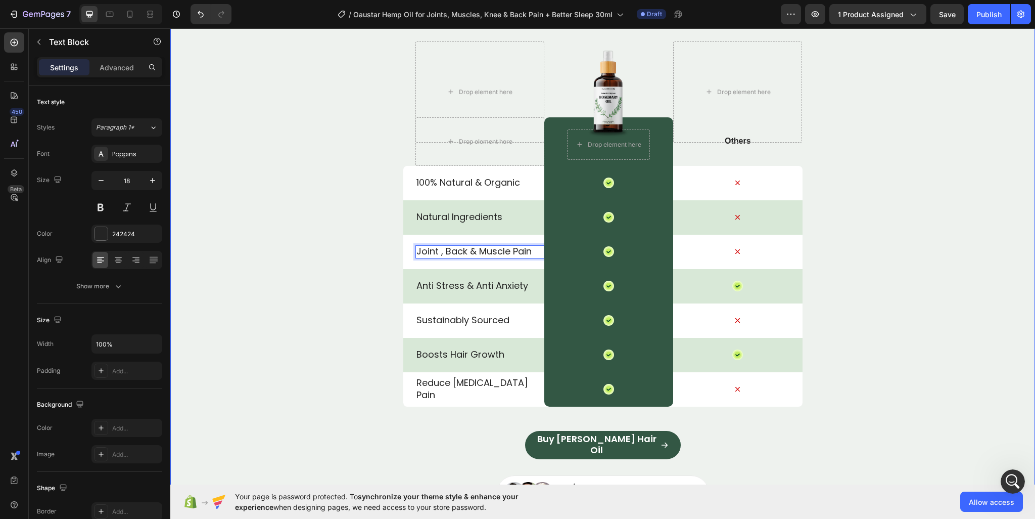
click at [299, 243] on div "Perfect Hair Growth Oil Heading Drop element here Image Drop element here Row D…" at bounding box center [602, 251] width 865 height 520
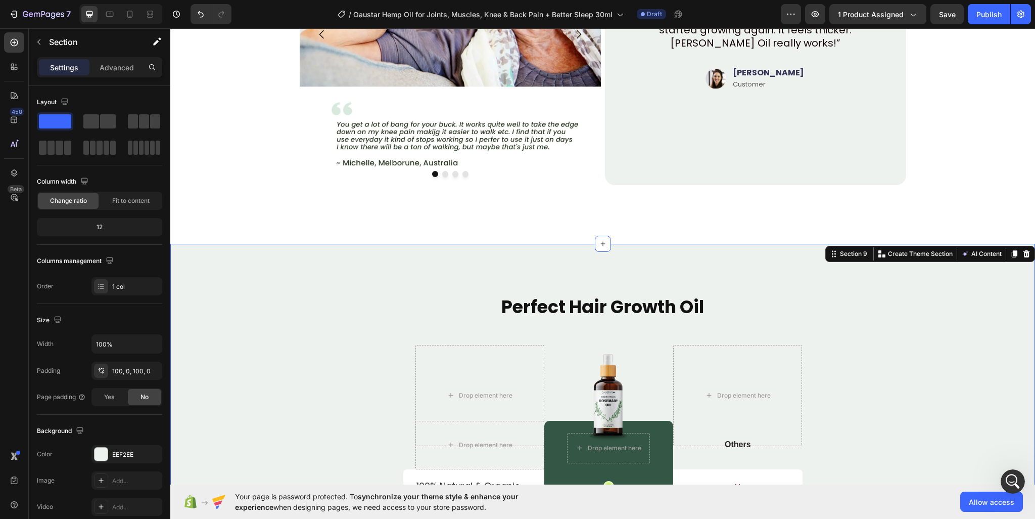
scroll to position [3533, 0]
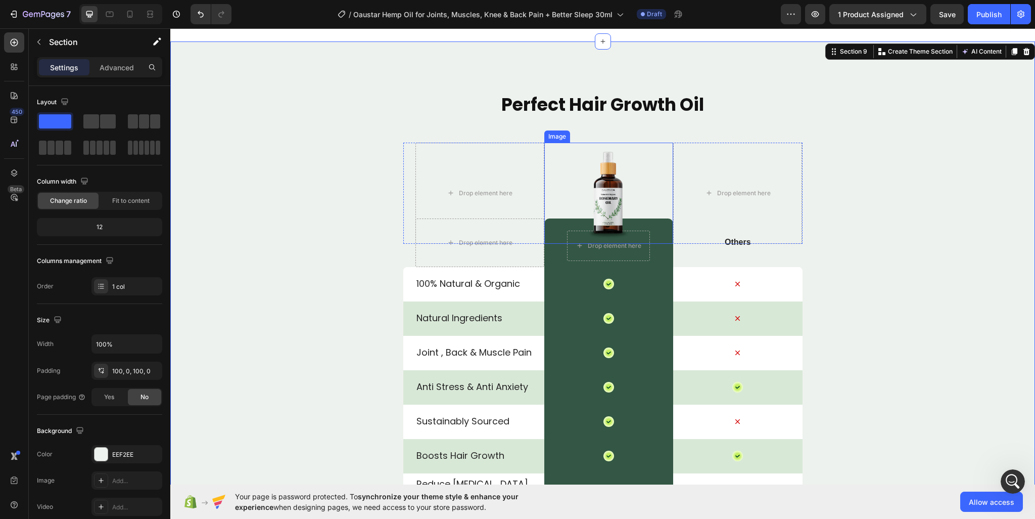
click at [609, 178] on img at bounding box center [608, 193] width 101 height 101
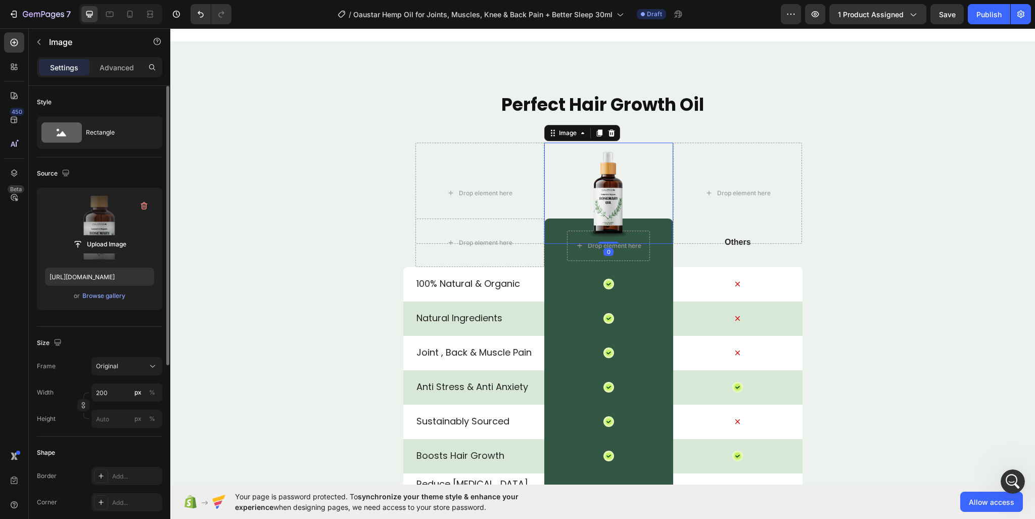
drag, startPoint x: 34, startPoint y: 226, endPoint x: 67, endPoint y: 223, distance: 33.0
click at [48, 225] on div "Style Rectangle Source Upload Image [URL][DOMAIN_NAME] or Browse gallery Size F…" at bounding box center [100, 467] width 142 height 763
click at [69, 222] on label at bounding box center [99, 228] width 109 height 64
click at [69, 236] on input "file" at bounding box center [100, 244] width 70 height 17
type input "[URL][DOMAIN_NAME]"
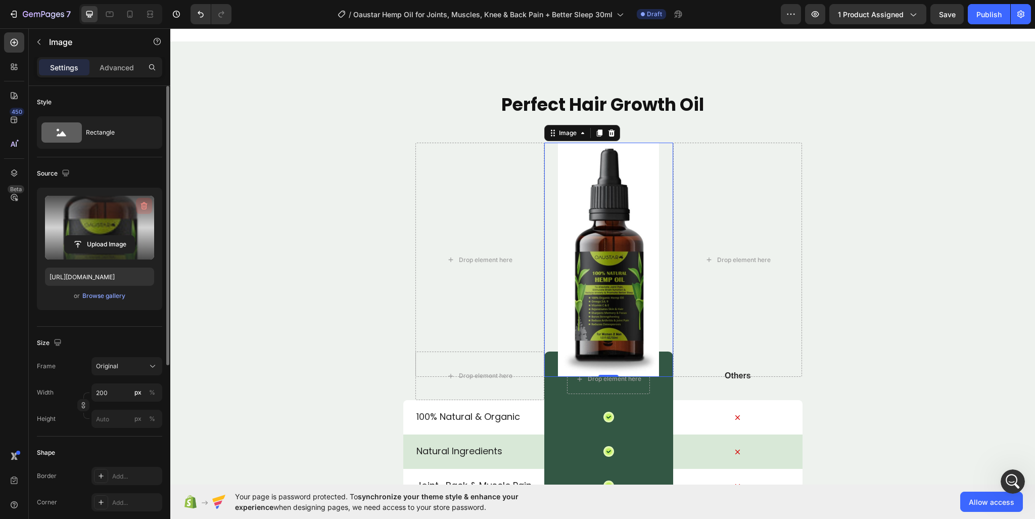
click at [148, 207] on icon "button" at bounding box center [144, 206] width 10 height 10
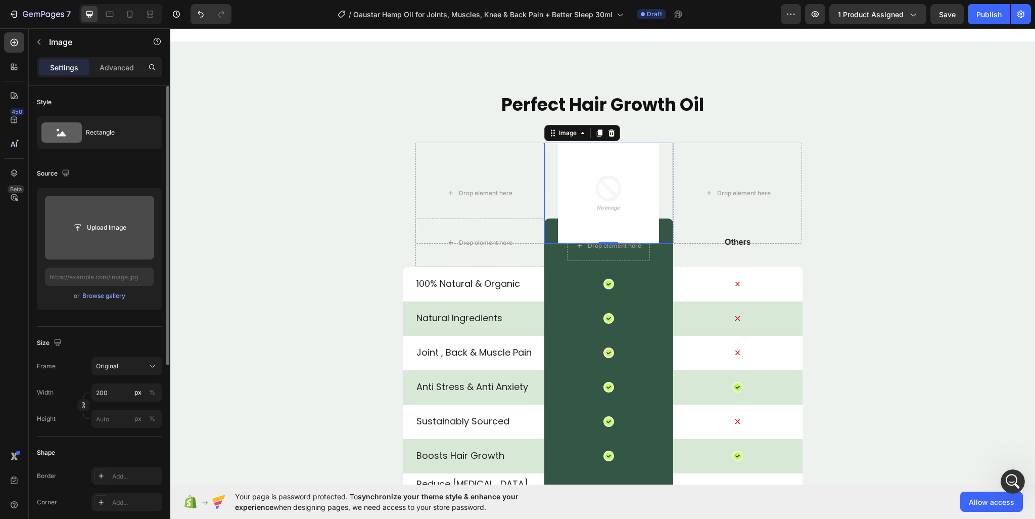
click at [100, 209] on input "file" at bounding box center [99, 228] width 109 height 64
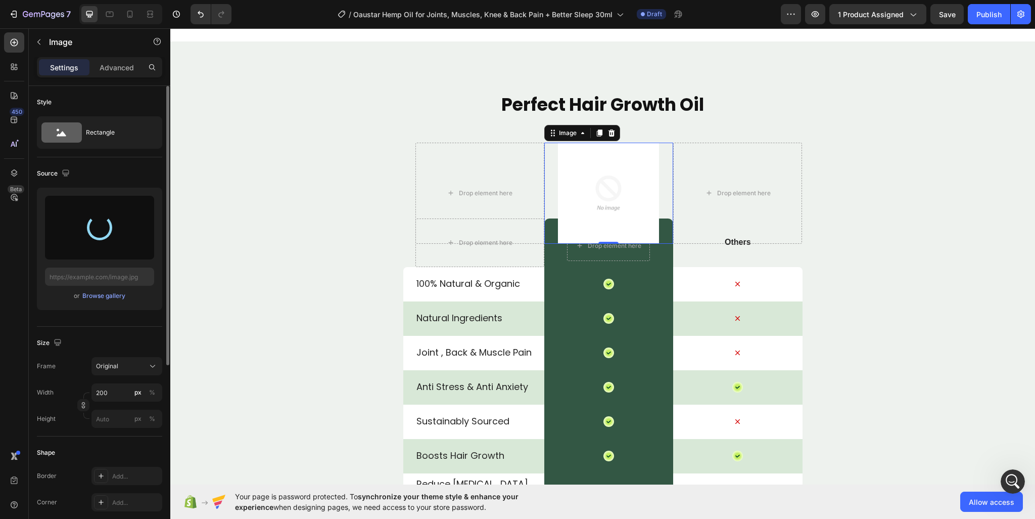
type input "[URL][DOMAIN_NAME]"
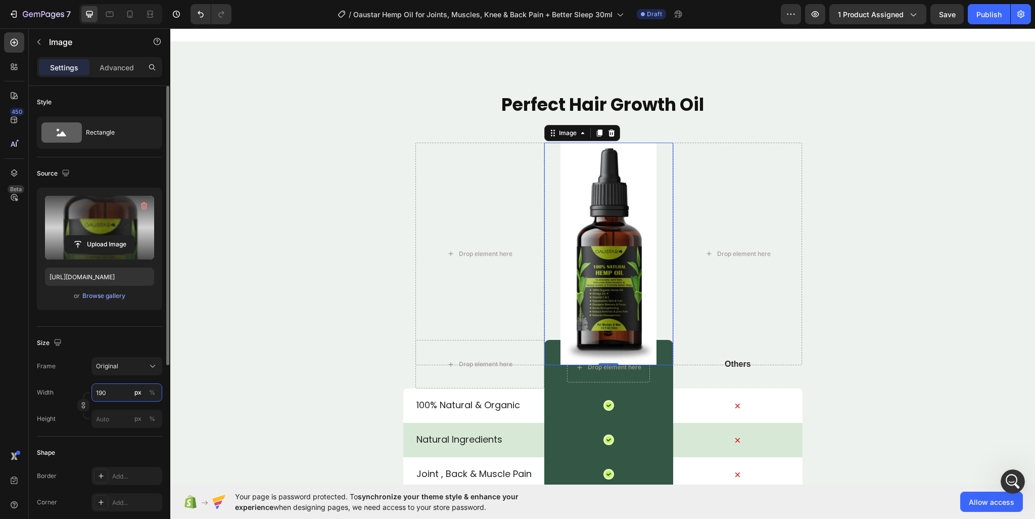
click at [101, 391] on input "190" at bounding box center [126, 392] width 71 height 18
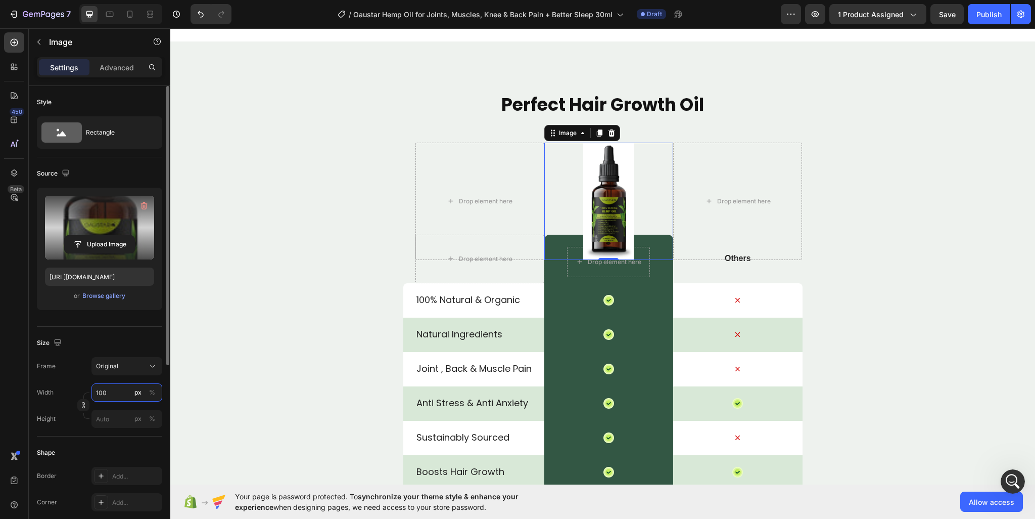
drag, startPoint x: 99, startPoint y: 391, endPoint x: 115, endPoint y: 393, distance: 16.2
click at [115, 393] on input "100" at bounding box center [126, 392] width 71 height 18
type input "80"
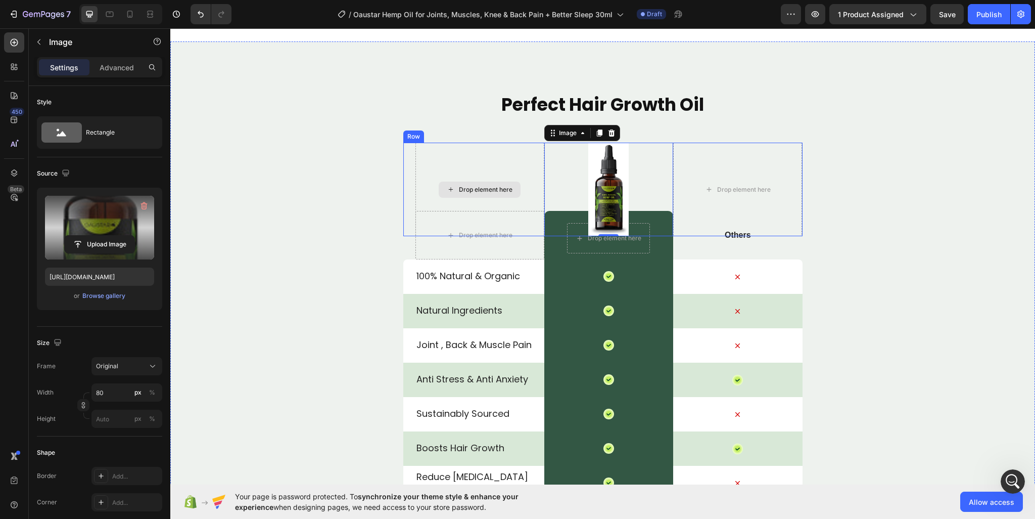
click at [422, 223] on div "Drop element here" at bounding box center [479, 190] width 129 height 94
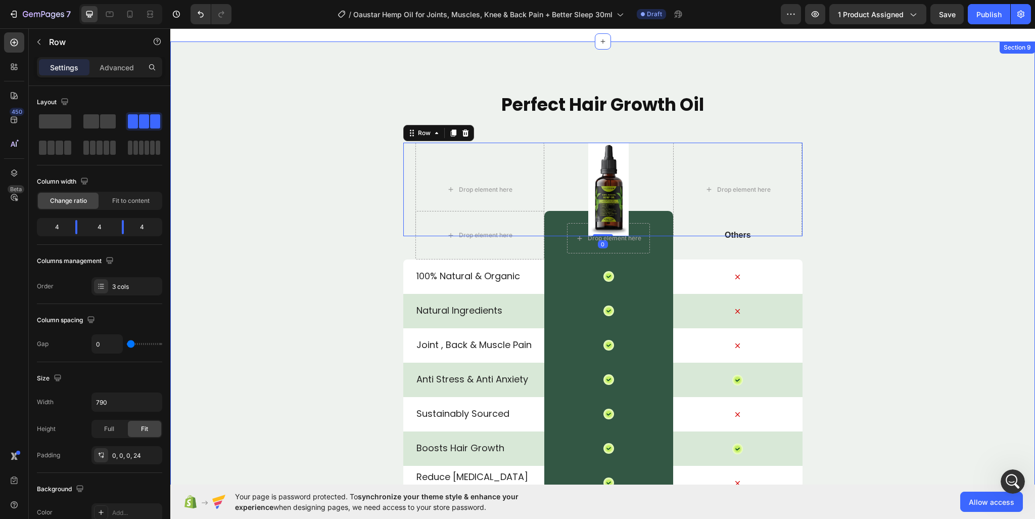
click at [947, 181] on div "Perfect Hair Growth Oil Heading Drop element here Image Drop element here Row 0…" at bounding box center [602, 348] width 865 height 512
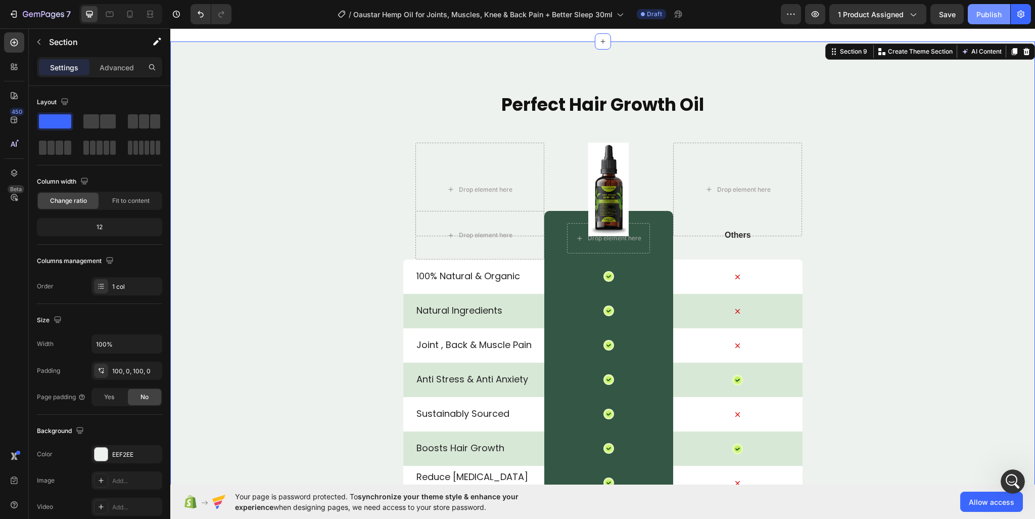
click at [976, 13] on button "Publish" at bounding box center [989, 14] width 42 height 20
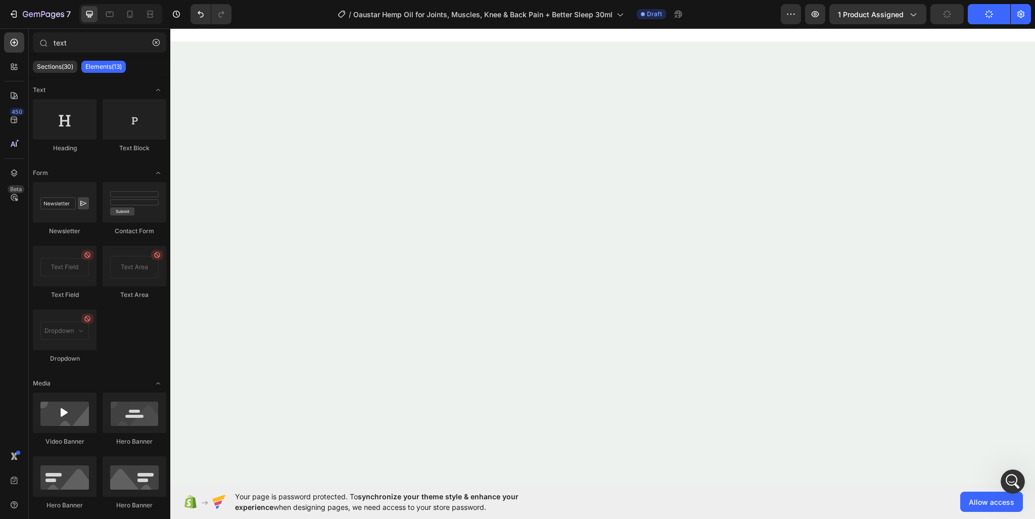
scroll to position [4498, 0]
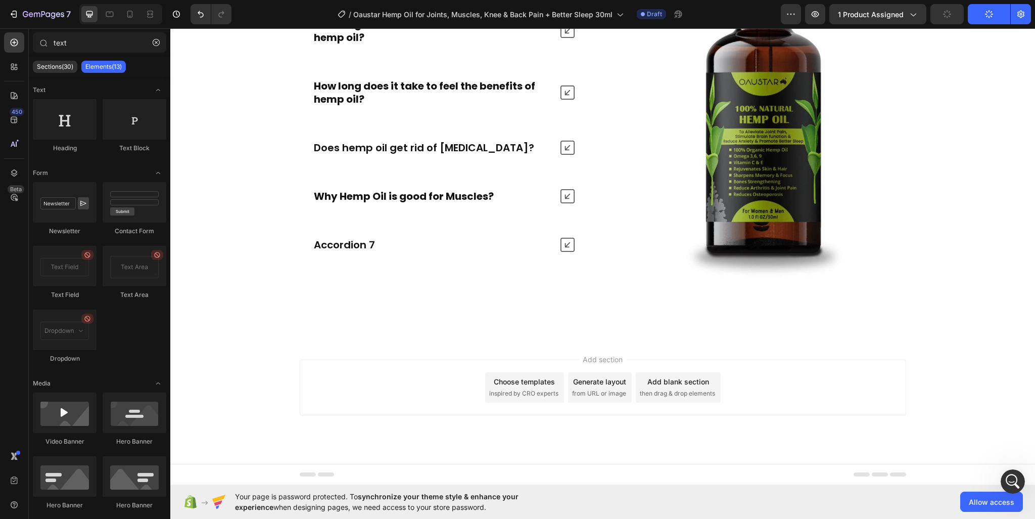
drag, startPoint x: 1033, startPoint y: 370, endPoint x: 173, endPoint y: 39, distance: 922.0
click at [405, 148] on p "Does hemp oil get rid of [MEDICAL_DATA]?" at bounding box center [424, 147] width 220 height 13
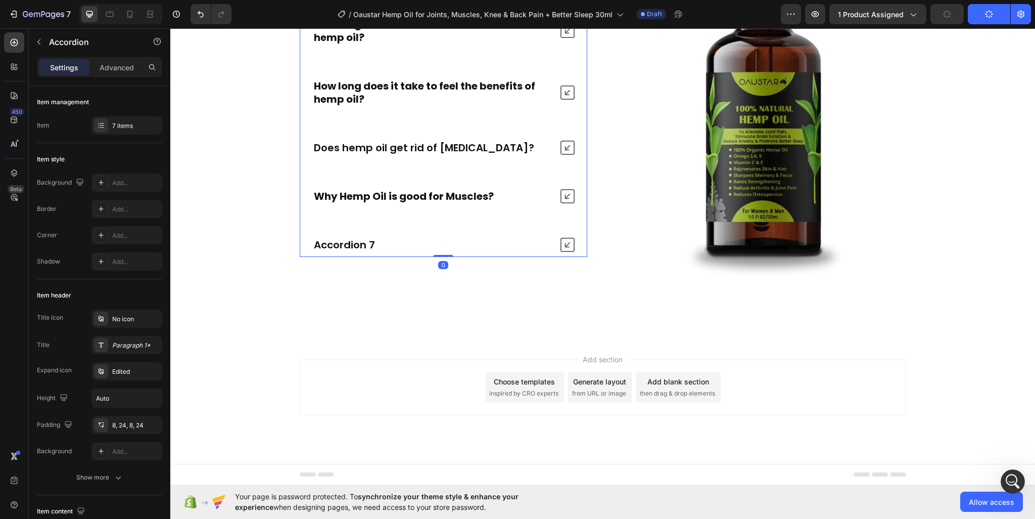
click at [405, 148] on p "Does hemp oil get rid of [MEDICAL_DATA]?" at bounding box center [424, 147] width 220 height 13
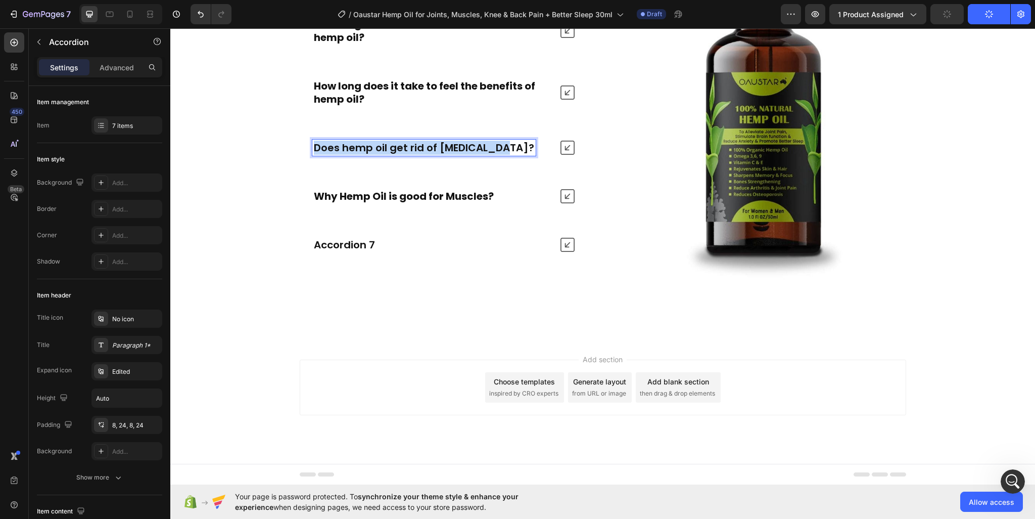
click at [405, 148] on p "Does hemp oil get rid of [MEDICAL_DATA]?" at bounding box center [424, 147] width 220 height 13
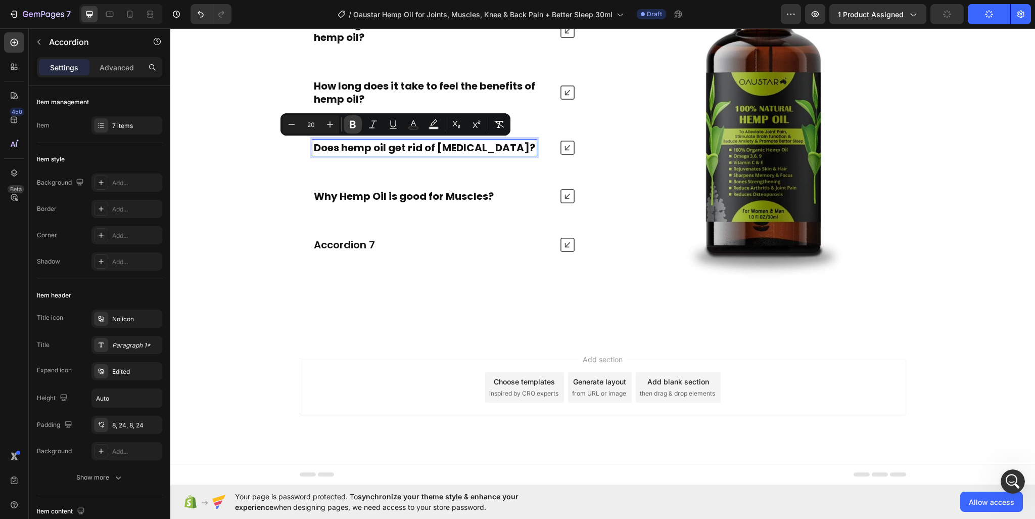
click at [351, 121] on icon "Editor contextual toolbar" at bounding box center [353, 125] width 6 height 8
click at [353, 120] on icon "Editor contextual toolbar" at bounding box center [353, 124] width 10 height 10
click at [415, 230] on div "What does hemp oil do to the brain? Is it safe to take hemp oil orally? How lon…" at bounding box center [444, 86] width 288 height 342
click at [395, 239] on div "Accordion 7" at bounding box center [432, 245] width 240 height 16
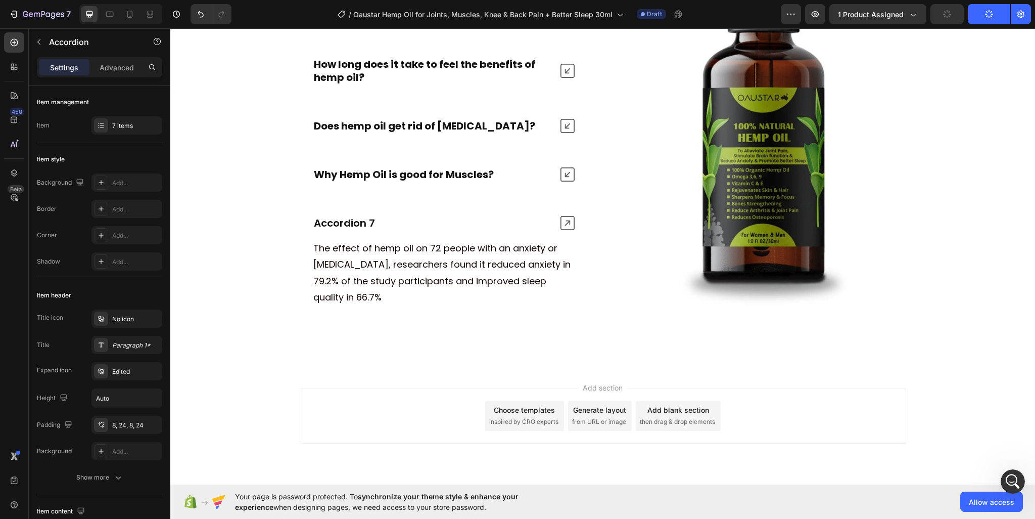
scroll to position [4472, 0]
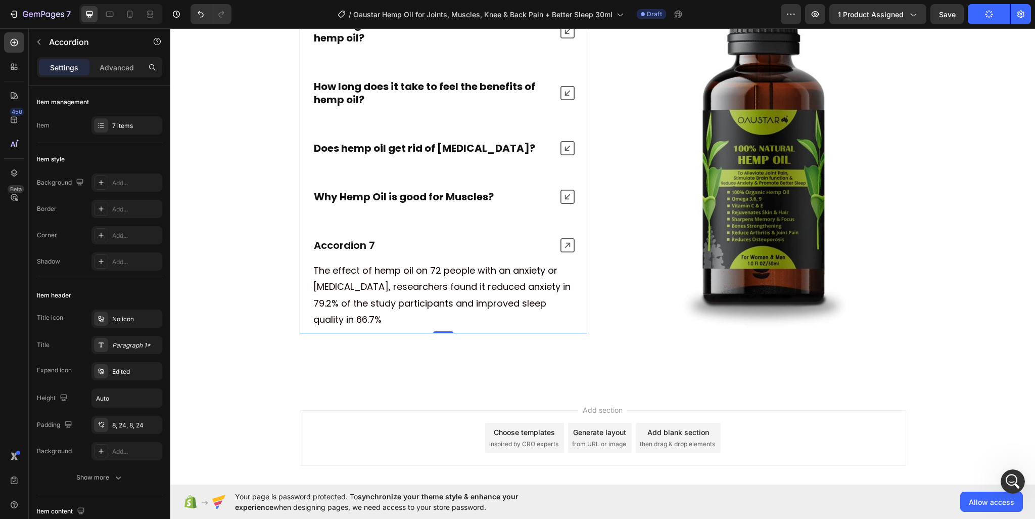
click at [343, 233] on div "Accordion 7" at bounding box center [443, 245] width 287 height 24
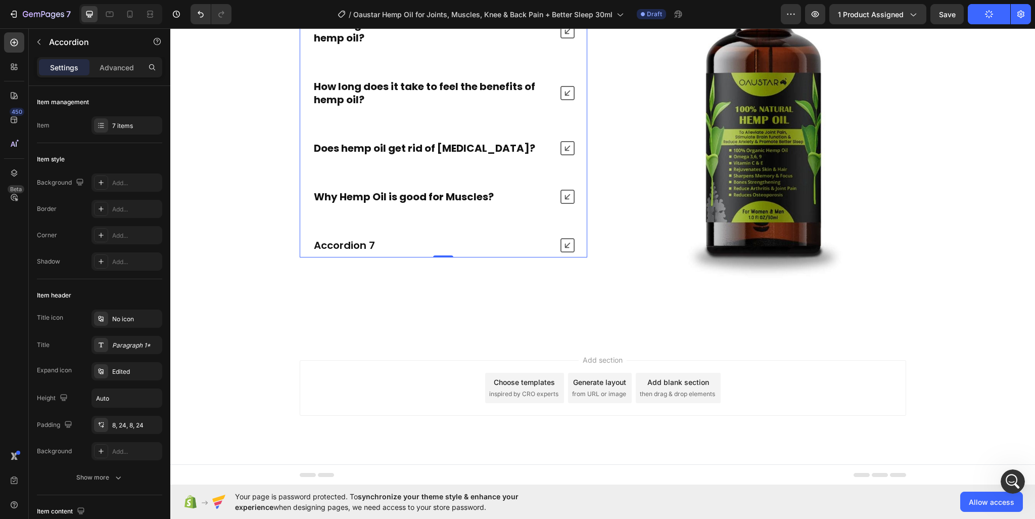
scroll to position [4498, 0]
click at [345, 241] on p "Accordion 7" at bounding box center [344, 244] width 61 height 13
click at [345, 241] on p "Why hemp oil is great for [MEDICAL_DATA]?" at bounding box center [427, 244] width 227 height 13
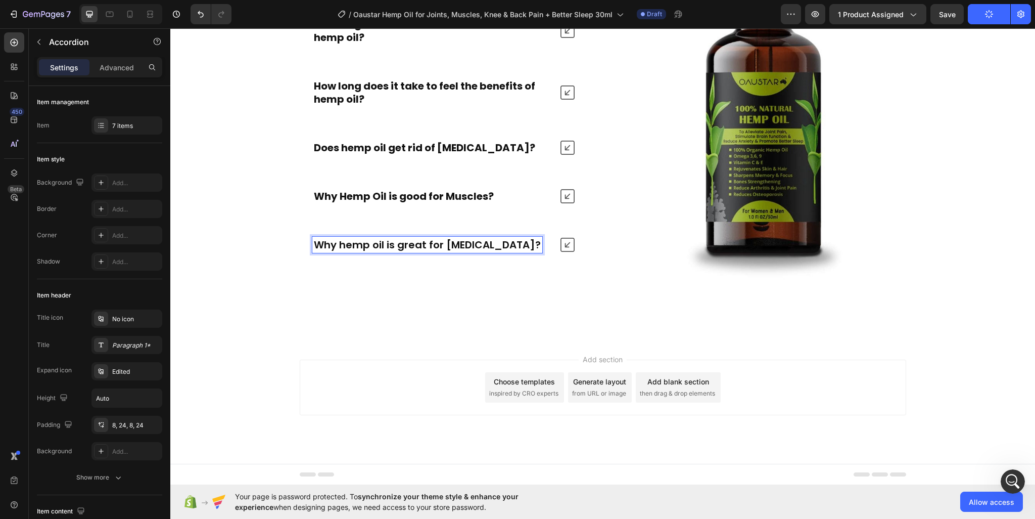
click at [345, 241] on p "Why hemp oil is great for [MEDICAL_DATA]?" at bounding box center [427, 244] width 227 height 13
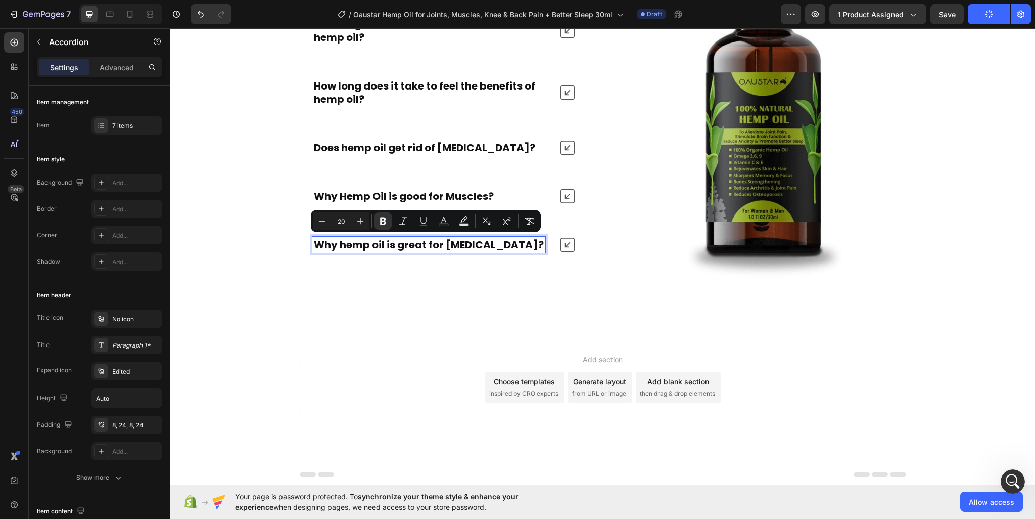
click at [382, 269] on div "What does hemp oil do to the brain? Is it safe to take hemp oil orally? How lon…" at bounding box center [444, 85] width 288 height 393
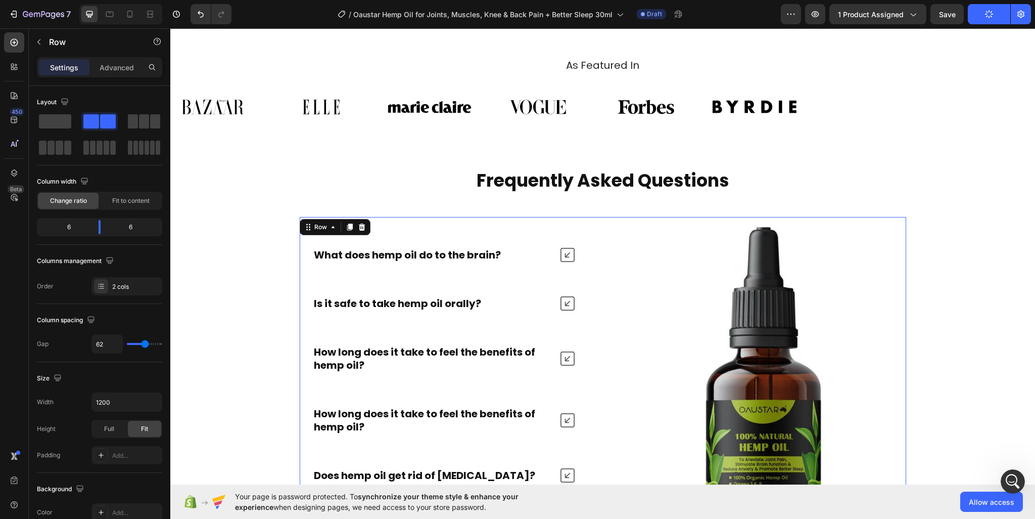
scroll to position [4144, 0]
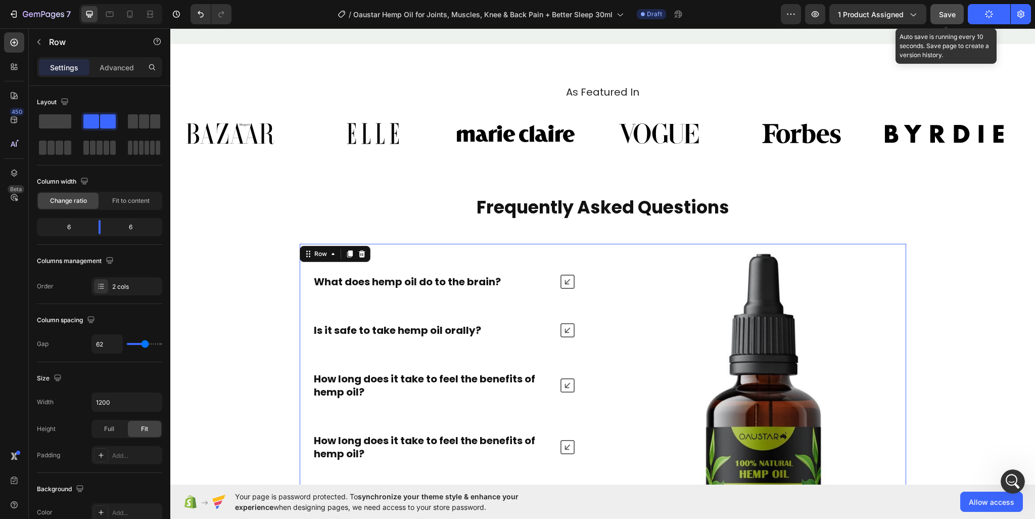
click at [951, 18] on div "Save" at bounding box center [947, 14] width 17 height 11
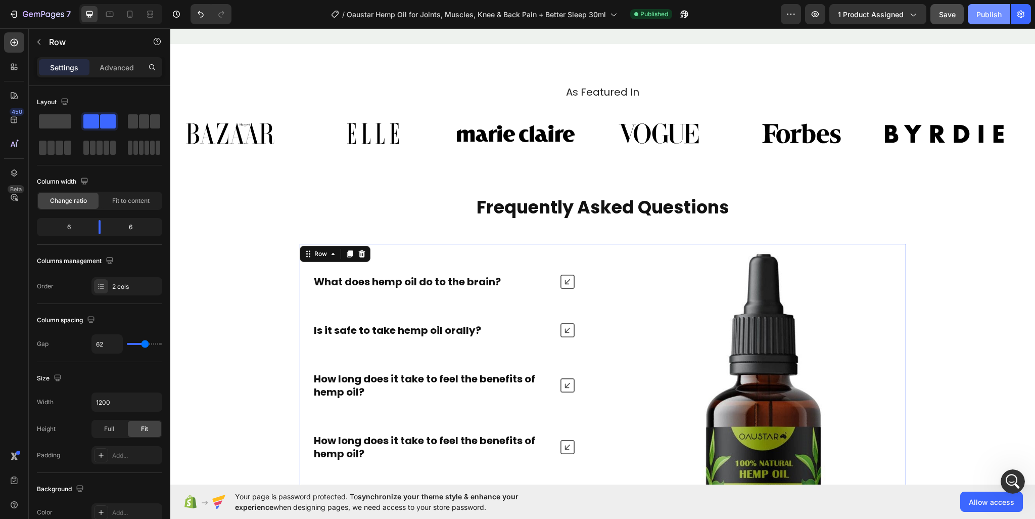
click at [981, 17] on div "Publish" at bounding box center [989, 14] width 25 height 11
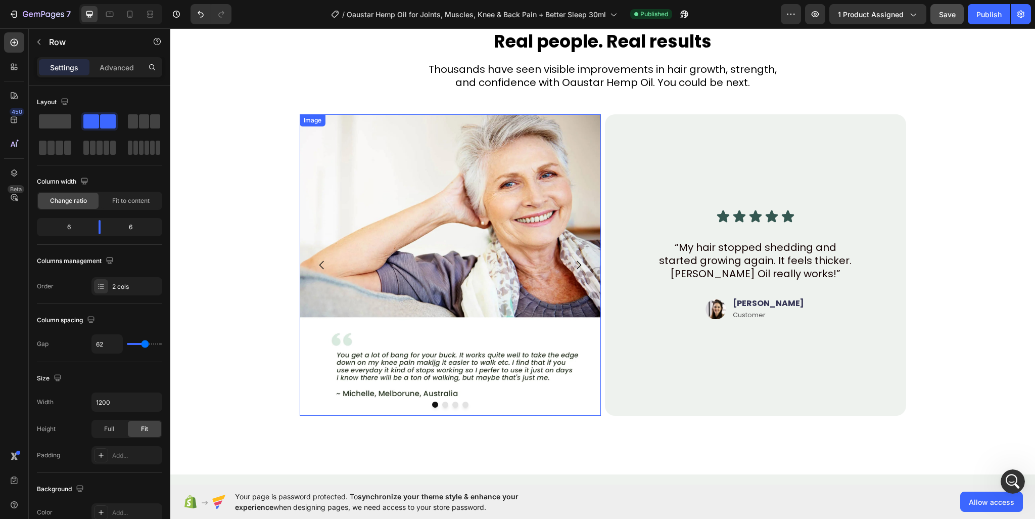
scroll to position [3133, 0]
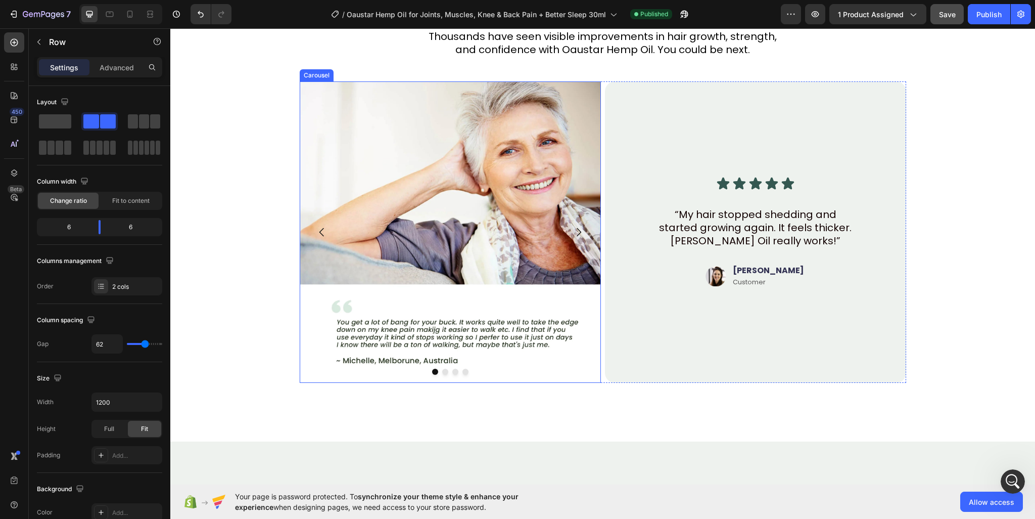
click at [463, 373] on button "Dot" at bounding box center [465, 371] width 6 height 6
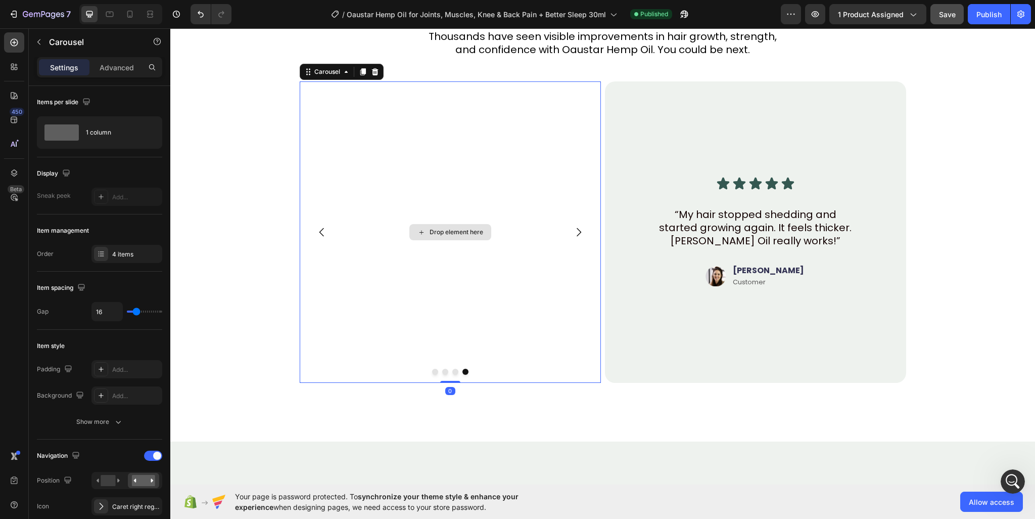
click at [329, 141] on div "Drop element here" at bounding box center [450, 231] width 301 height 301
click at [140, 252] on div "4 items" at bounding box center [136, 254] width 48 height 9
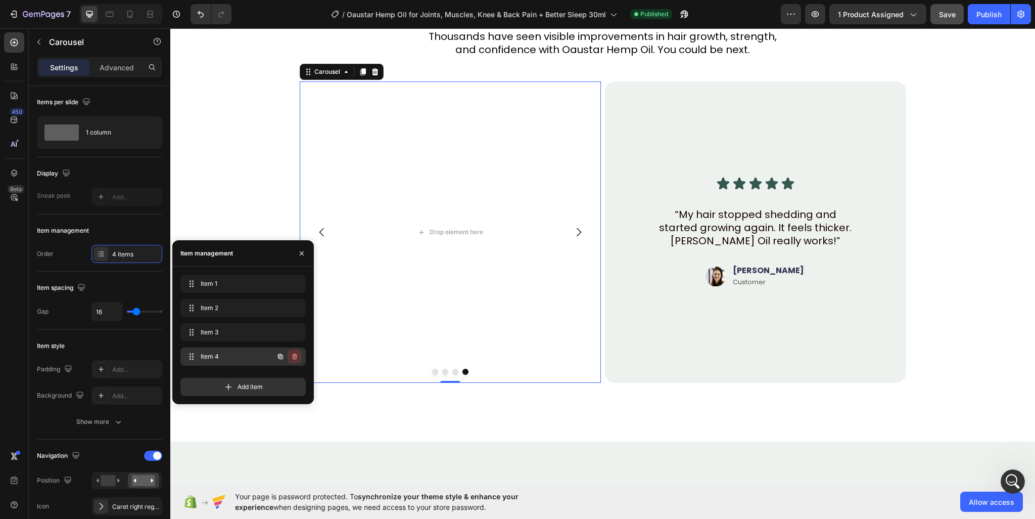
click at [297, 354] on icon "button" at bounding box center [295, 356] width 8 height 8
click at [290, 355] on div "Delete" at bounding box center [287, 356] width 19 height 9
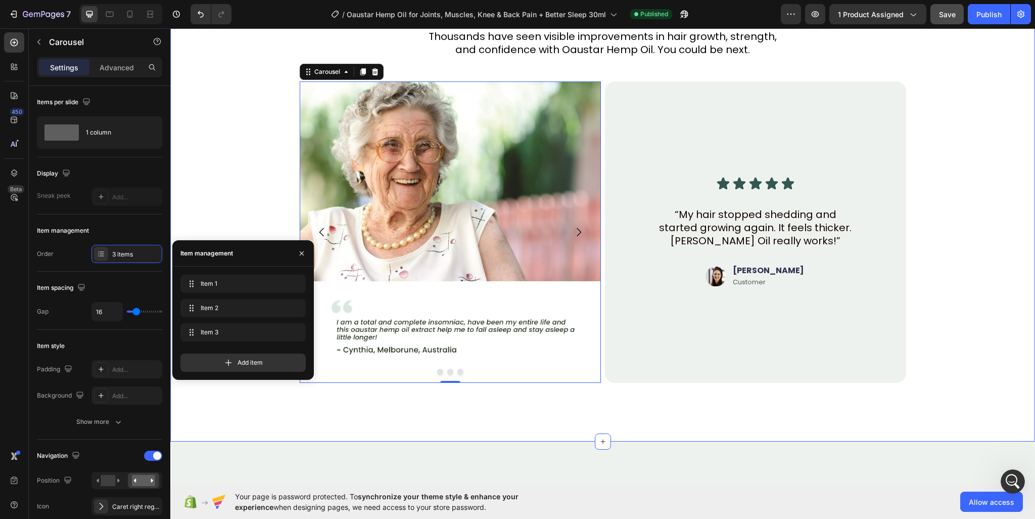
drag, startPoint x: 521, startPoint y: 415, endPoint x: 533, endPoint y: 409, distance: 13.8
click at [527, 415] on div "Real people. Real results Heading Thousands have seen visible improvements in h…" at bounding box center [602, 219] width 865 height 446
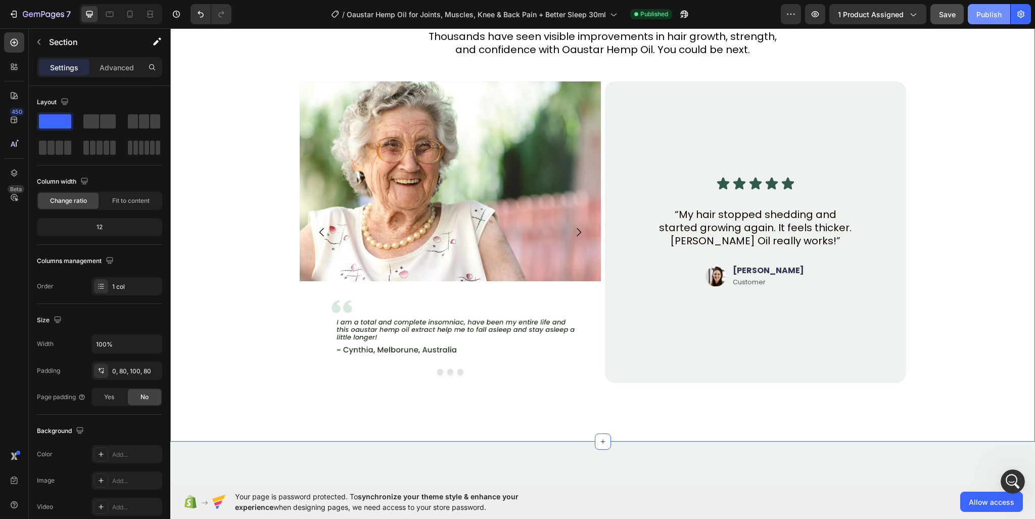
click at [990, 17] on div "Publish" at bounding box center [989, 14] width 25 height 11
